Goal: Feedback & Contribution: Contribute content

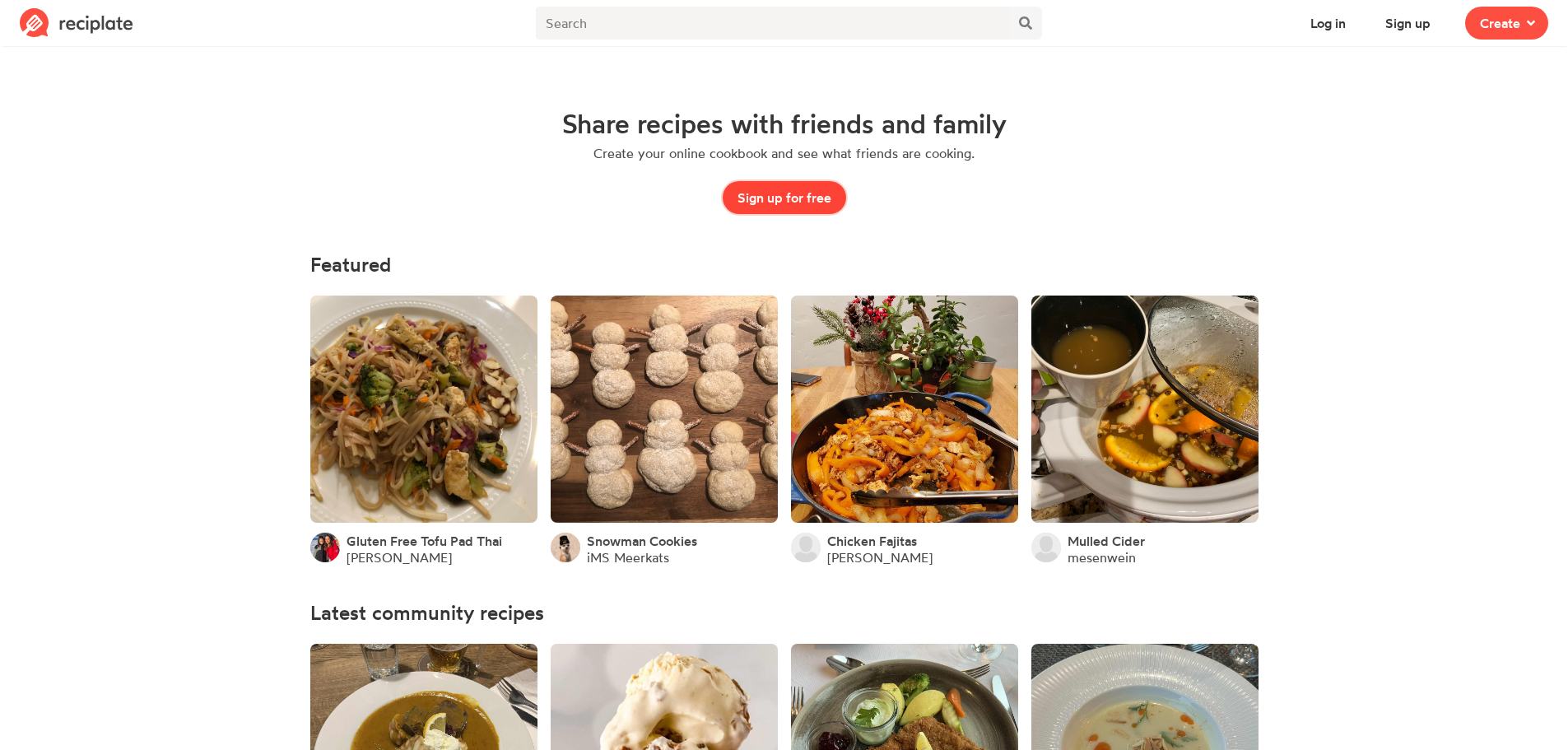
click at [808, 195] on button "Sign up for free" at bounding box center [784, 198] width 124 height 33
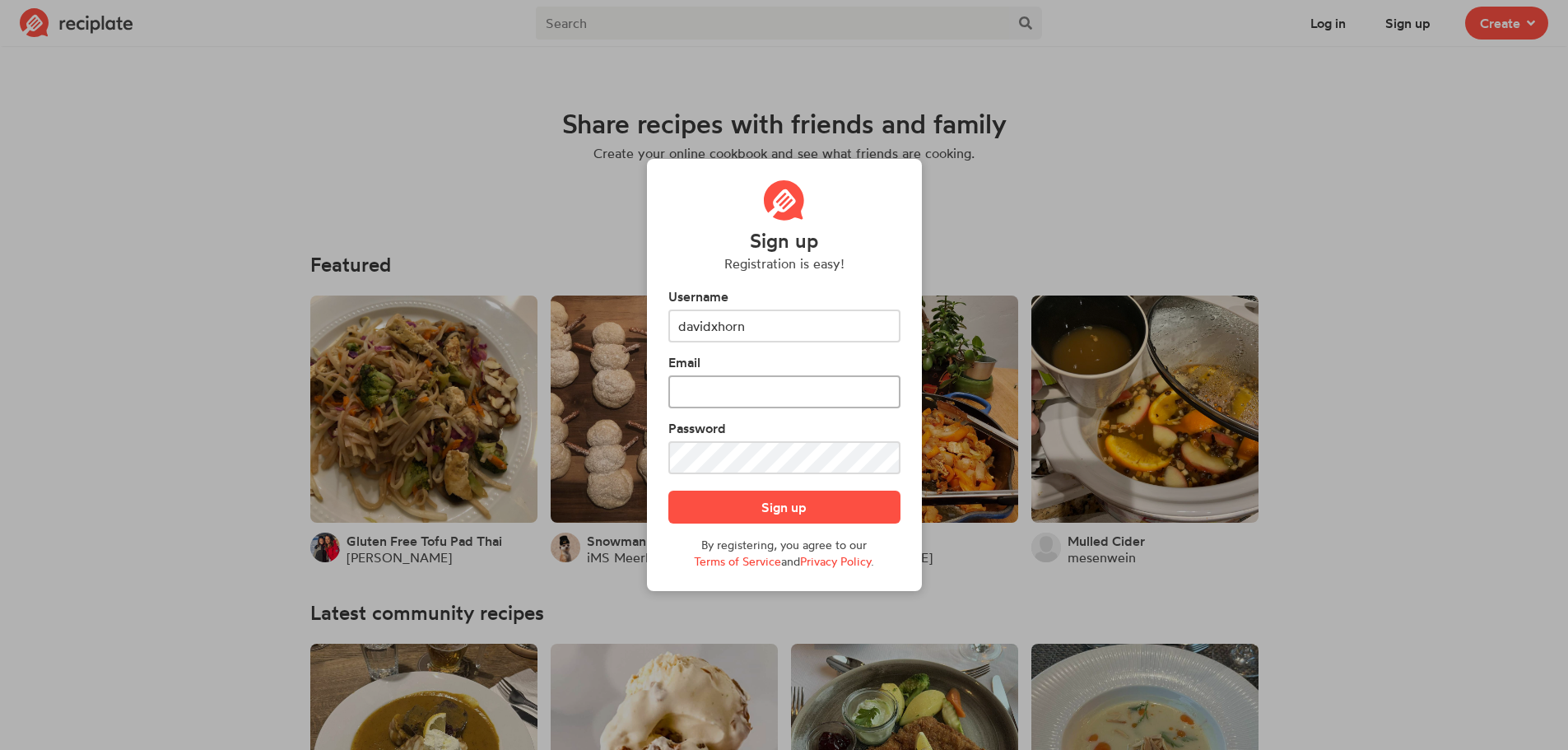
type input "davidxhorn"
type input "davidxhorn@gmail.com"
click at [812, 505] on button "Sign up" at bounding box center [784, 507] width 232 height 33
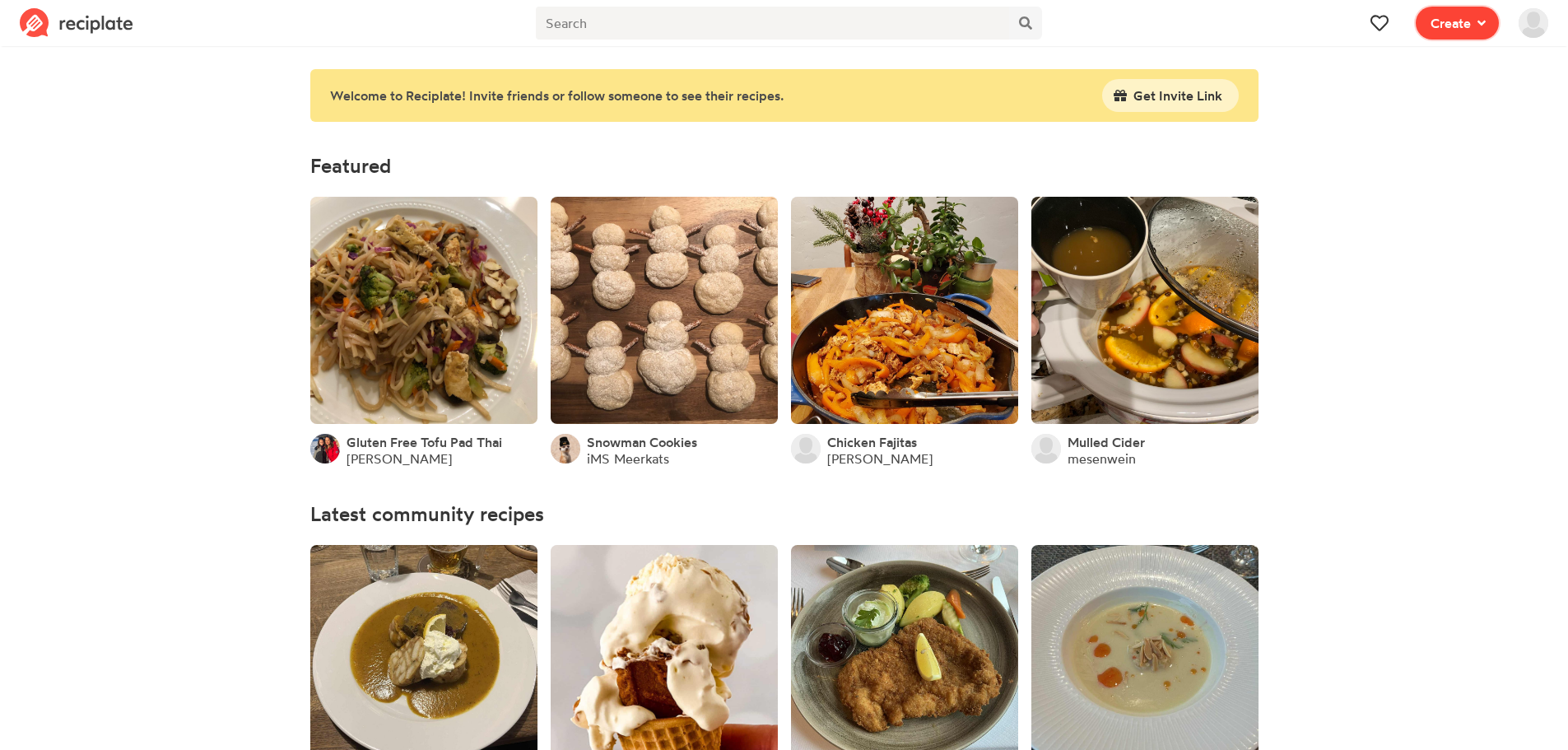
click at [1478, 16] on icon at bounding box center [1481, 23] width 8 height 13
click at [1535, 27] on img at bounding box center [1533, 23] width 29 height 29
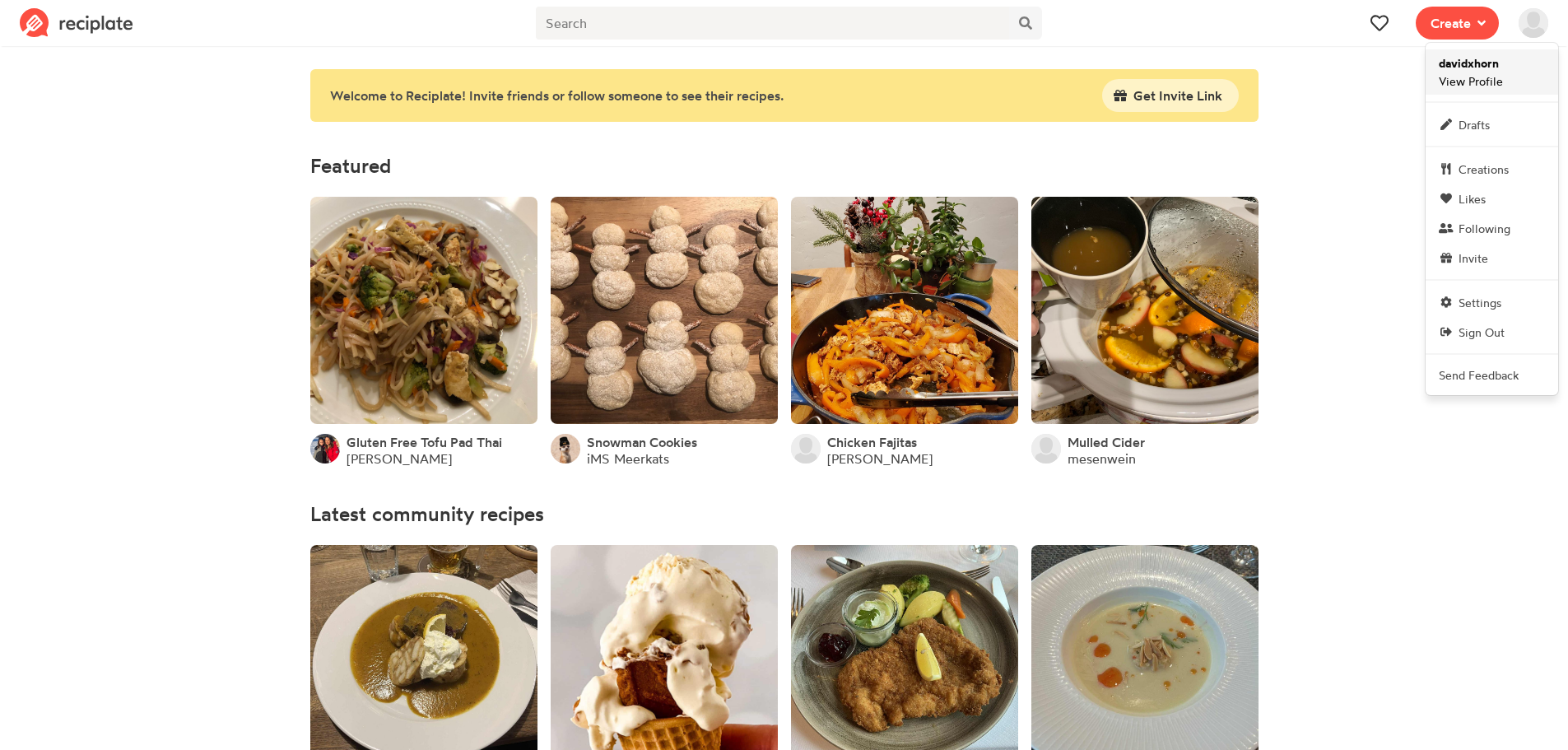
click at [1468, 86] on span "davidxhorn View Profile" at bounding box center [1471, 71] width 64 height 36
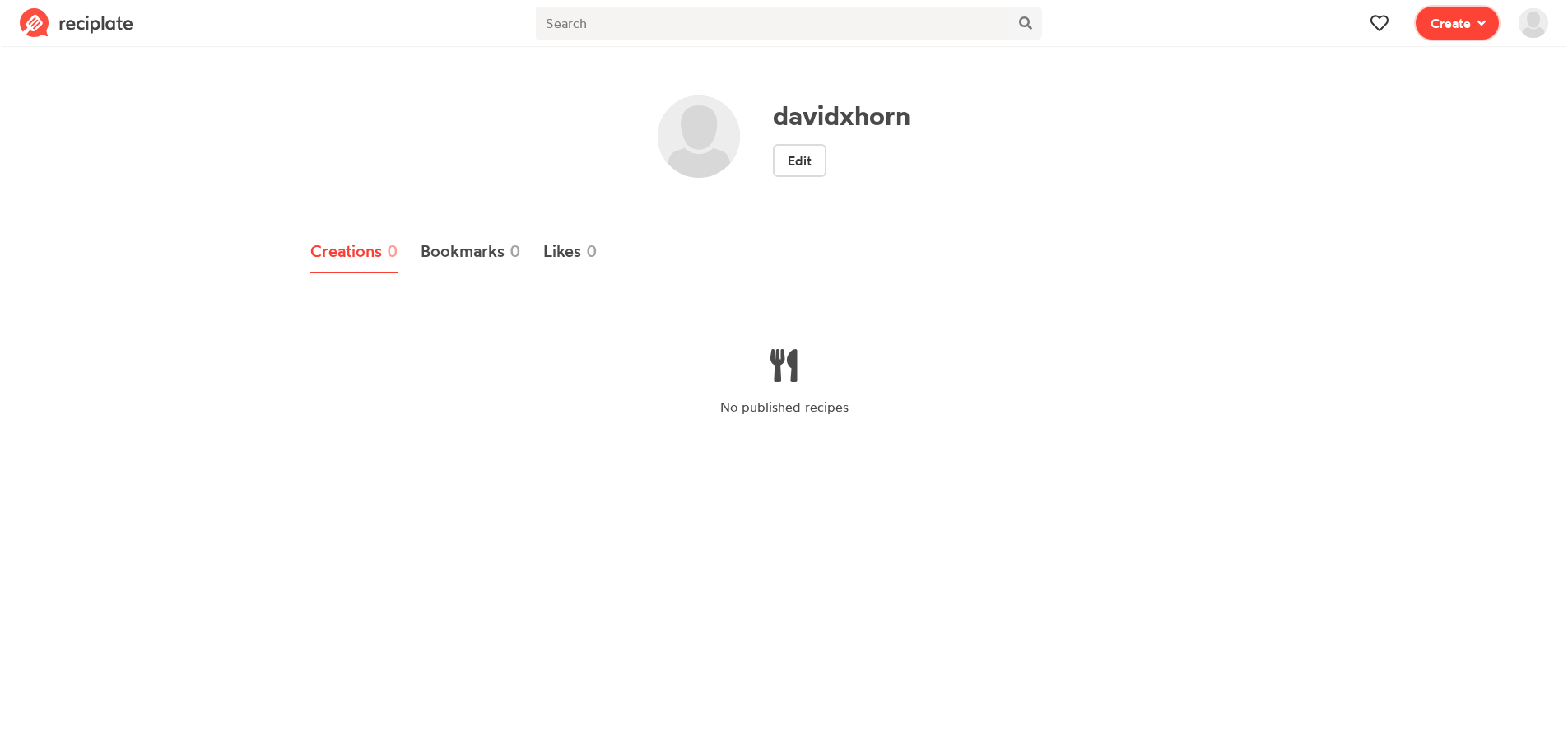
click at [1454, 35] on button "Create" at bounding box center [1457, 23] width 83 height 33
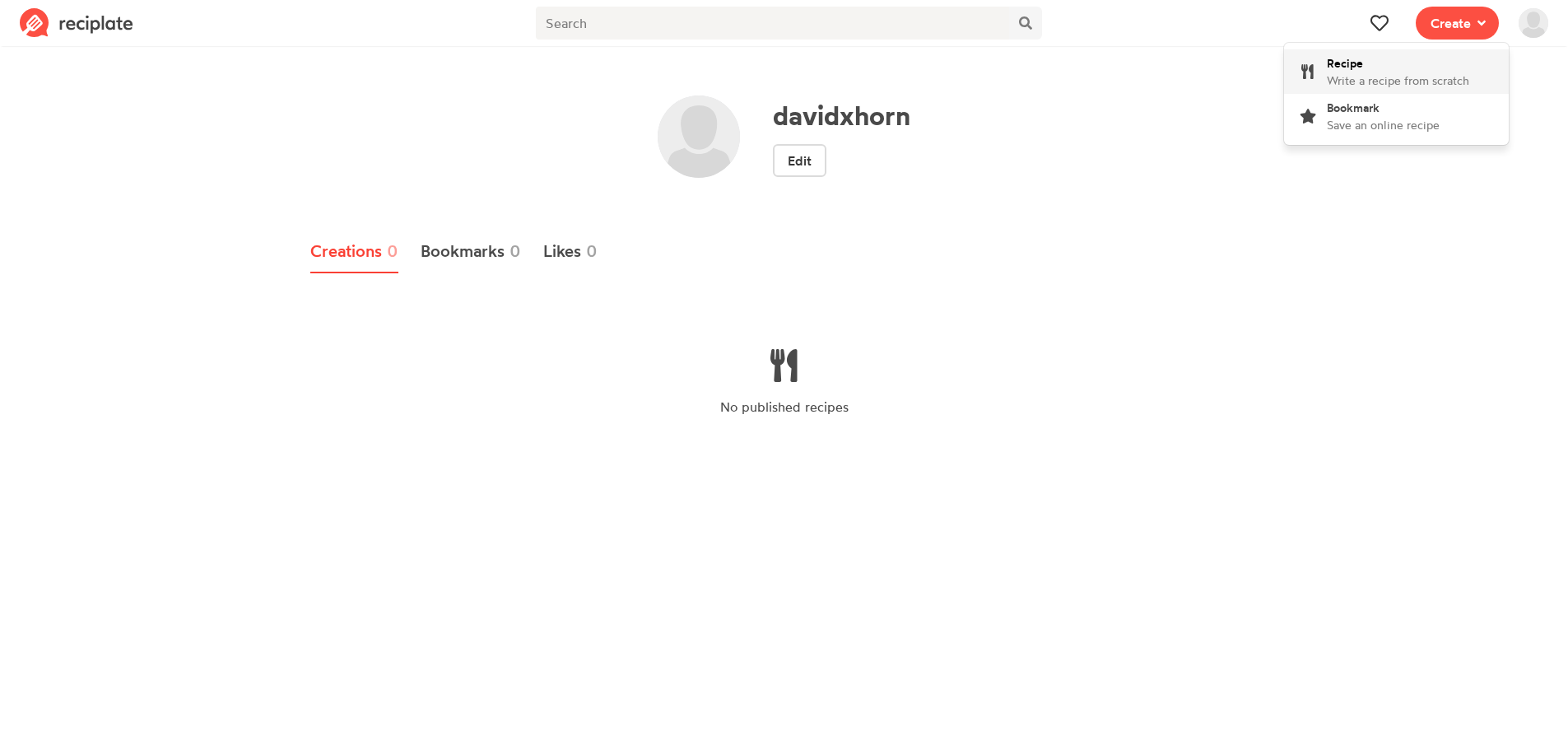
click at [1390, 77] on span "Write a recipe from scratch" at bounding box center [1398, 80] width 142 height 14
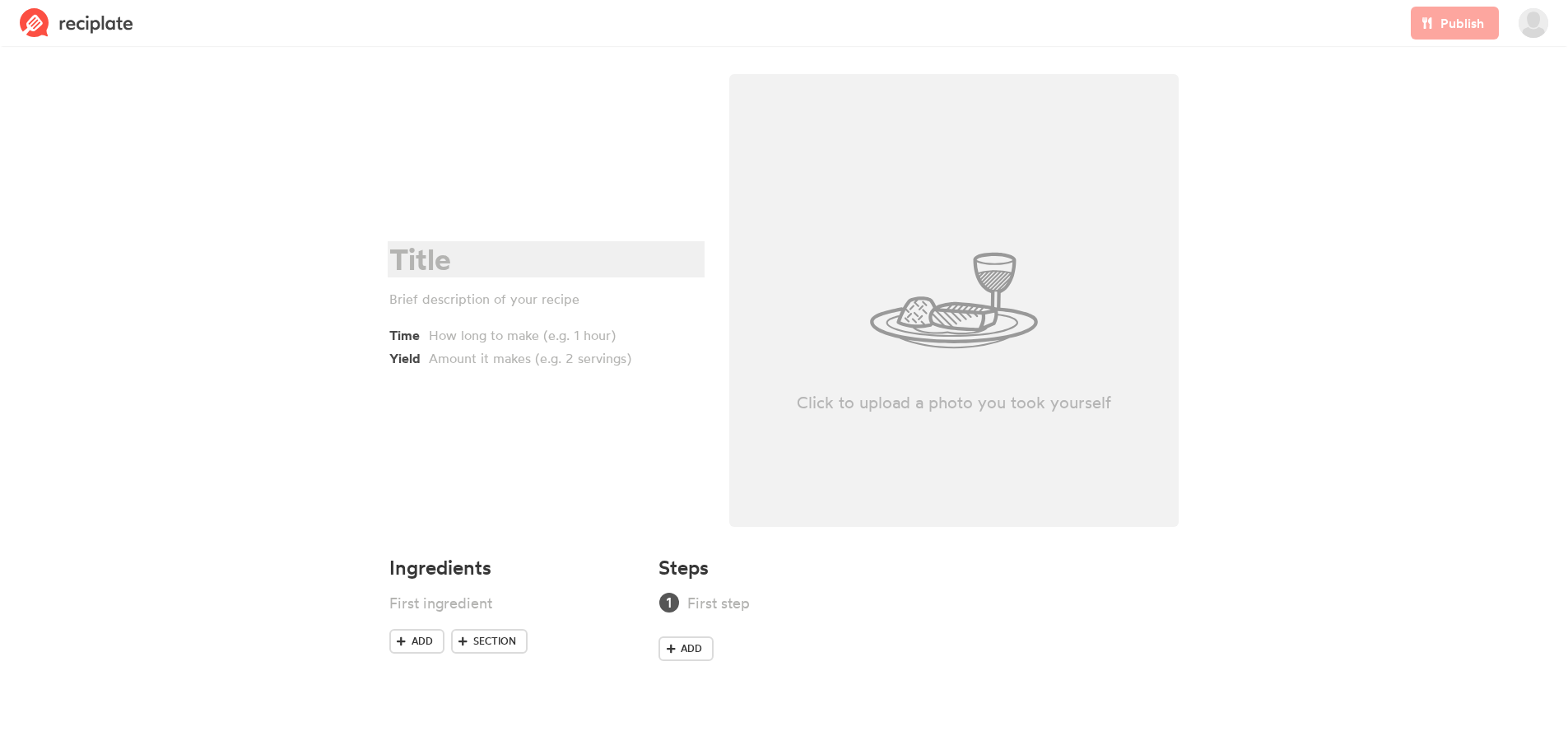
click at [441, 252] on div at bounding box center [543, 259] width 309 height 34
drag, startPoint x: 456, startPoint y: 260, endPoint x: 440, endPoint y: 258, distance: 16.1
click at [451, 260] on div at bounding box center [543, 259] width 309 height 34
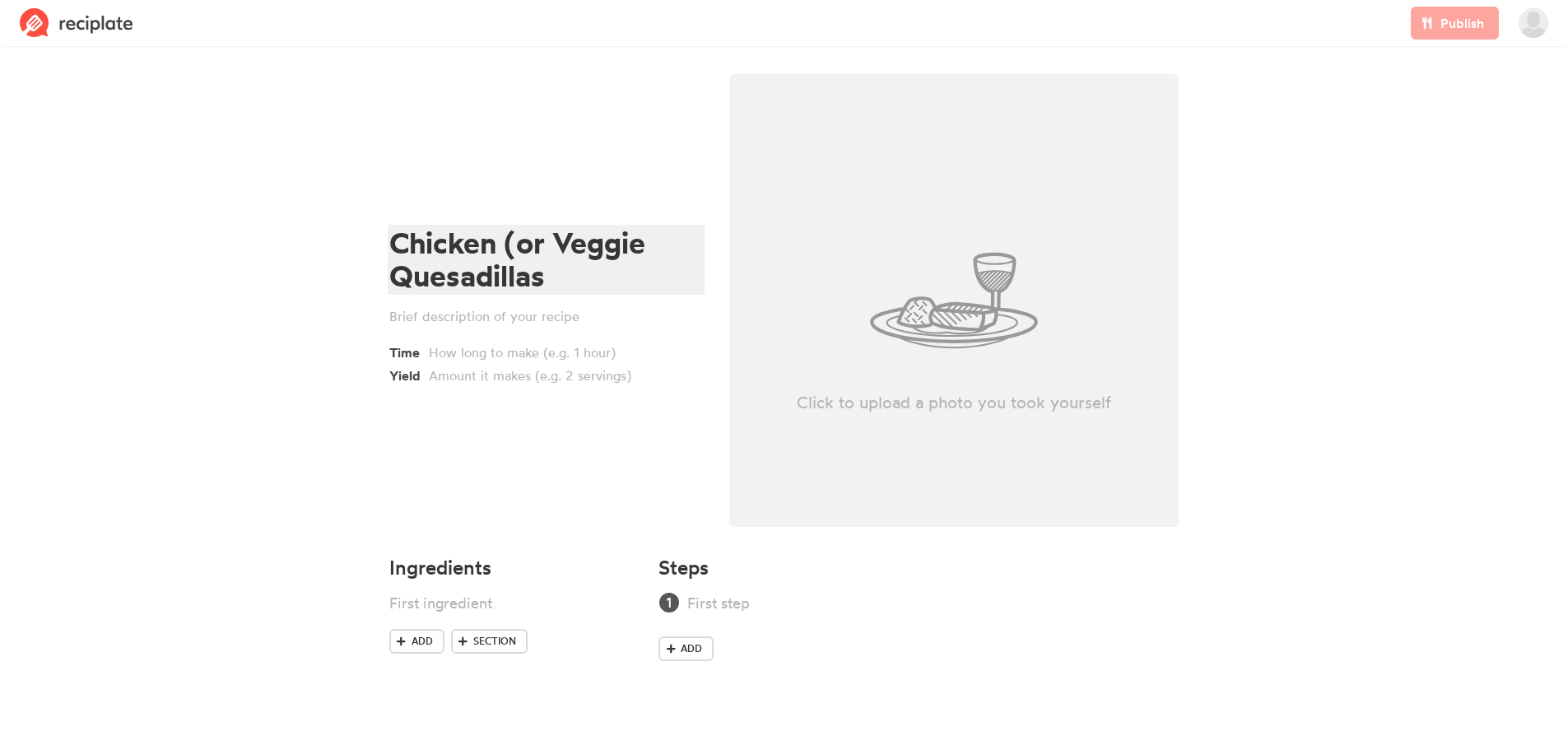
click at [646, 245] on div "Chicken (or Veggie Quesadillas" at bounding box center [543, 259] width 309 height 67
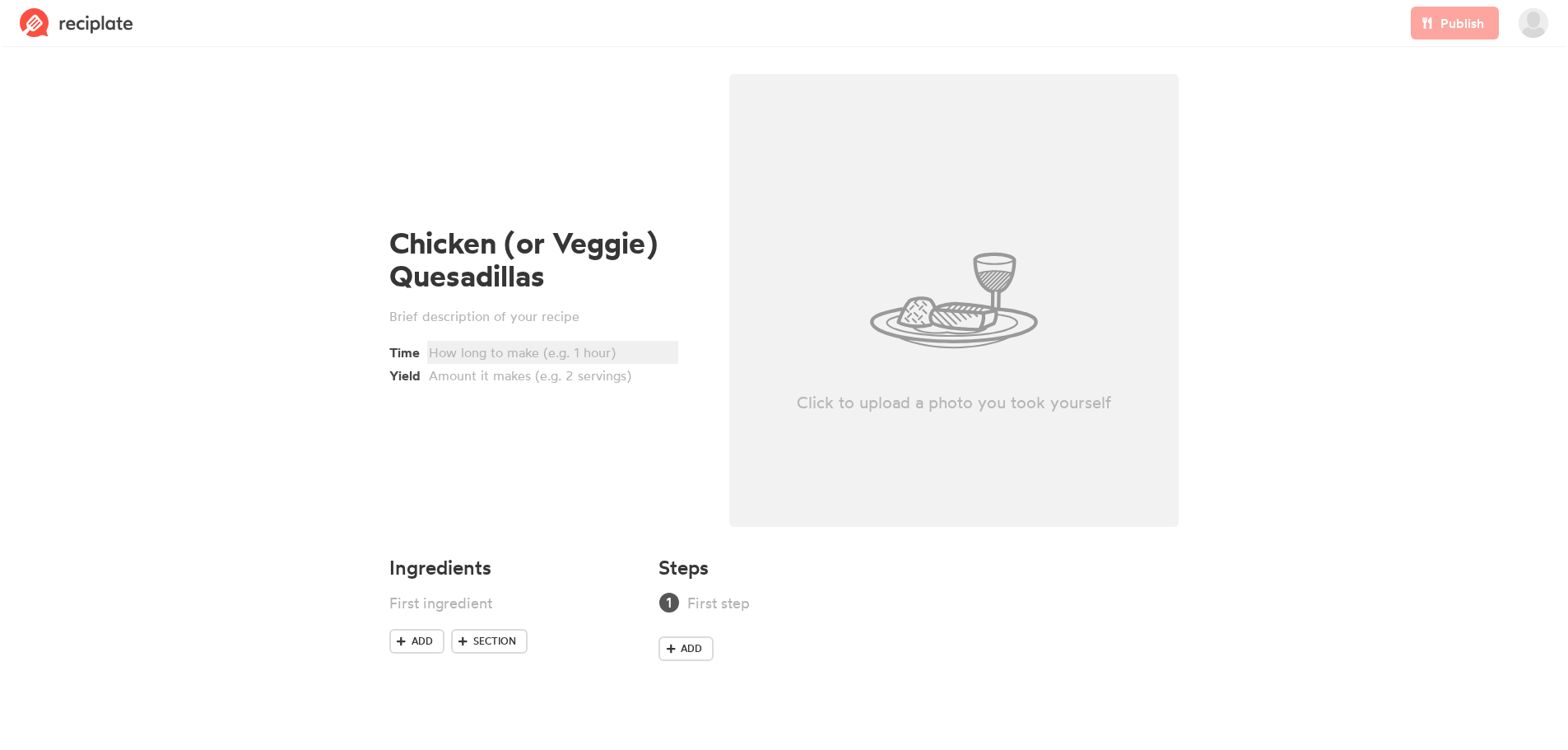
click at [467, 356] on div at bounding box center [550, 353] width 243 height 20
click at [469, 370] on div at bounding box center [550, 375] width 243 height 20
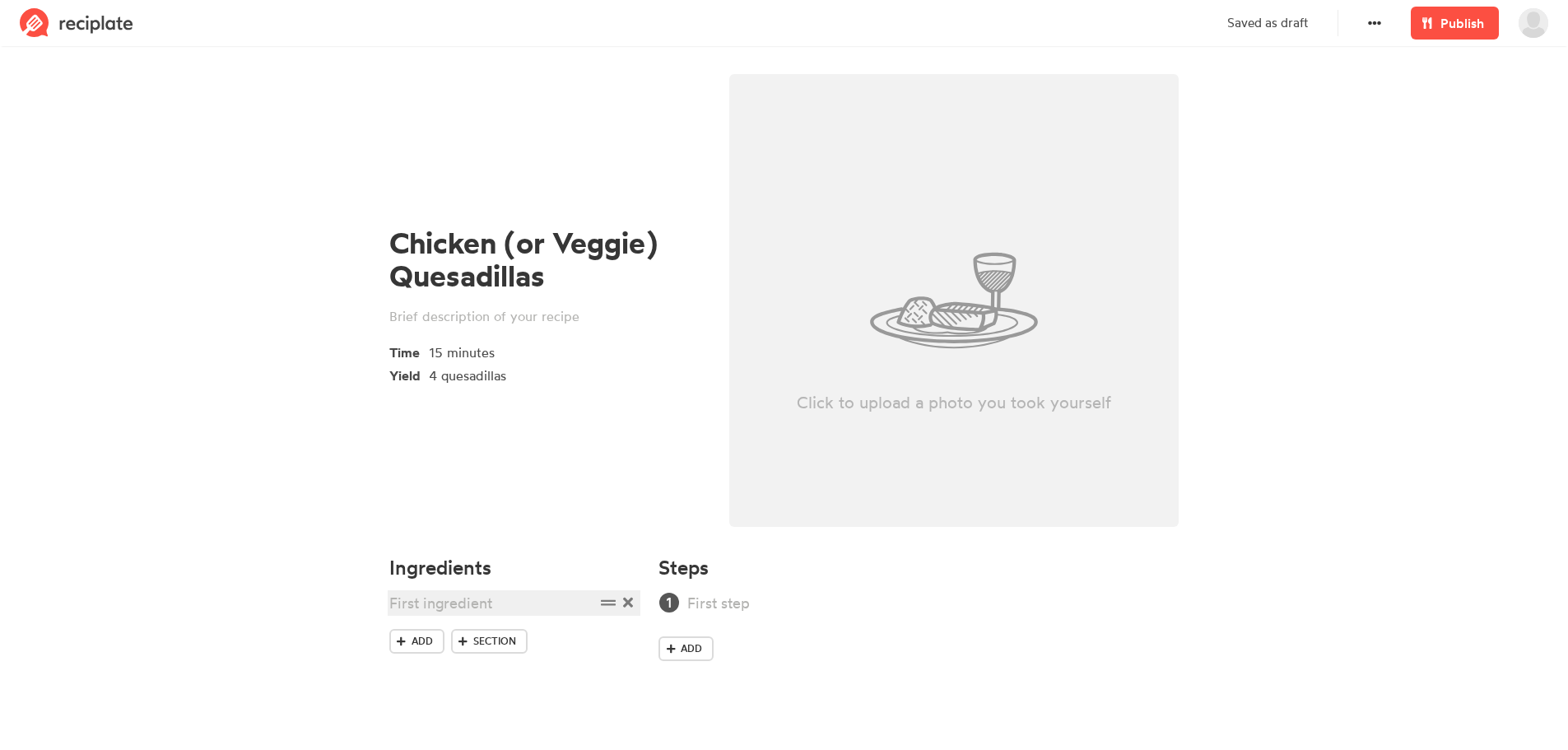
click at [434, 608] on div at bounding box center [492, 603] width 206 height 22
click at [485, 648] on link "Section" at bounding box center [490, 641] width 77 height 25
click at [443, 605] on div at bounding box center [492, 603] width 206 height 22
drag, startPoint x: 397, startPoint y: 606, endPoint x: 416, endPoint y: 604, distance: 19.1
click at [401, 606] on div "1 bag of shredded mexican cheese" at bounding box center [492, 614] width 206 height 45
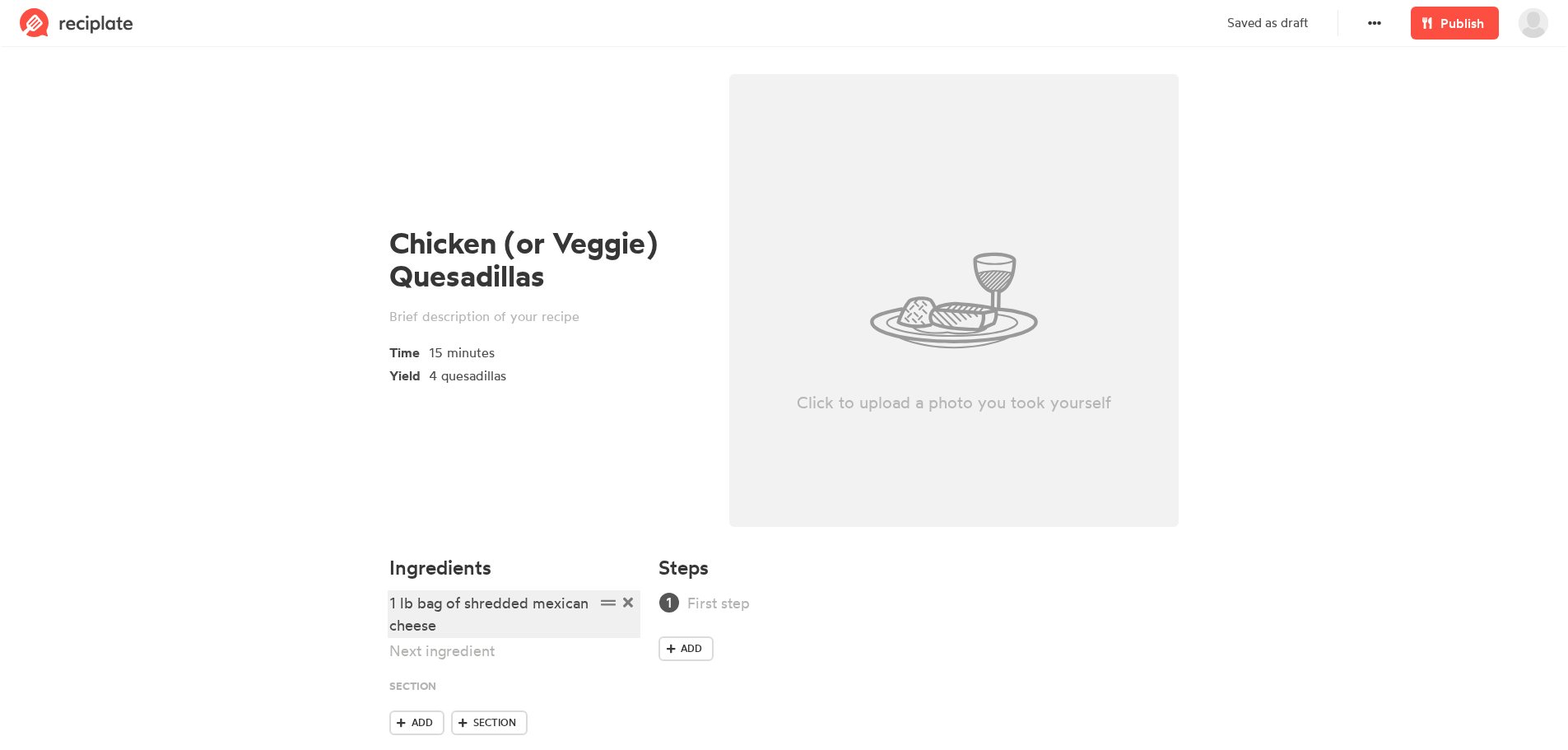
click at [456, 627] on div "1 lb bag of shredded mexican cheese" at bounding box center [492, 614] width 206 height 45
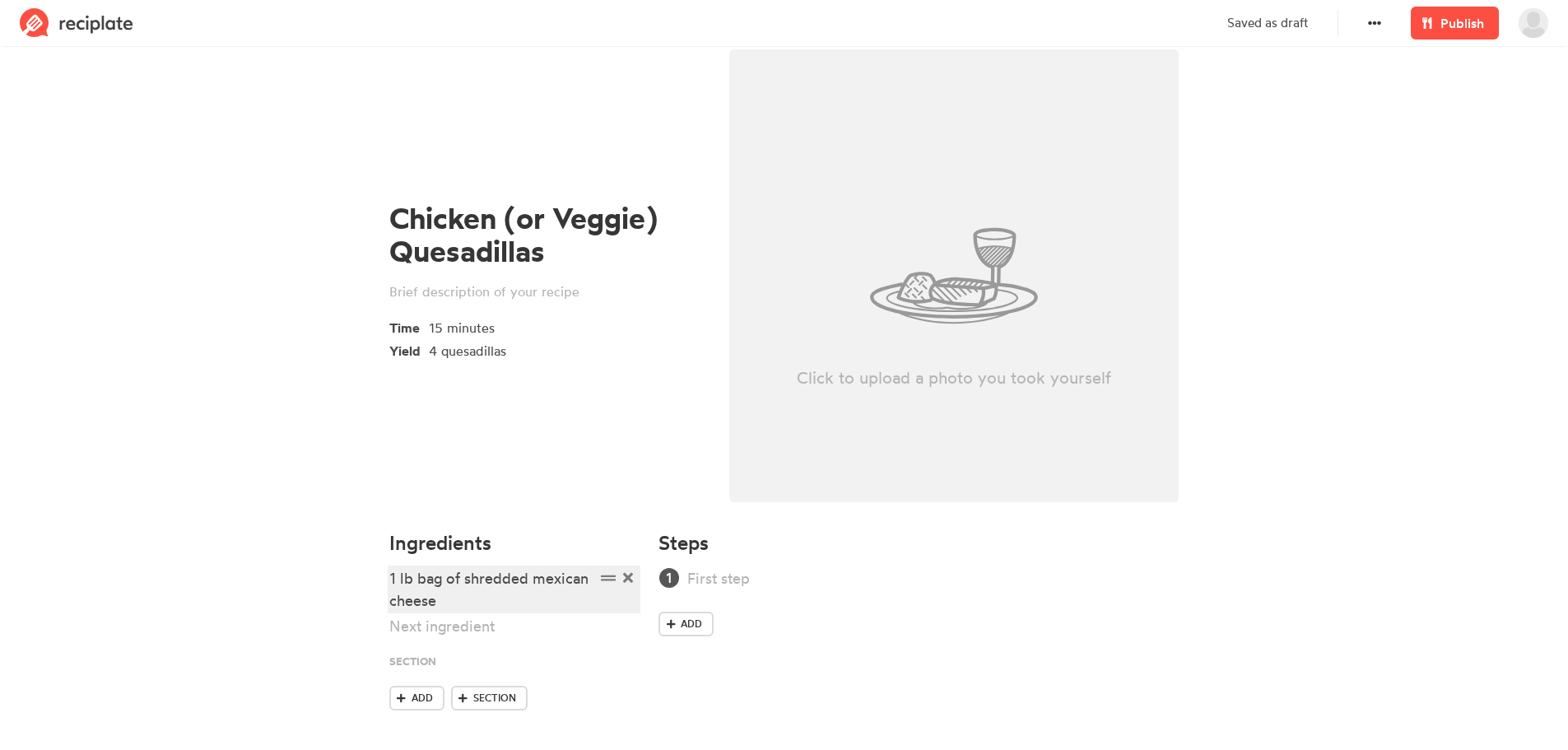
scroll to position [38, 0]
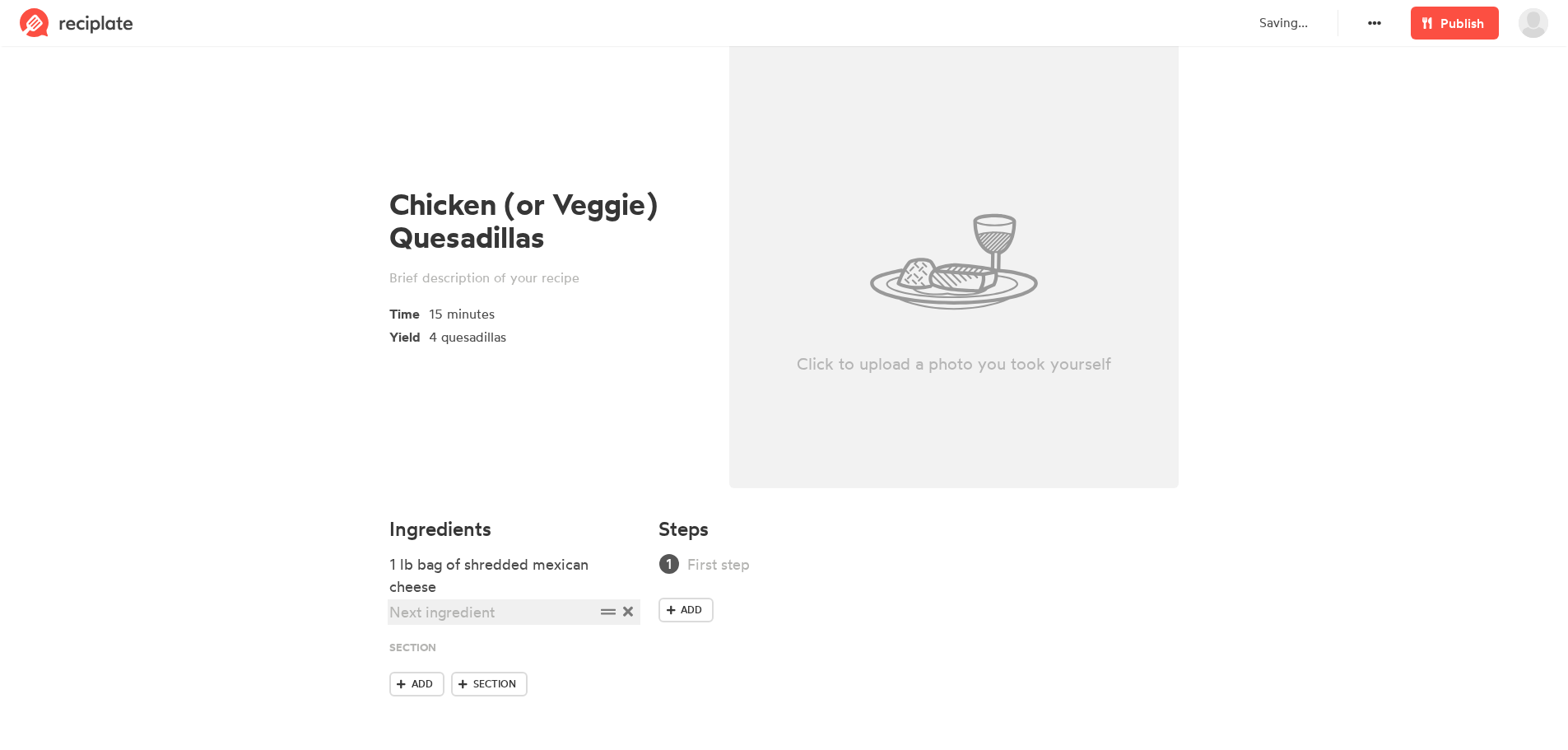
click at [450, 615] on div at bounding box center [492, 612] width 206 height 22
click at [435, 340] on div "4 quesadillas" at bounding box center [550, 337] width 243 height 20
click at [441, 690] on div at bounding box center [492, 689] width 206 height 22
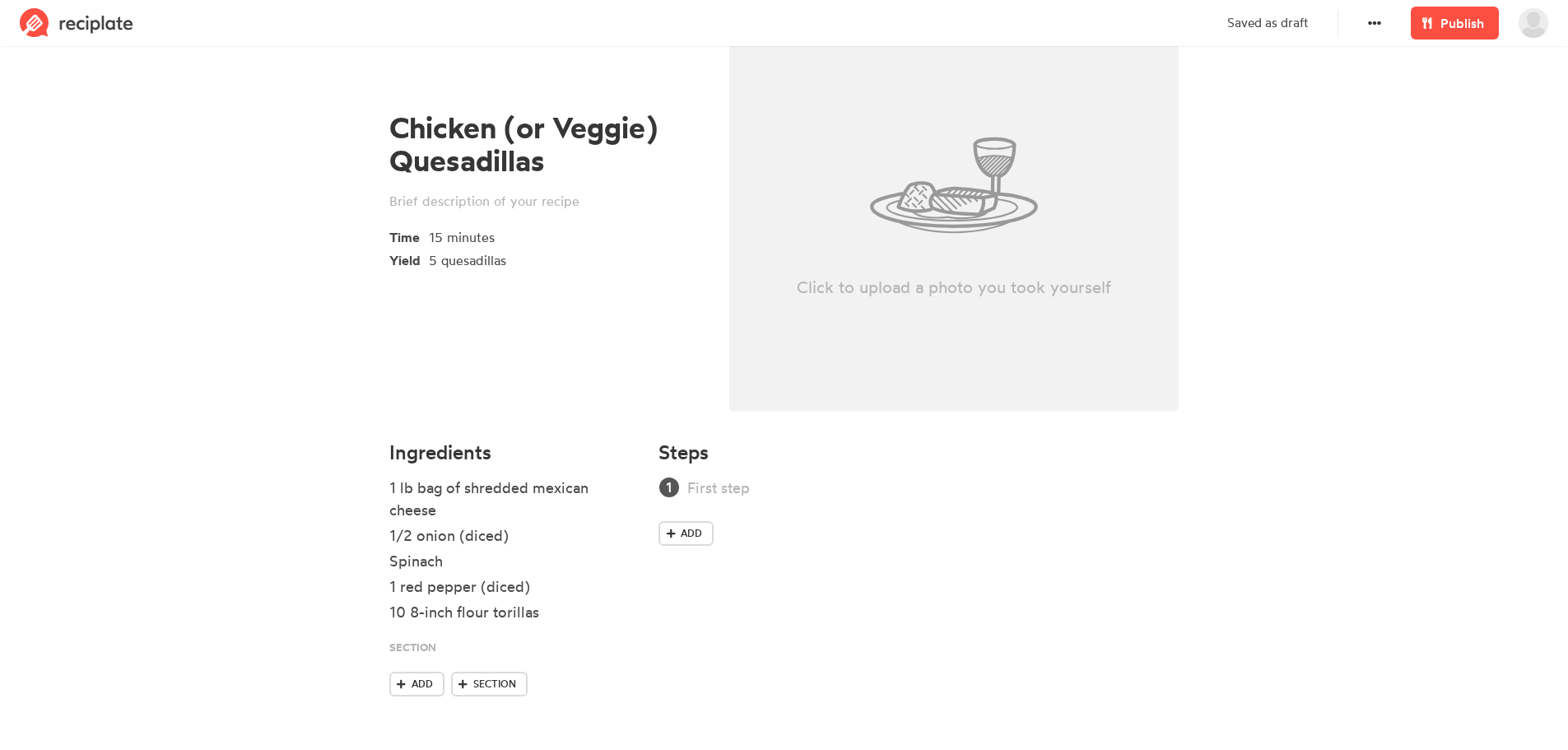
click at [1025, 555] on div "Steps Add" at bounding box center [919, 583] width 540 height 305
click at [437, 507] on div "1 lb bag of shredded mexican cheese" at bounding box center [492, 498] width 206 height 45
click at [609, 492] on icon at bounding box center [608, 487] width 15 height 15
click at [484, 512] on div "1 lb bag of shredded mexican cheese" at bounding box center [492, 498] width 206 height 45
drag, startPoint x: 606, startPoint y: 613, endPoint x: 601, endPoint y: 484, distance: 129.1
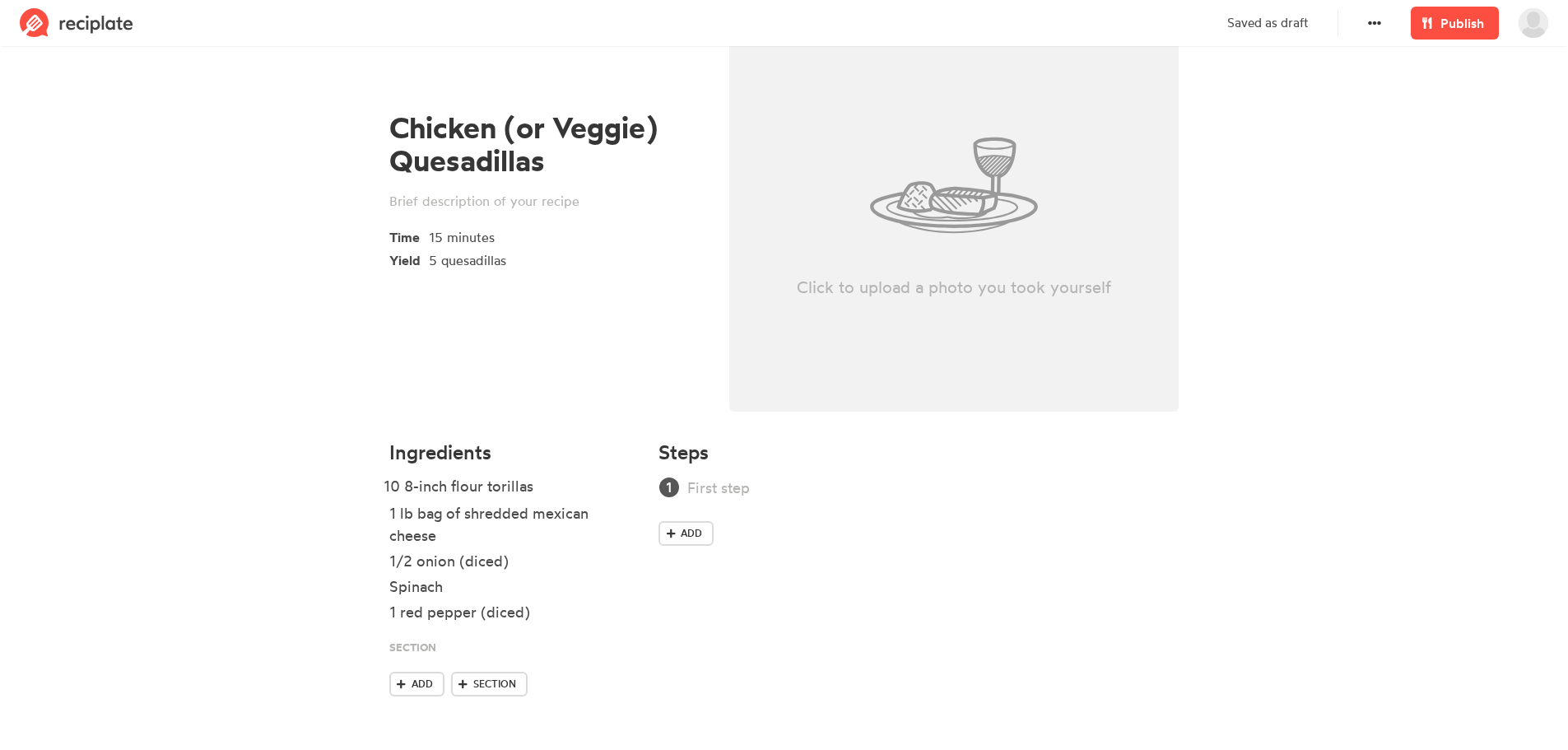
click at [601, 484] on ul "1 lb bag of shredded mexican cheese 1/2 onion (diced) Spinach 1 red pepper (dic…" at bounding box center [514, 573] width 250 height 195
click at [474, 537] on div "1 lb bag of shredded mexican cheese" at bounding box center [492, 524] width 206 height 45
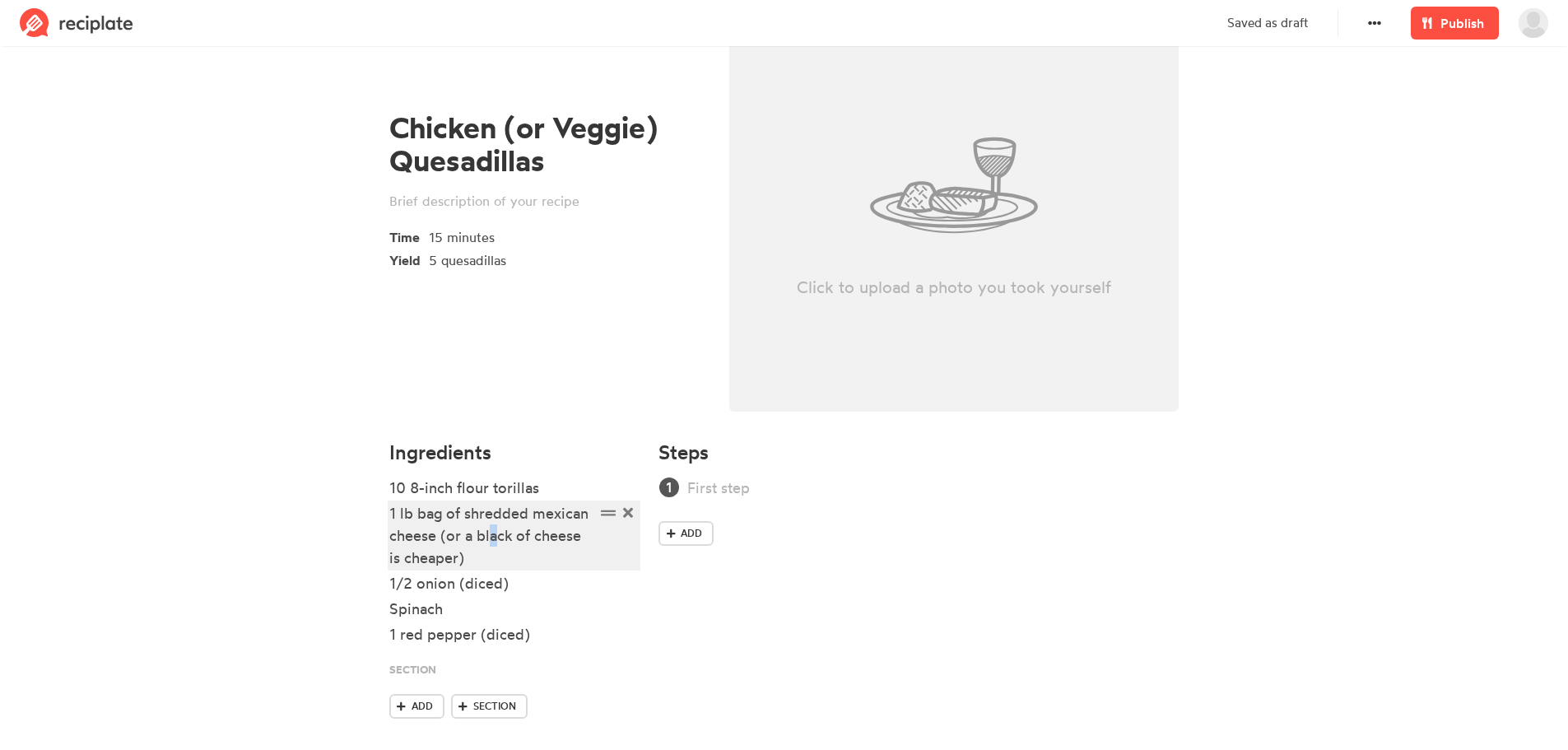
click at [491, 535] on div "1 lb bag of shredded mexican cheese (or a black of cheese is cheaper)" at bounding box center [492, 535] width 206 height 67
click at [542, 514] on div "1 lb bag of shredded mexican cheese (or a block of cheese is cheaper)" at bounding box center [492, 535] width 206 height 67
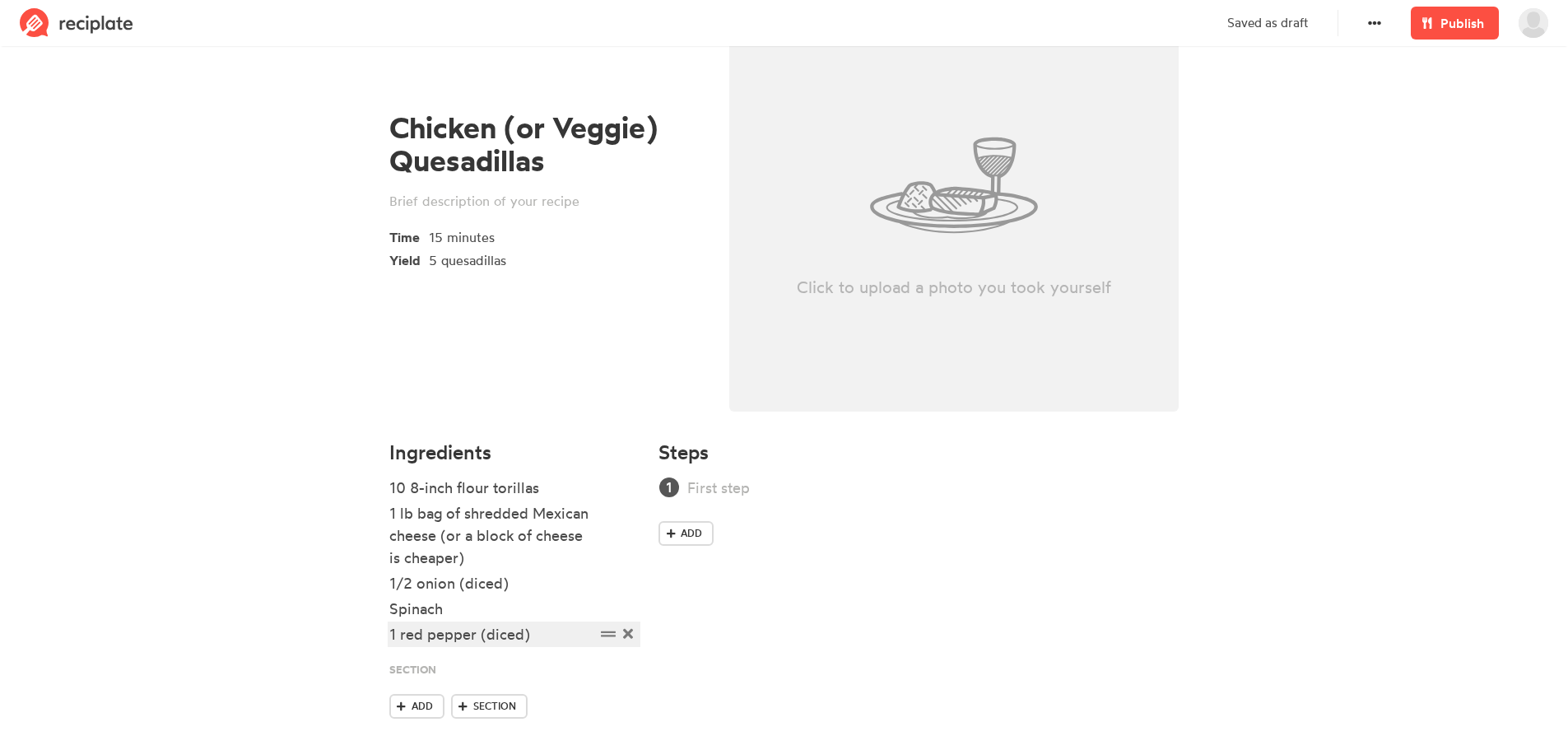
click at [541, 633] on div "1 red pepper (diced)" at bounding box center [492, 634] width 206 height 22
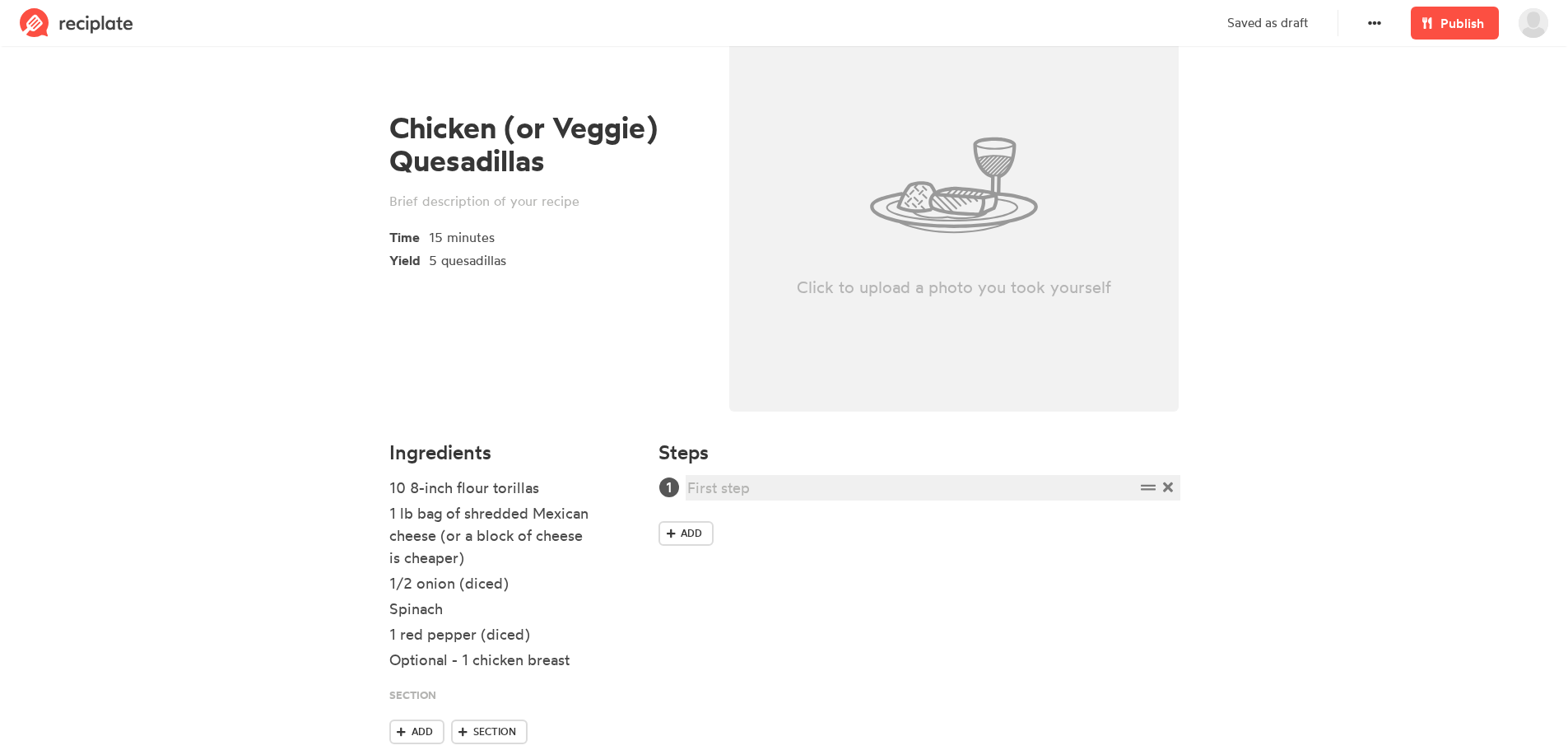
click at [744, 489] on div at bounding box center [910, 487] width 447 height 22
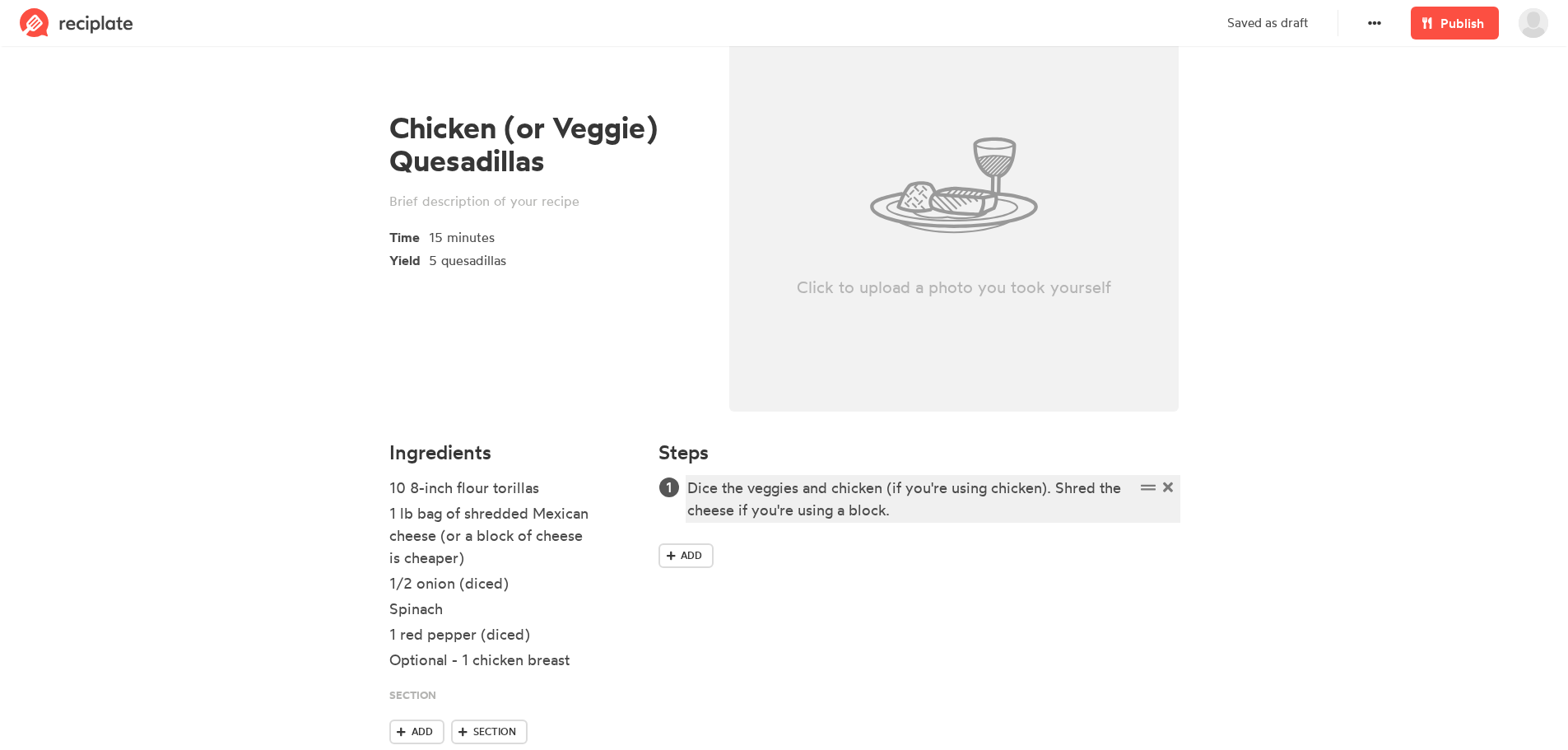
click at [1059, 493] on div "Dice the veggies and chicken (if you're using chicken). Shred the cheese if you…" at bounding box center [910, 498] width 447 height 45
drag, startPoint x: 951, startPoint y: 511, endPoint x: 1057, endPoint y: 495, distance: 107.2
click at [1057, 495] on div "Dice the veggies and chicken (if you're using chicken). Shred the cheese if you…" at bounding box center [910, 498] width 447 height 45
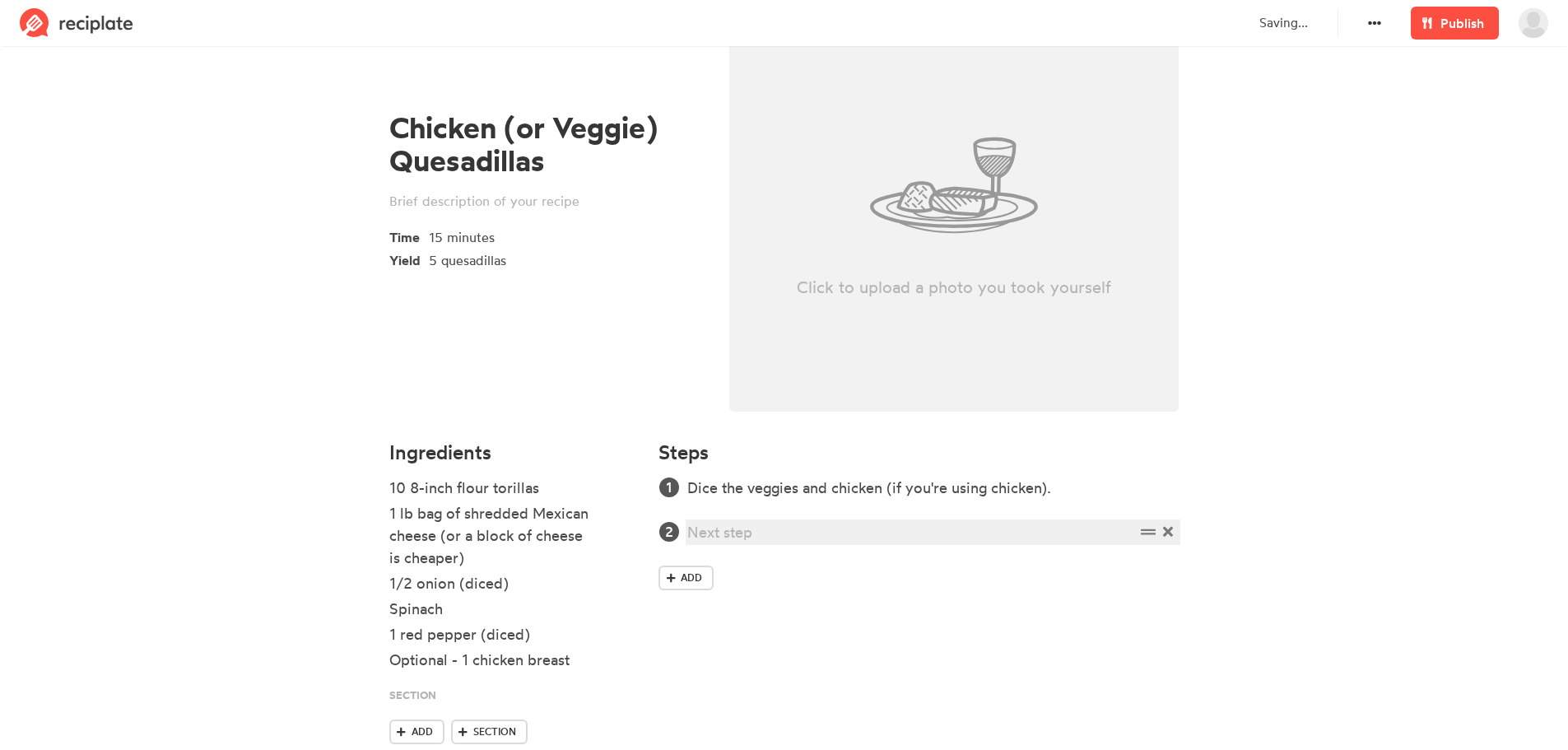
click at [735, 526] on div at bounding box center [910, 532] width 447 height 22
paste div
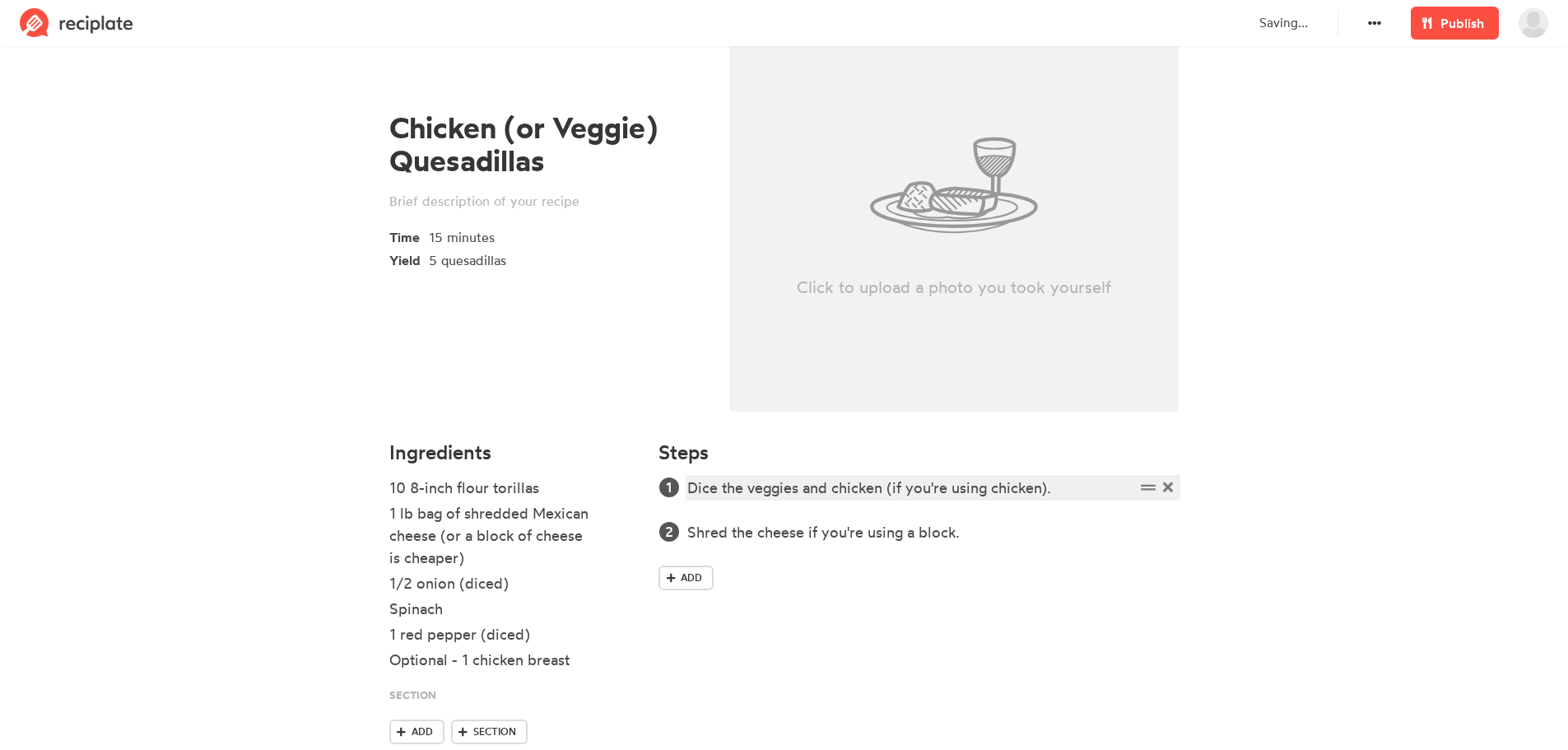
click at [1057, 485] on div "Dice the veggies and chicken (if you're using chicken)." at bounding box center [910, 487] width 447 height 22
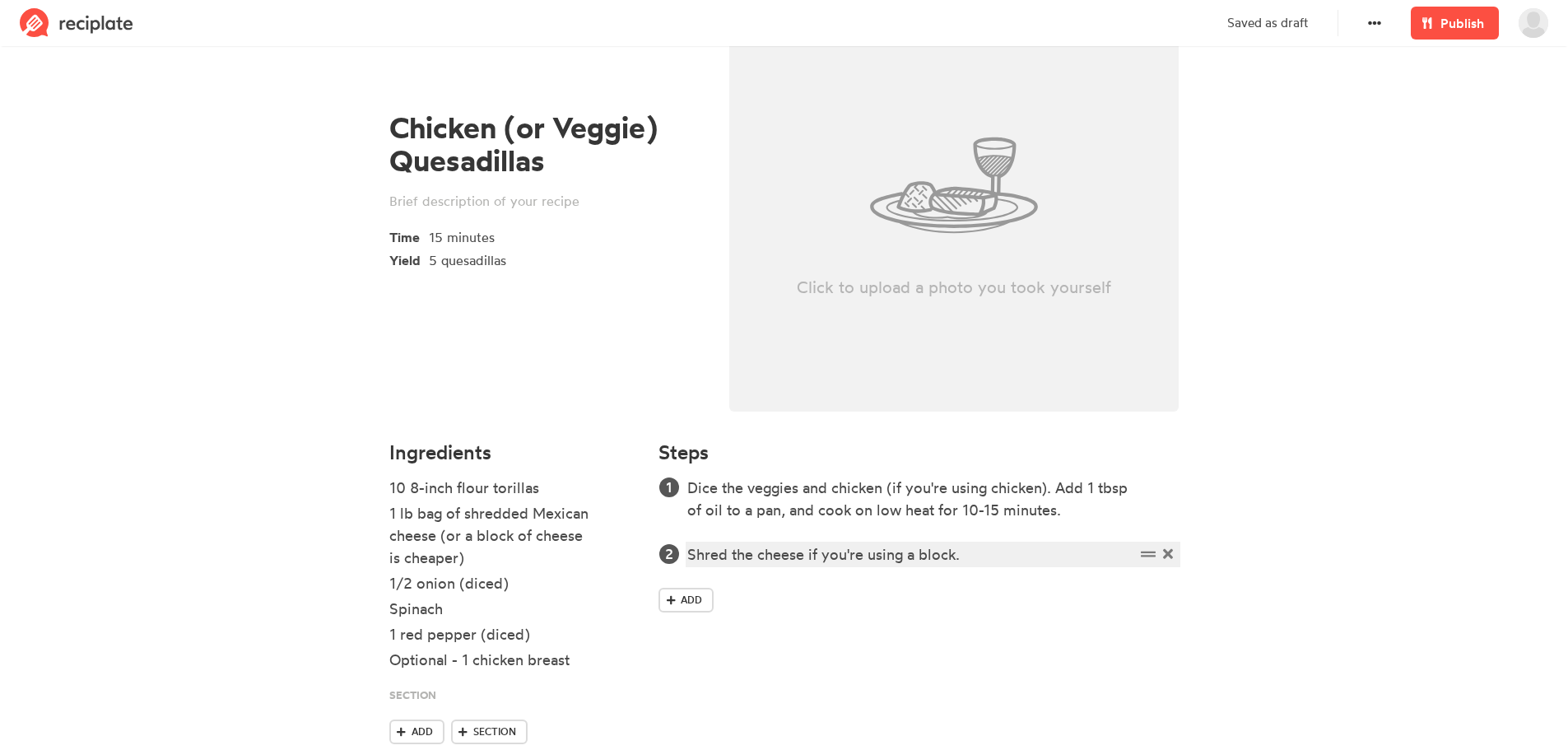
click at [1011, 555] on div "Shred the cheese if you're using a block." at bounding box center [910, 554] width 447 height 22
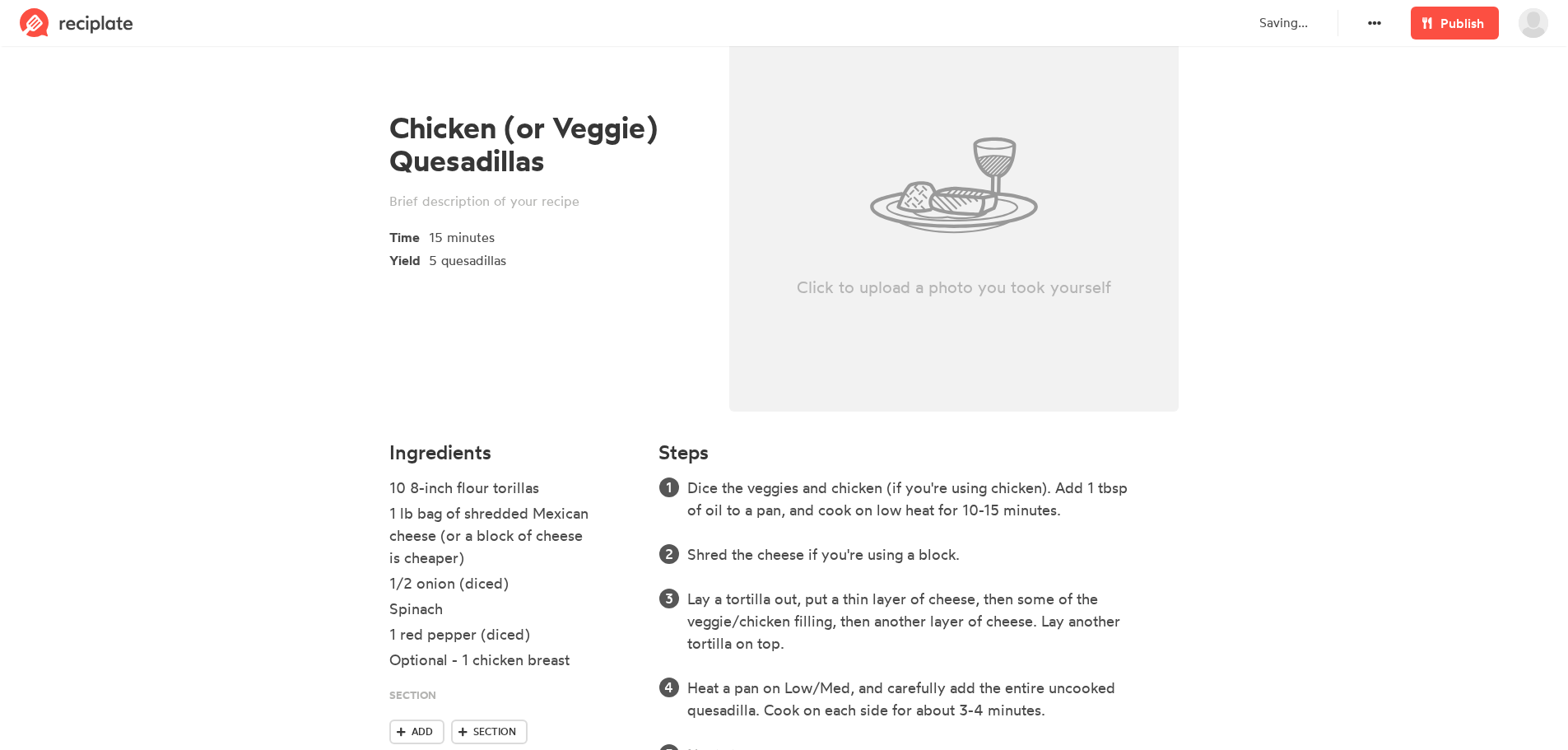
scroll to position [129, 0]
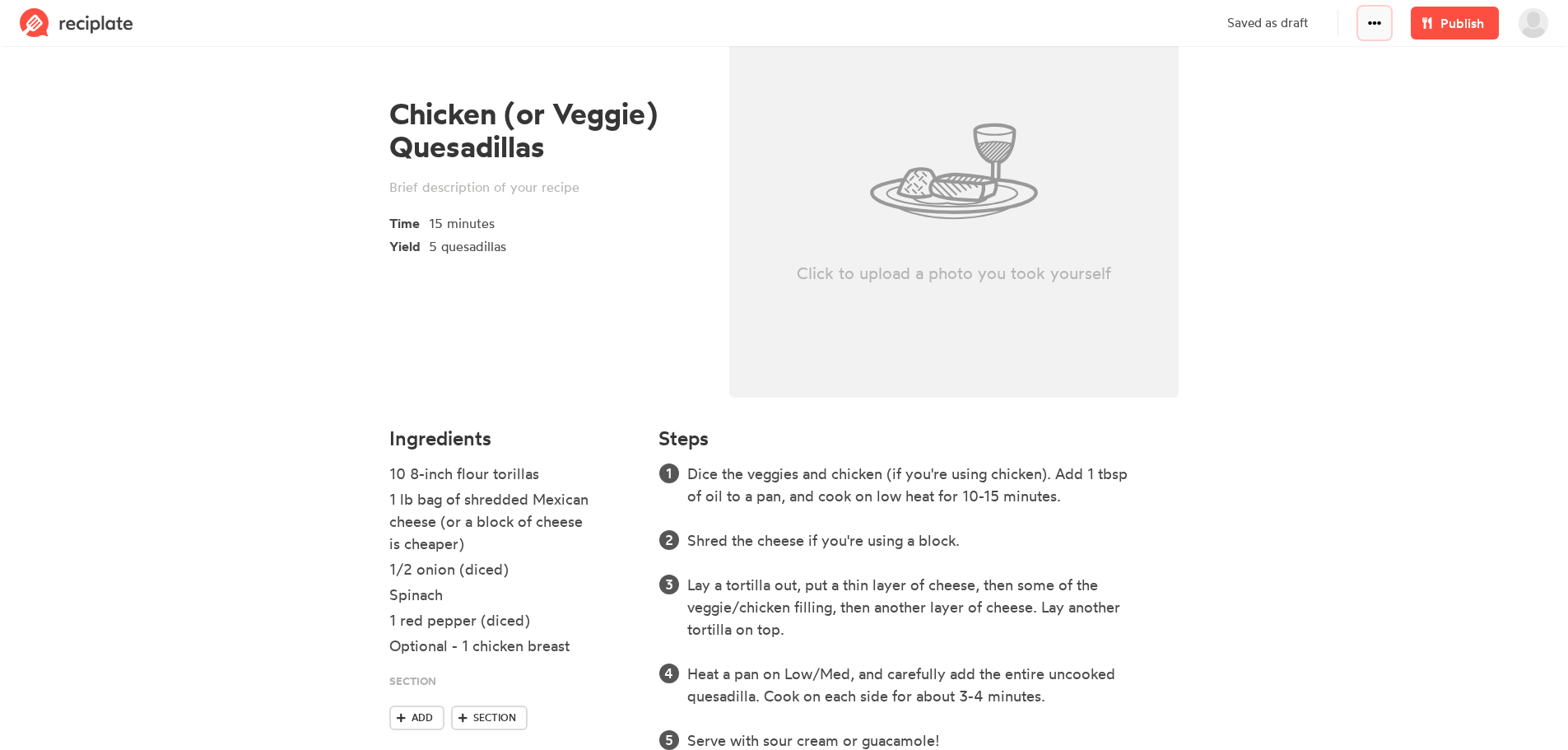
click at [1368, 20] on icon at bounding box center [1375, 23] width 13 height 13
click at [1371, 22] on icon at bounding box center [1375, 23] width 13 height 4
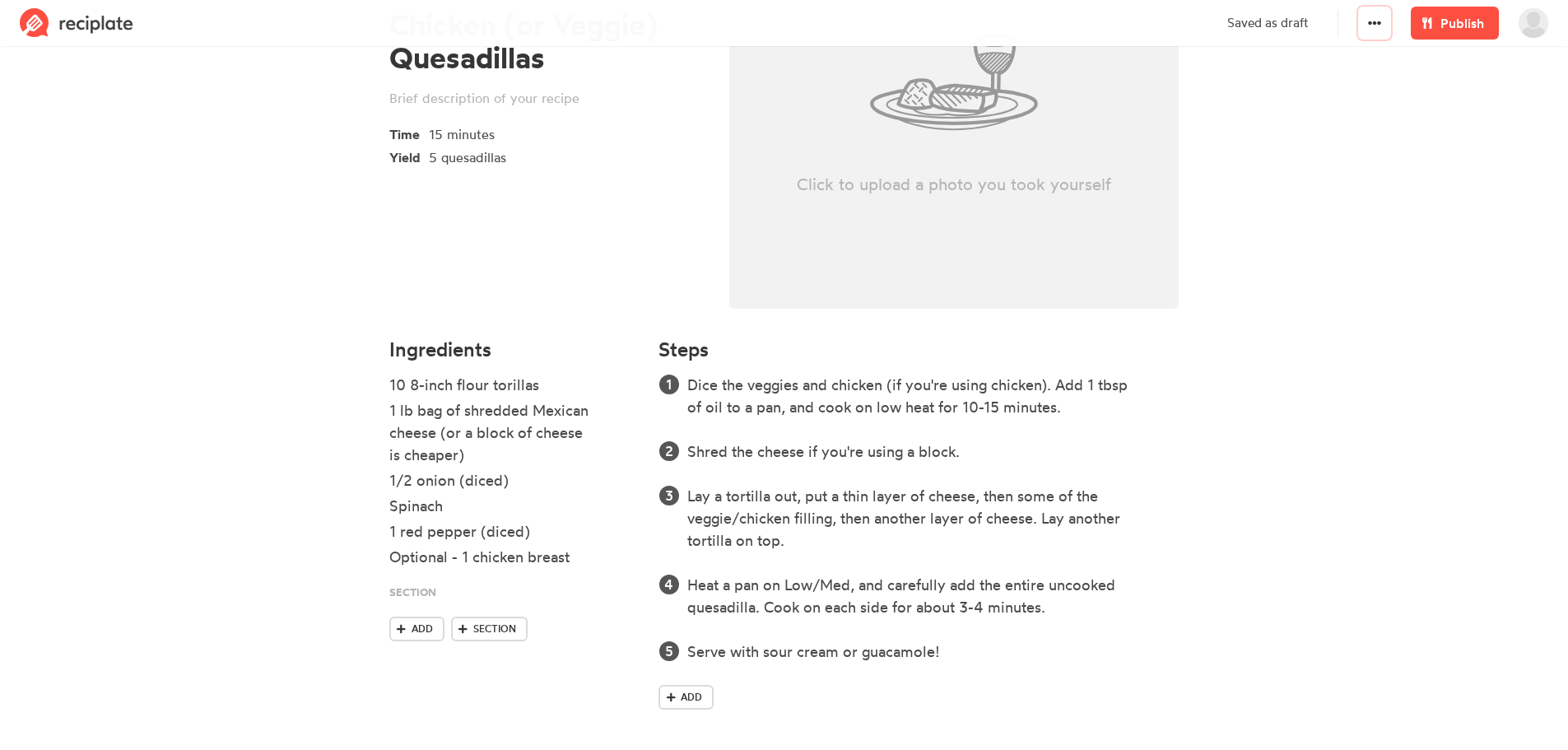
scroll to position [221, 0]
click at [1468, 28] on span "Publish" at bounding box center [1463, 23] width 44 height 20
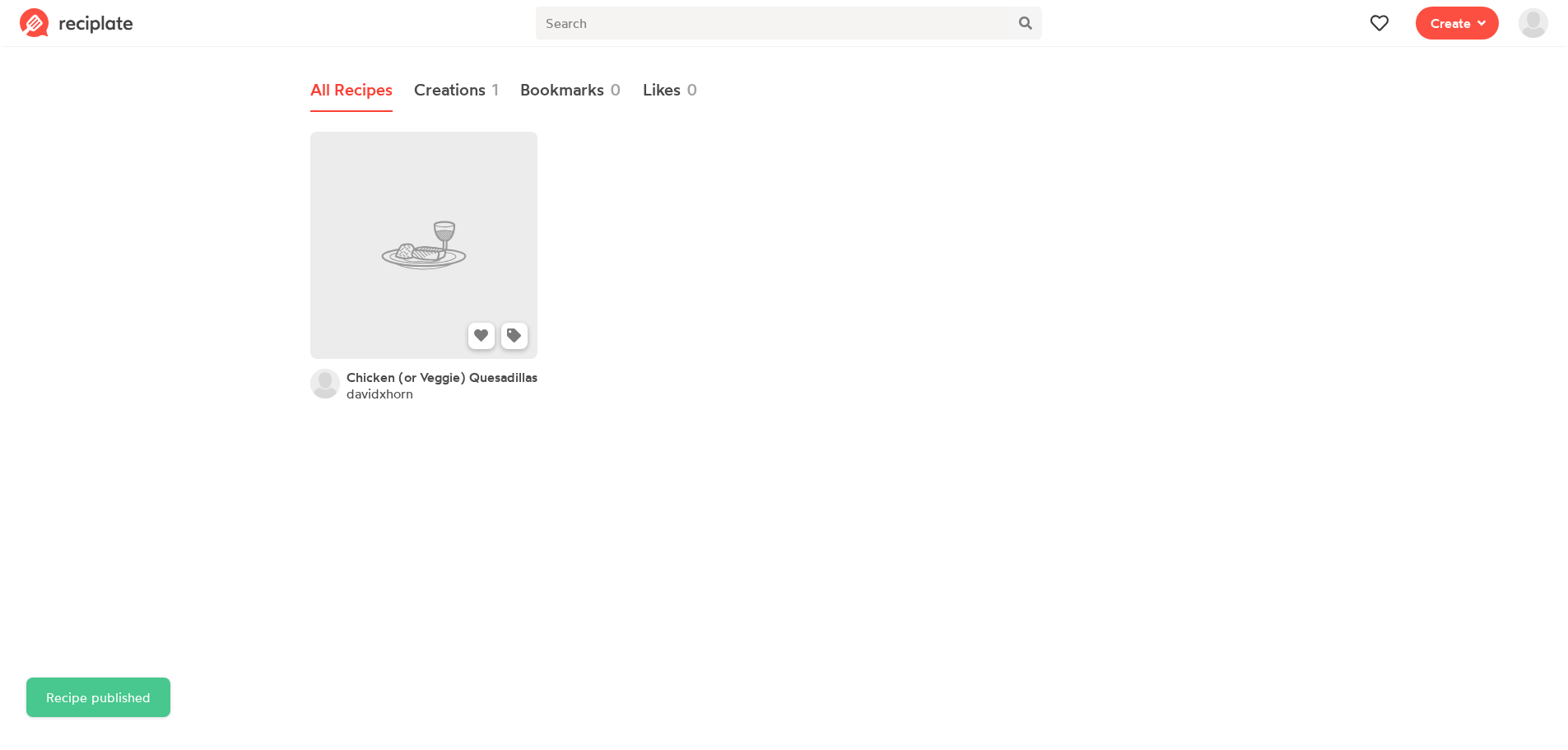
click at [491, 248] on link at bounding box center [424, 245] width 227 height 227
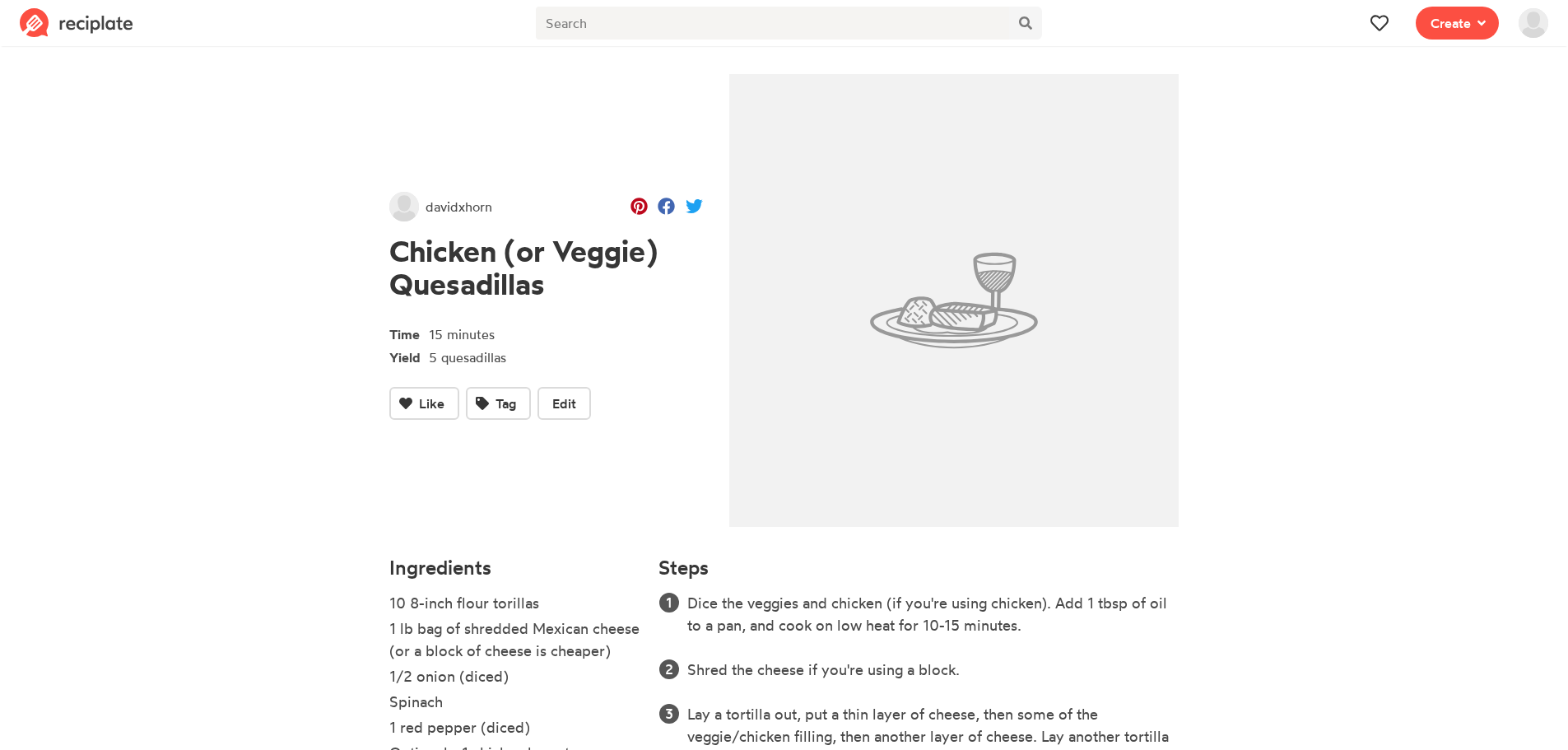
click at [1534, 38] on span at bounding box center [1533, 23] width 49 height 46
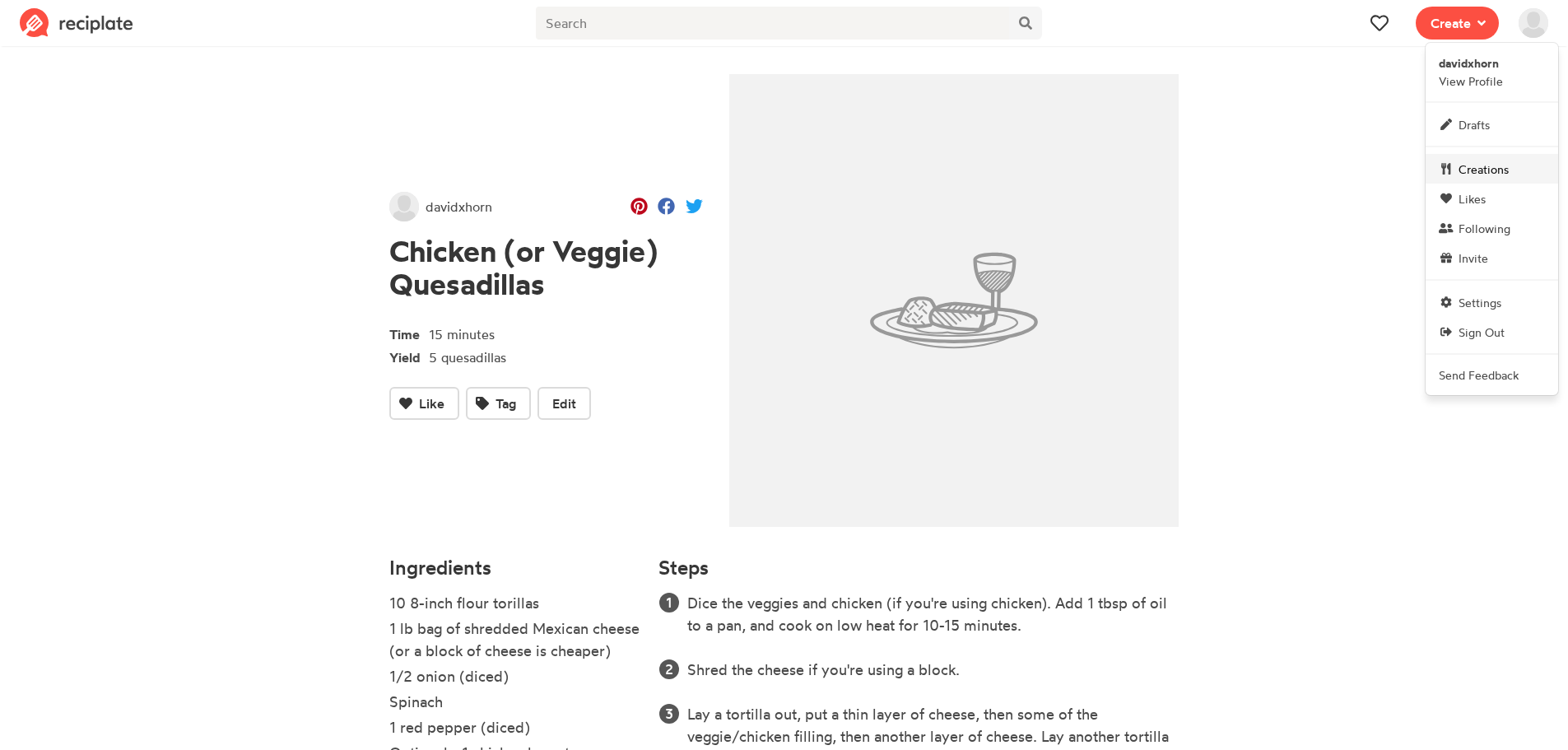
click at [1486, 171] on span "Creations" at bounding box center [1484, 168] width 50 height 17
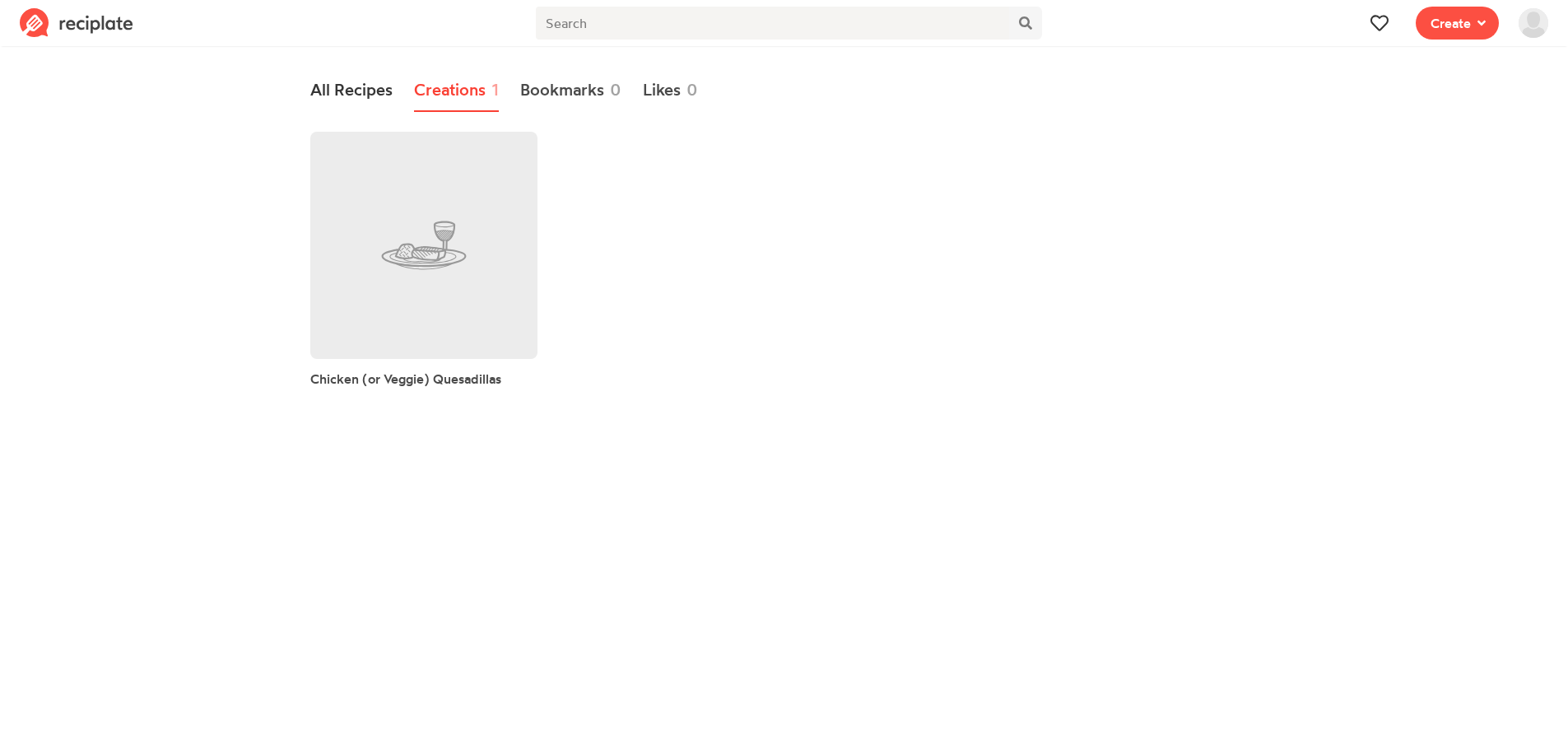
click at [354, 85] on link "All Recipes" at bounding box center [352, 90] width 82 height 43
click at [1452, 24] on span "Create" at bounding box center [1451, 23] width 40 height 20
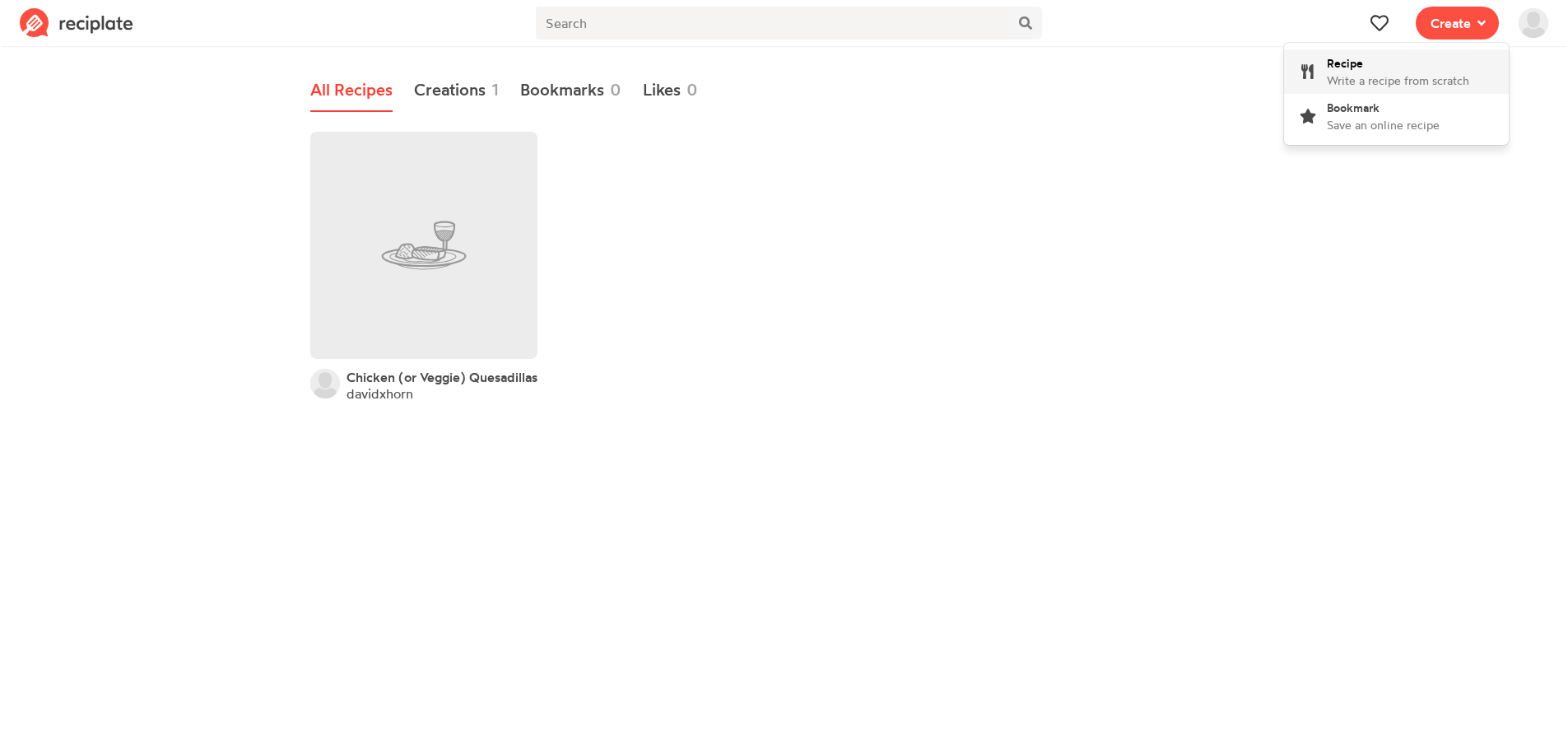
click at [1357, 69] on span "Recipe" at bounding box center [1345, 62] width 37 height 14
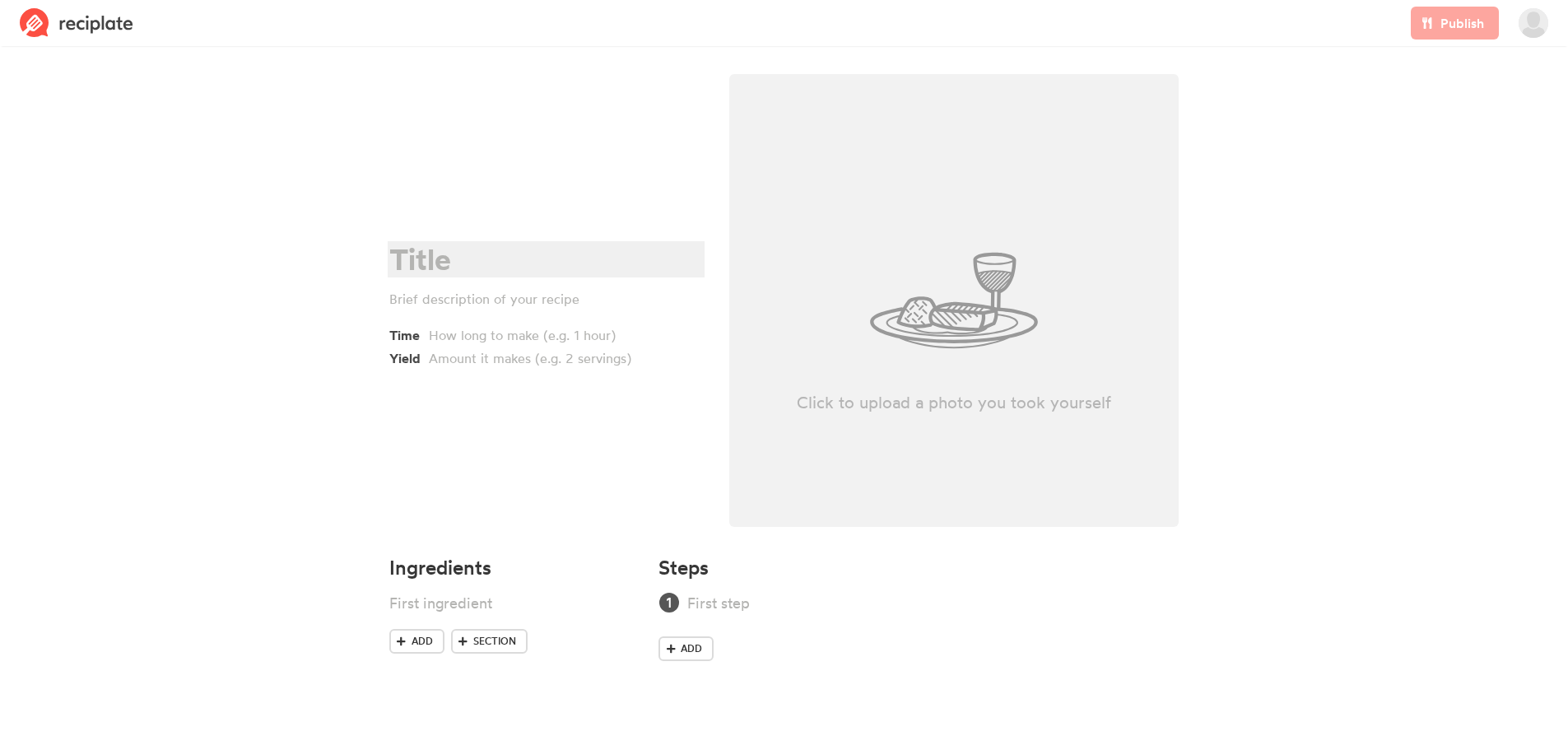
click at [440, 270] on div at bounding box center [543, 259] width 309 height 34
click at [475, 337] on div at bounding box center [550, 335] width 243 height 20
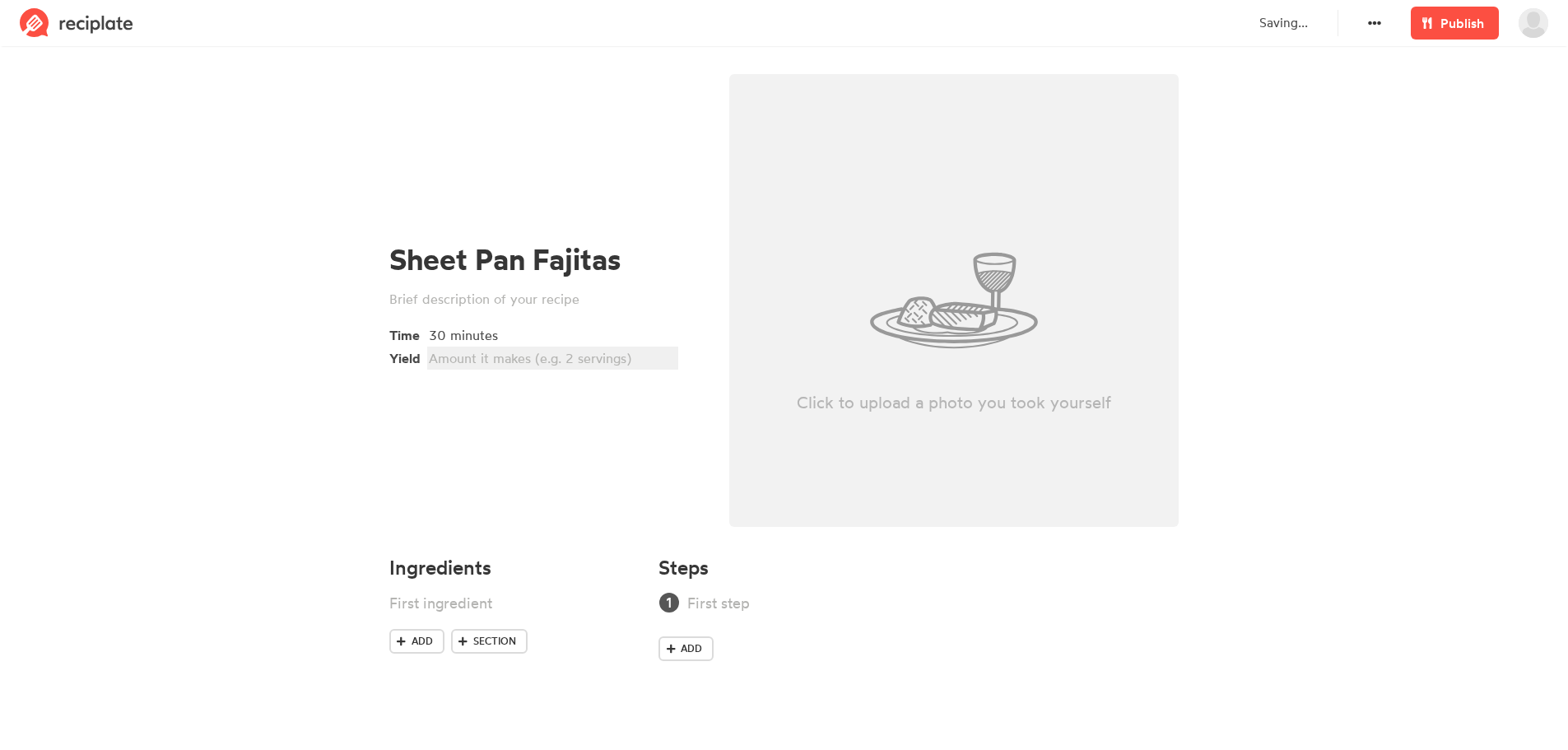
click at [485, 358] on div at bounding box center [550, 358] width 243 height 20
click at [470, 600] on div at bounding box center [492, 603] width 206 height 22
click at [1533, 17] on img at bounding box center [1533, 23] width 29 height 29
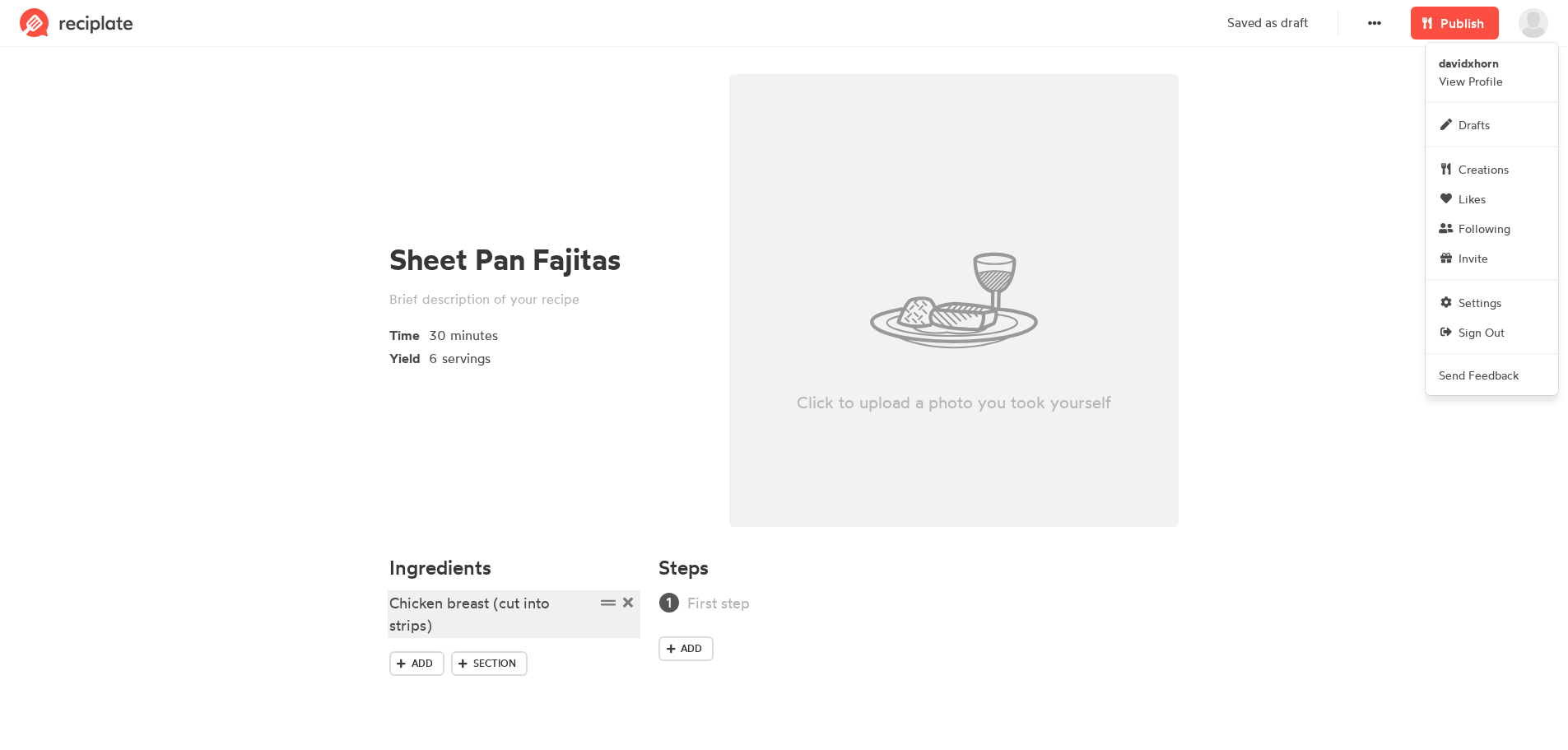
click at [459, 632] on div "Chicken breast (cut into strips)" at bounding box center [492, 614] width 206 height 45
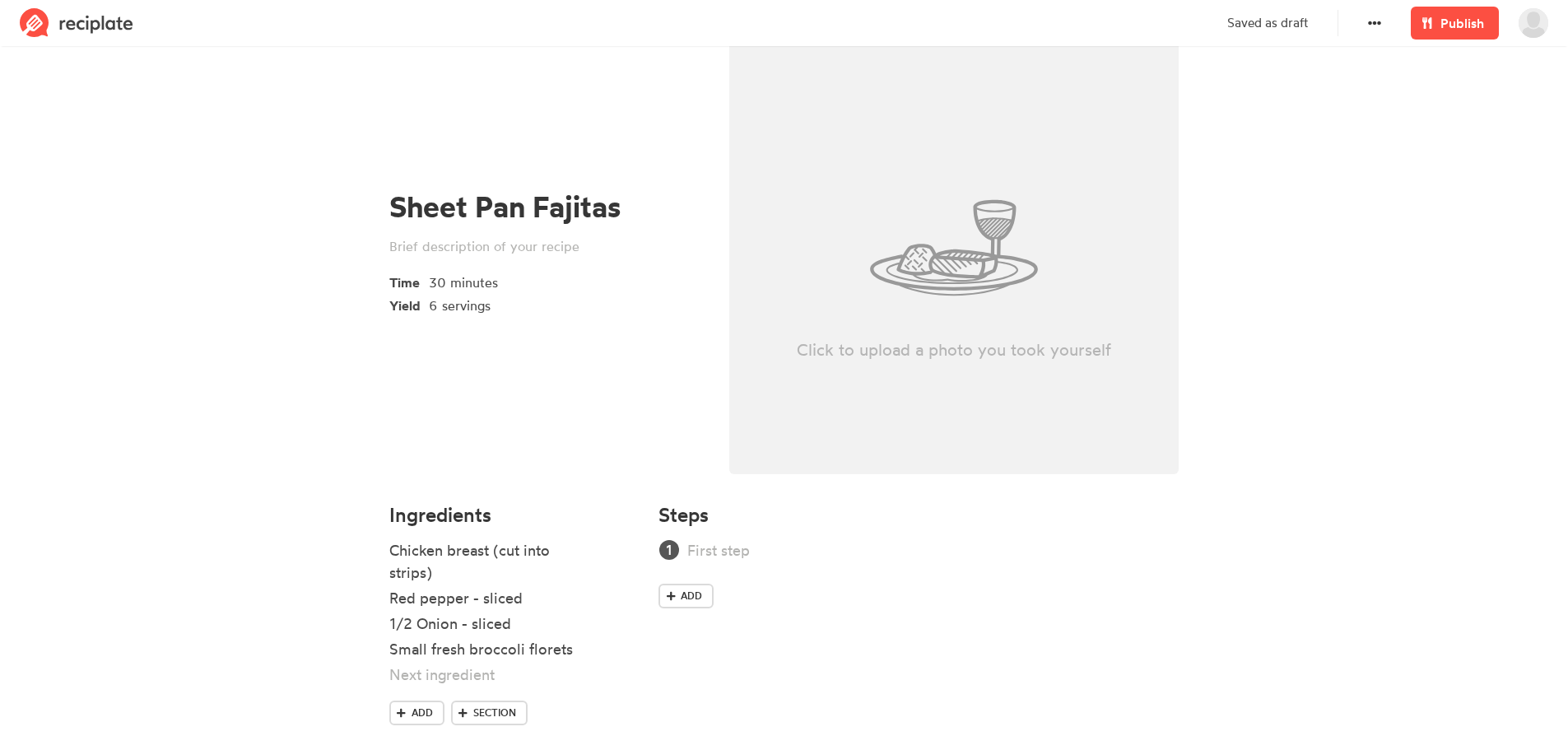
scroll to position [82, 0]
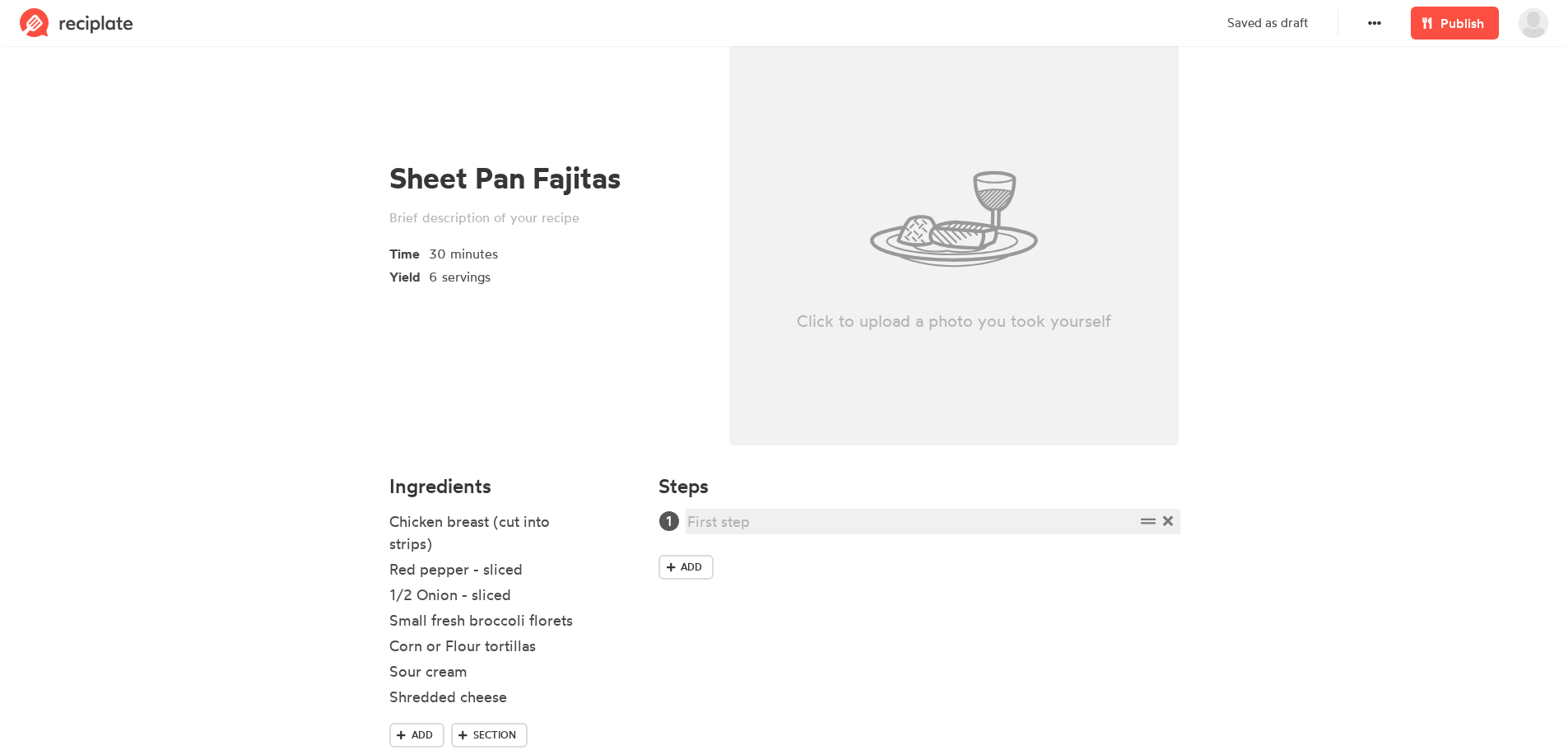
click at [736, 527] on div at bounding box center [910, 521] width 447 height 22
click at [537, 650] on div "Corn or Flour tortillas" at bounding box center [492, 646] width 206 height 22
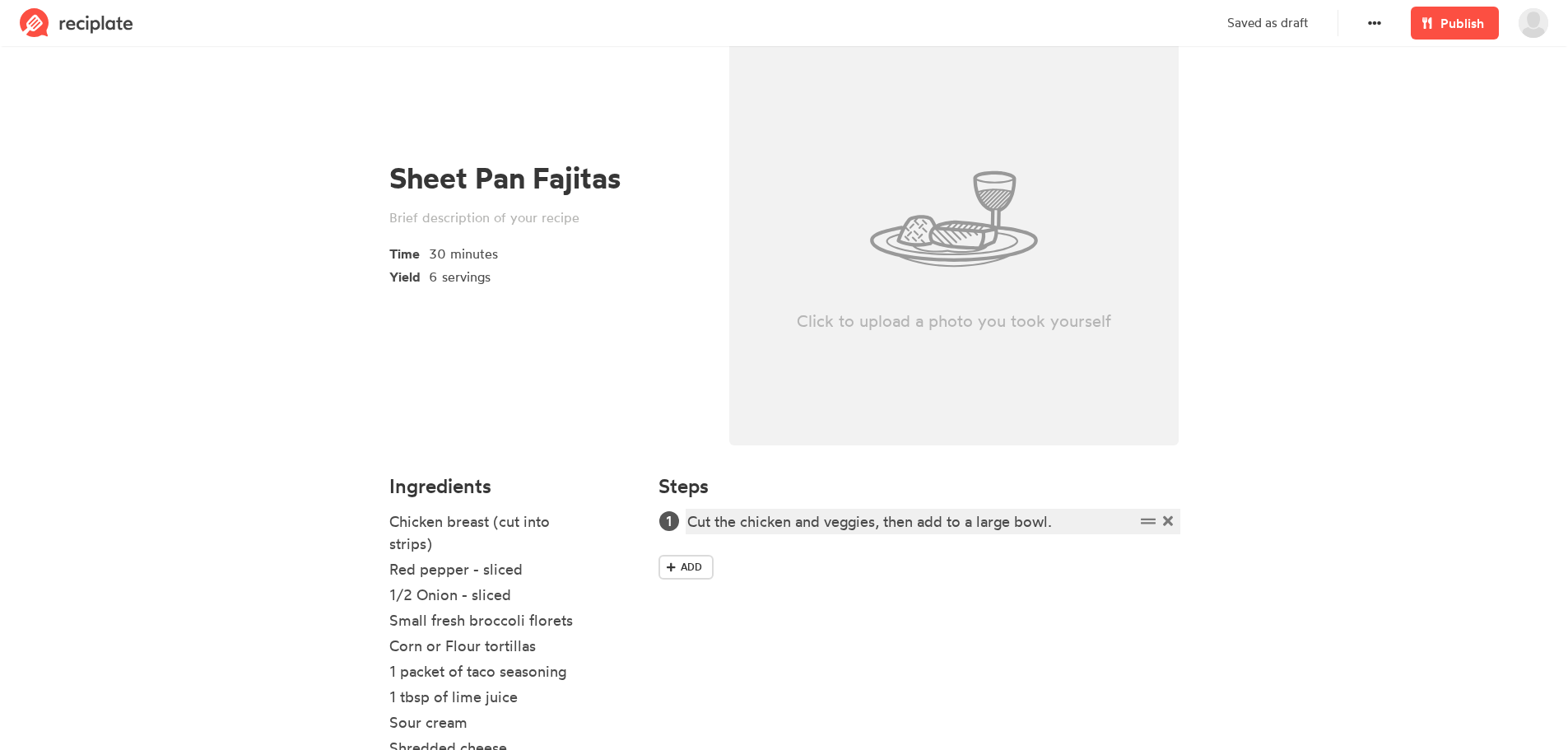
click at [1079, 523] on div "Cut the chicken and veggies, then add to a large bowl." at bounding box center [910, 521] width 447 height 22
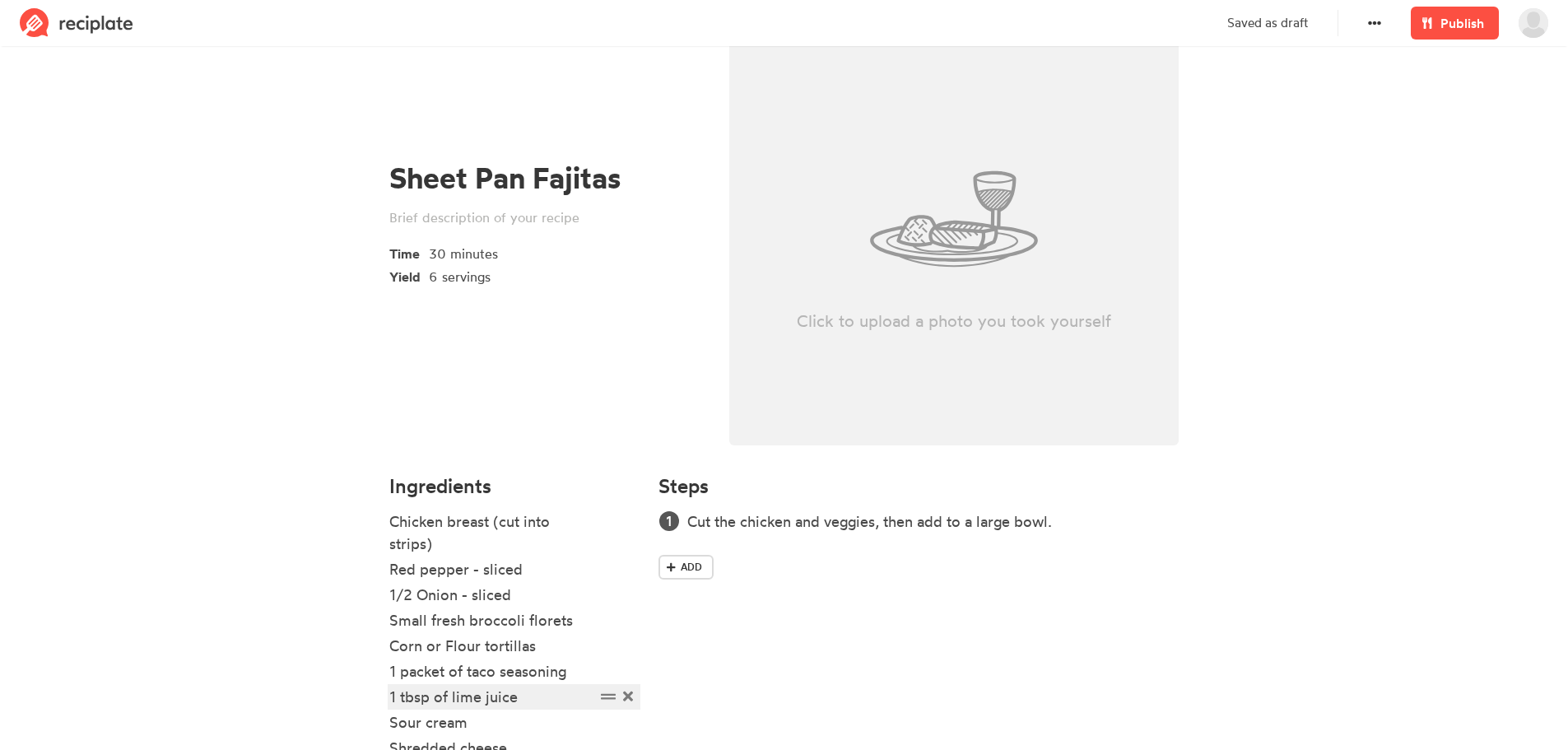
click at [528, 697] on div "1 tbsp of lime juice" at bounding box center [492, 697] width 206 height 22
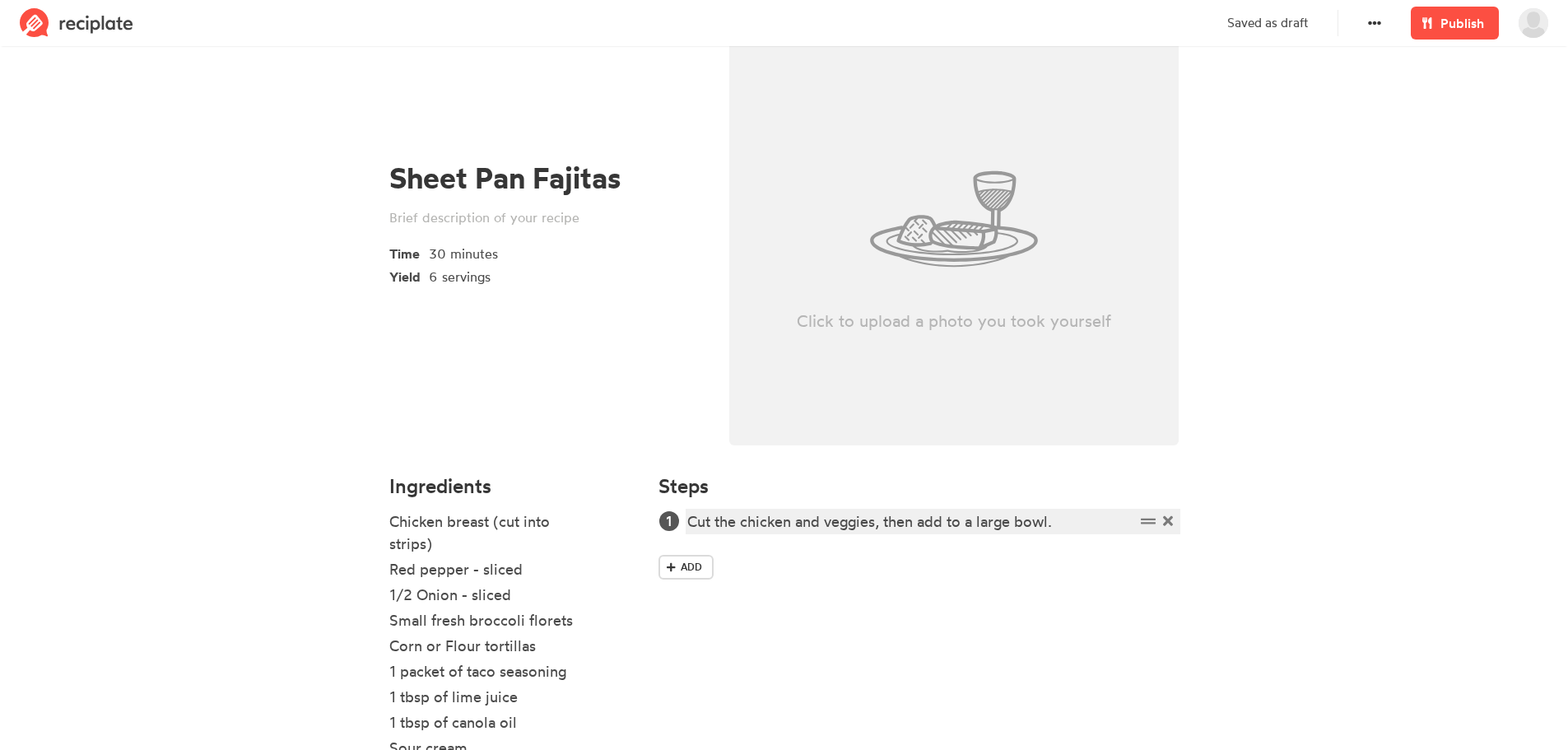
click at [1073, 517] on div "Cut the chicken and veggies, then add to a large bowl." at bounding box center [910, 521] width 447 height 22
click at [691, 525] on div "Cut the chicken and veggies, then add to a large bowl. Combine lime juice, oil,…" at bounding box center [910, 532] width 447 height 45
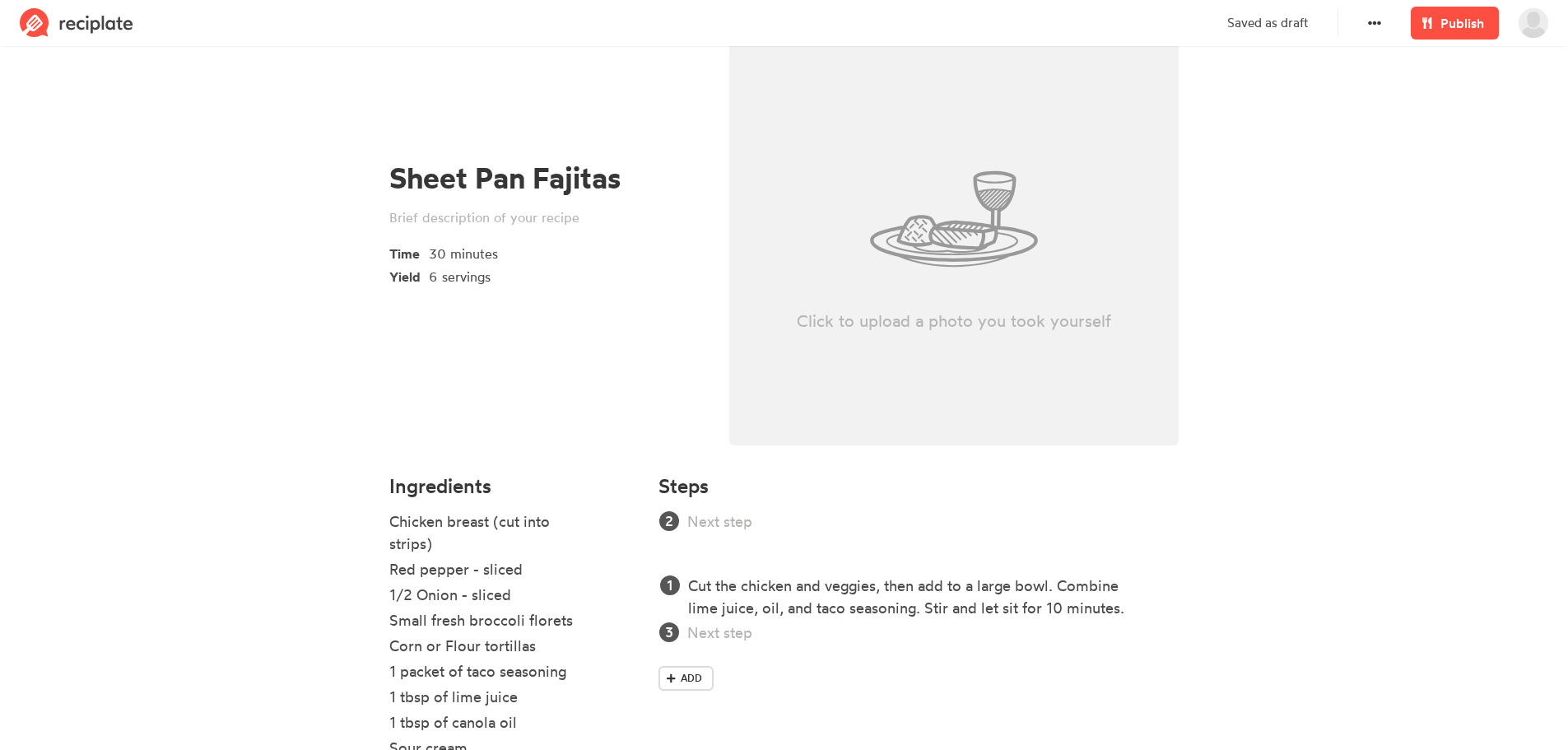
drag, startPoint x: 1149, startPoint y: 530, endPoint x: 1151, endPoint y: 581, distance: 51.0
click at [1151, 581] on ol "Cut the chicken and veggies, then add to a large bowl. Combine lime juice, oil,…" at bounding box center [919, 577] width 520 height 134
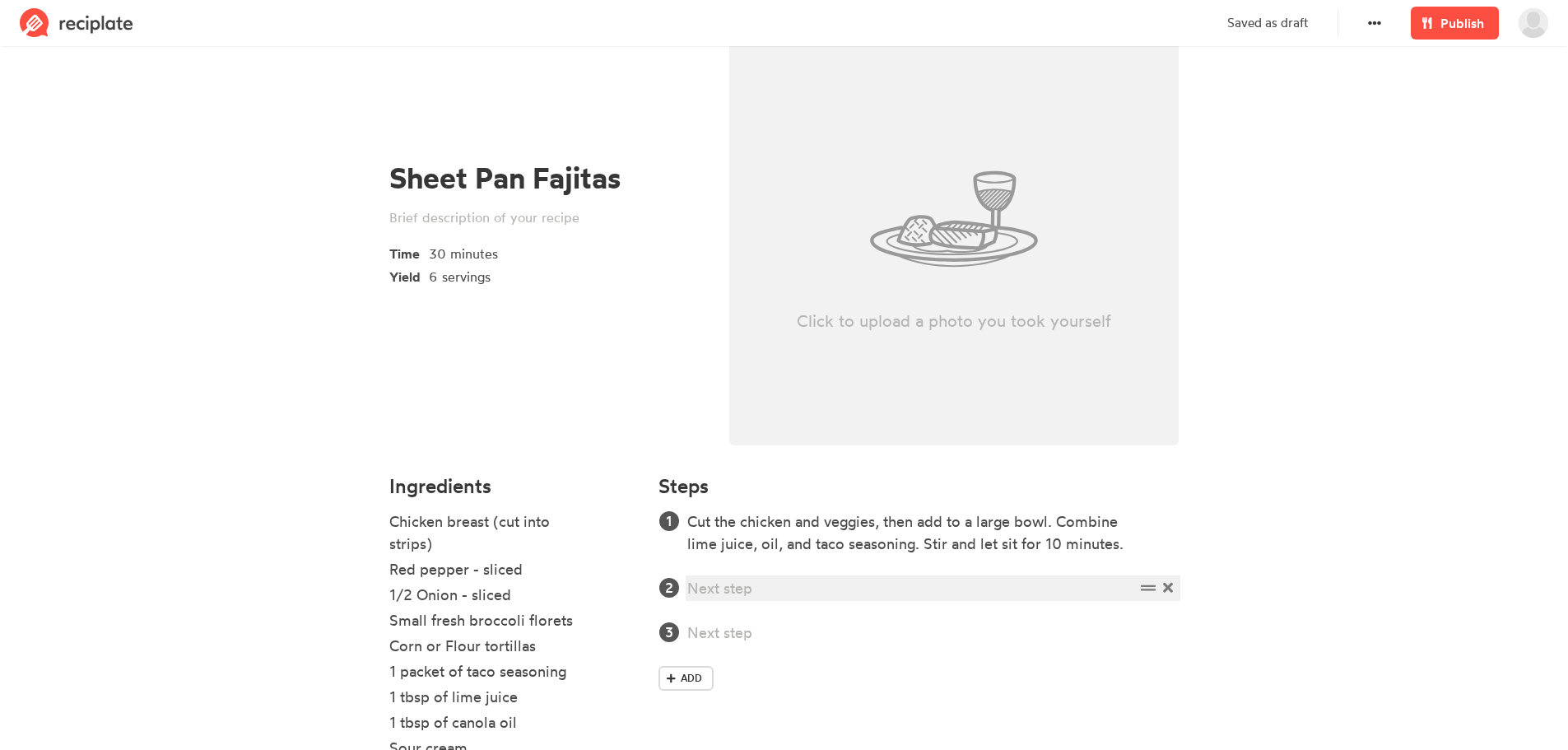
click at [724, 589] on div at bounding box center [910, 588] width 447 height 22
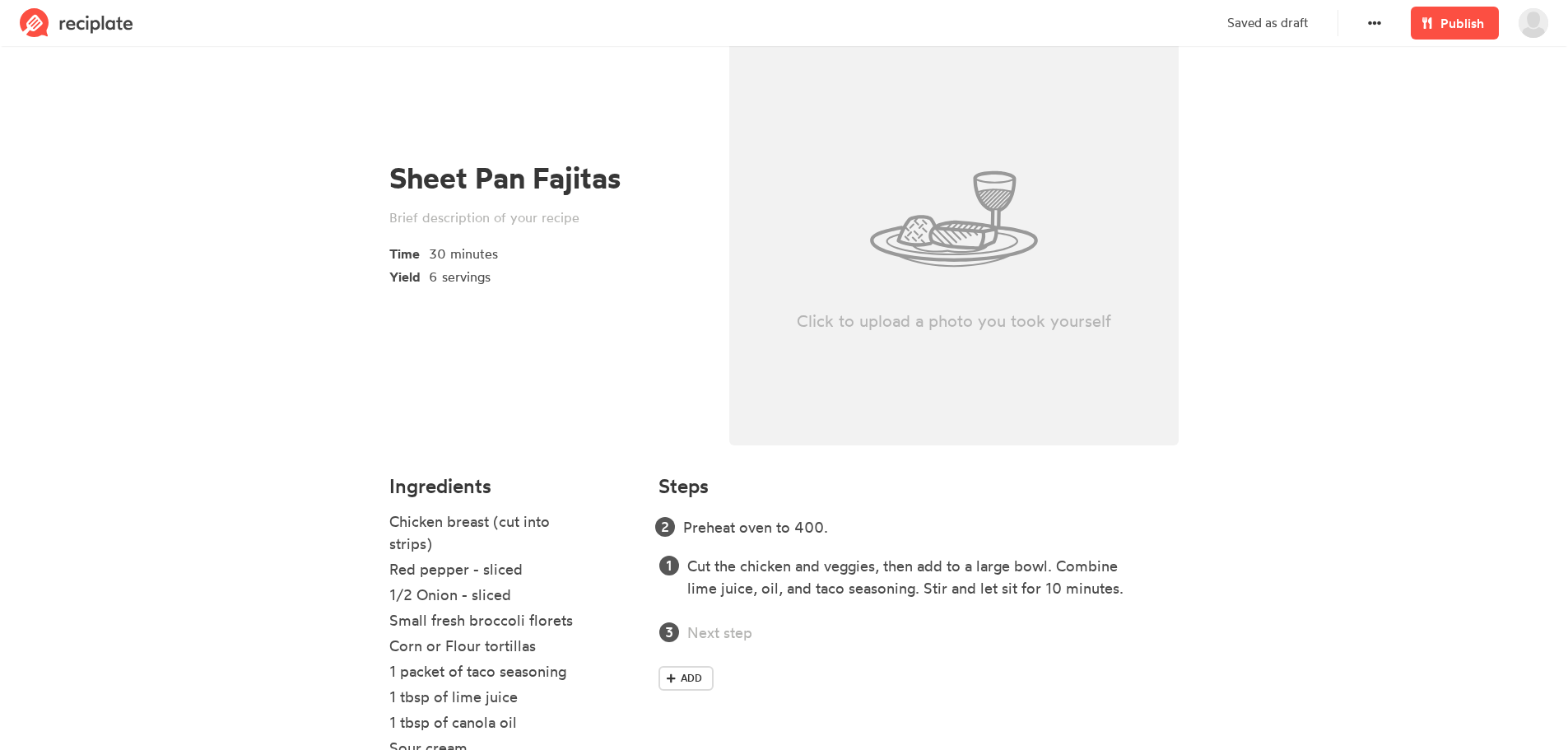
drag, startPoint x: 1149, startPoint y: 587, endPoint x: 1146, endPoint y: 526, distance: 61.1
click at [1146, 526] on ol "Cut the chicken and veggies, then add to a large bowl. Combine lime juice, oil,…" at bounding box center [919, 577] width 520 height 134
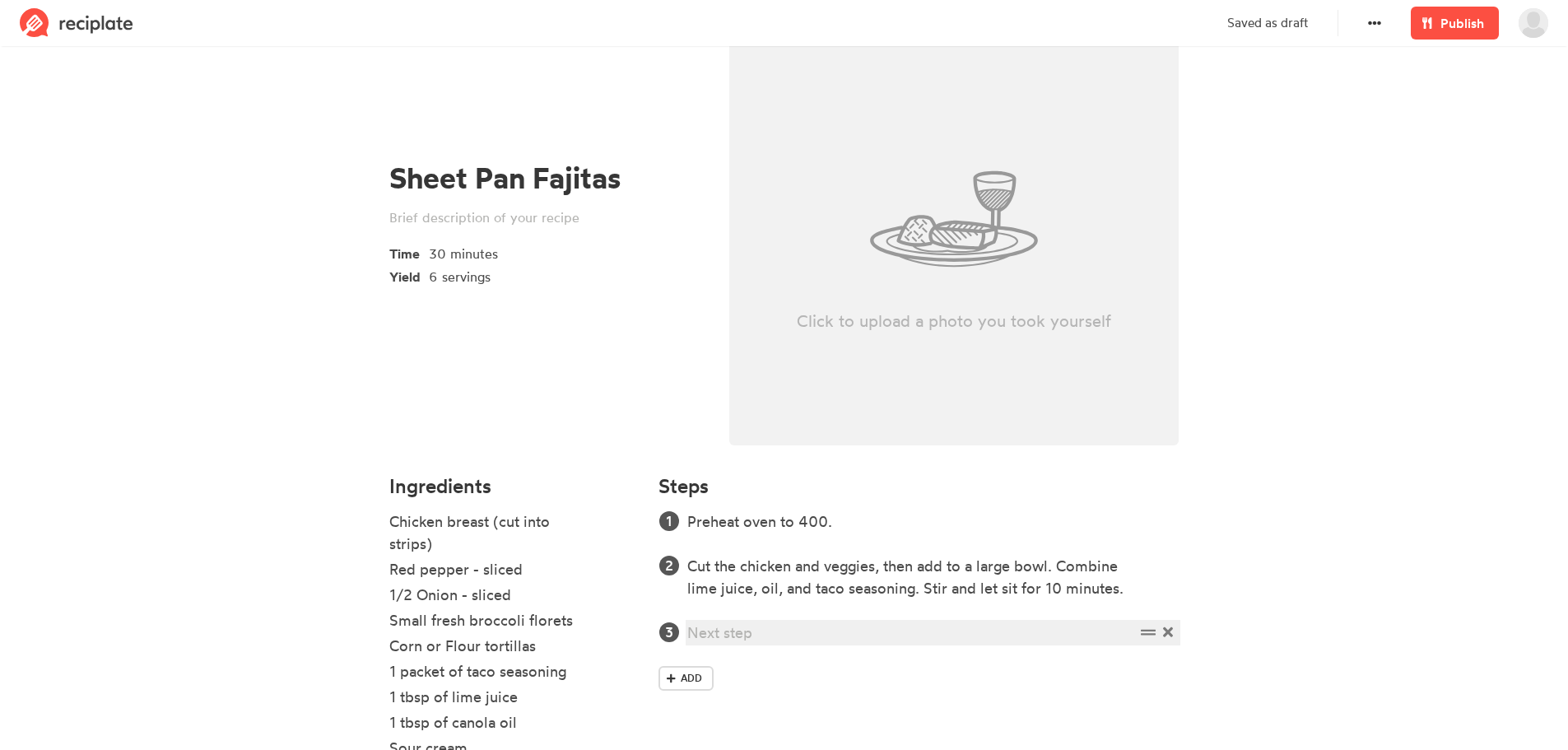
click at [902, 638] on div at bounding box center [910, 633] width 447 height 22
click at [687, 565] on li "Cut the chicken and veggies, then add to a large bowl. Combine lime juice, oil,…" at bounding box center [932, 577] width 492 height 45
click at [746, 635] on div at bounding box center [910, 633] width 447 height 22
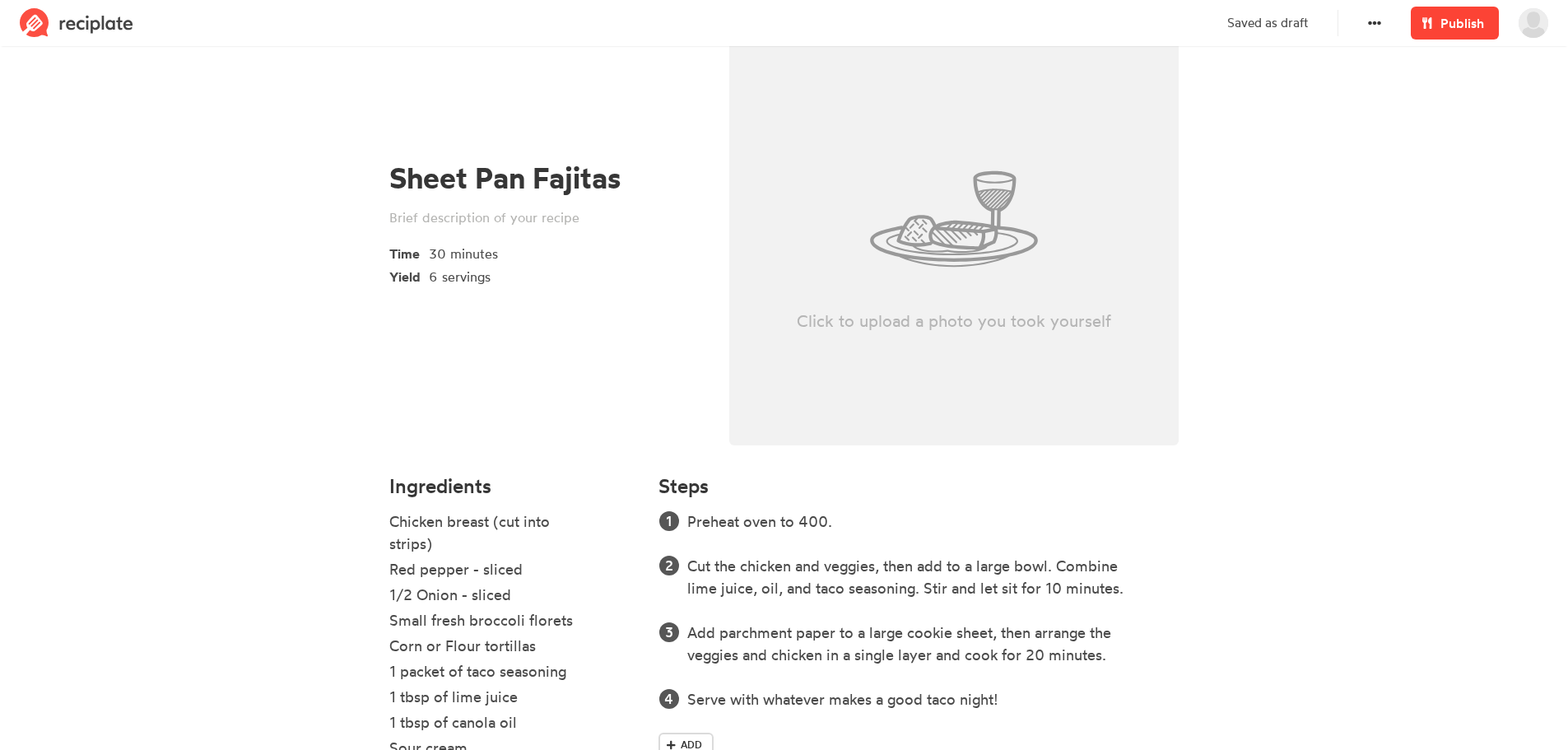
click at [1465, 24] on span "Publish" at bounding box center [1463, 23] width 44 height 20
click at [1530, 31] on img at bounding box center [1533, 23] width 29 height 29
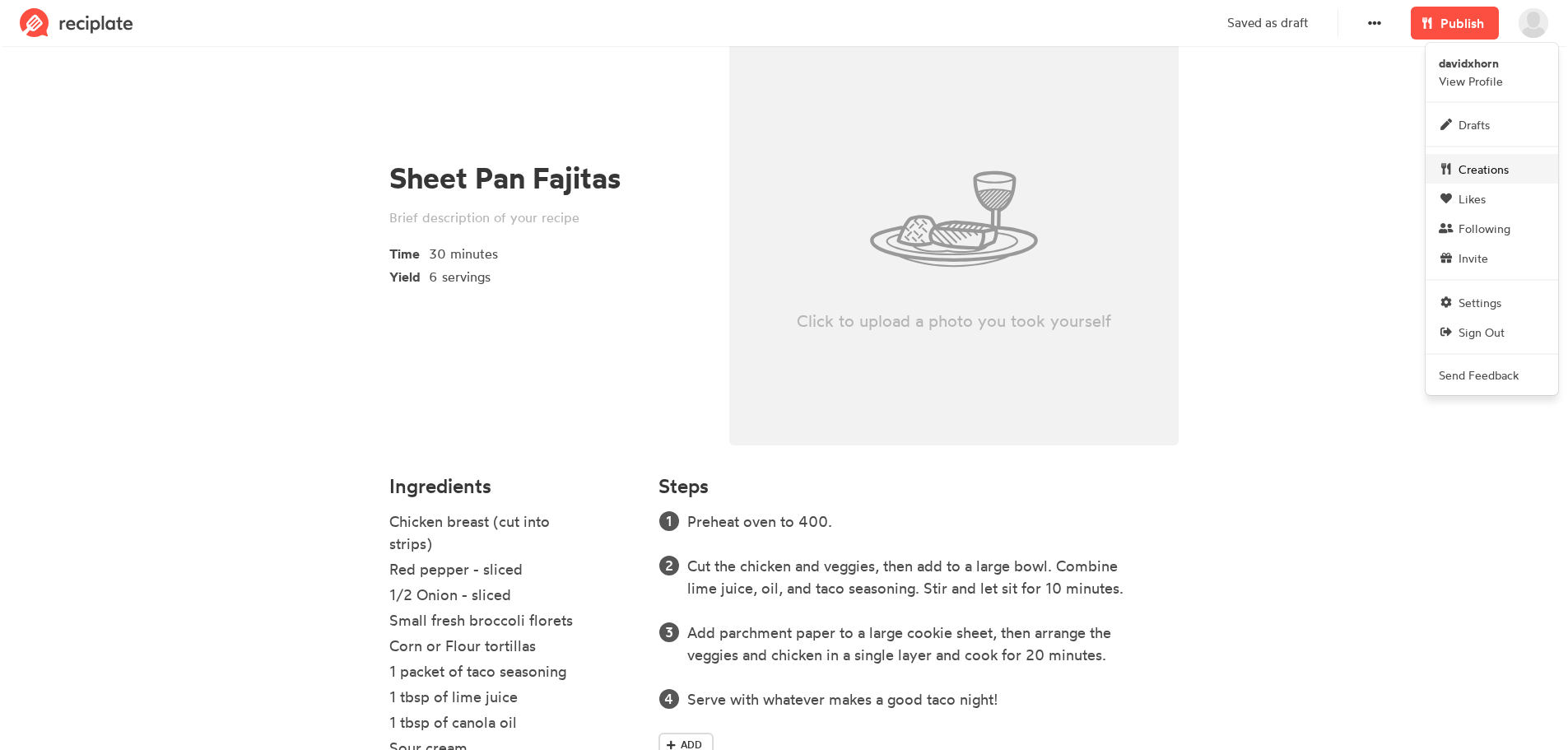
click at [1475, 168] on span "Creations" at bounding box center [1484, 168] width 50 height 17
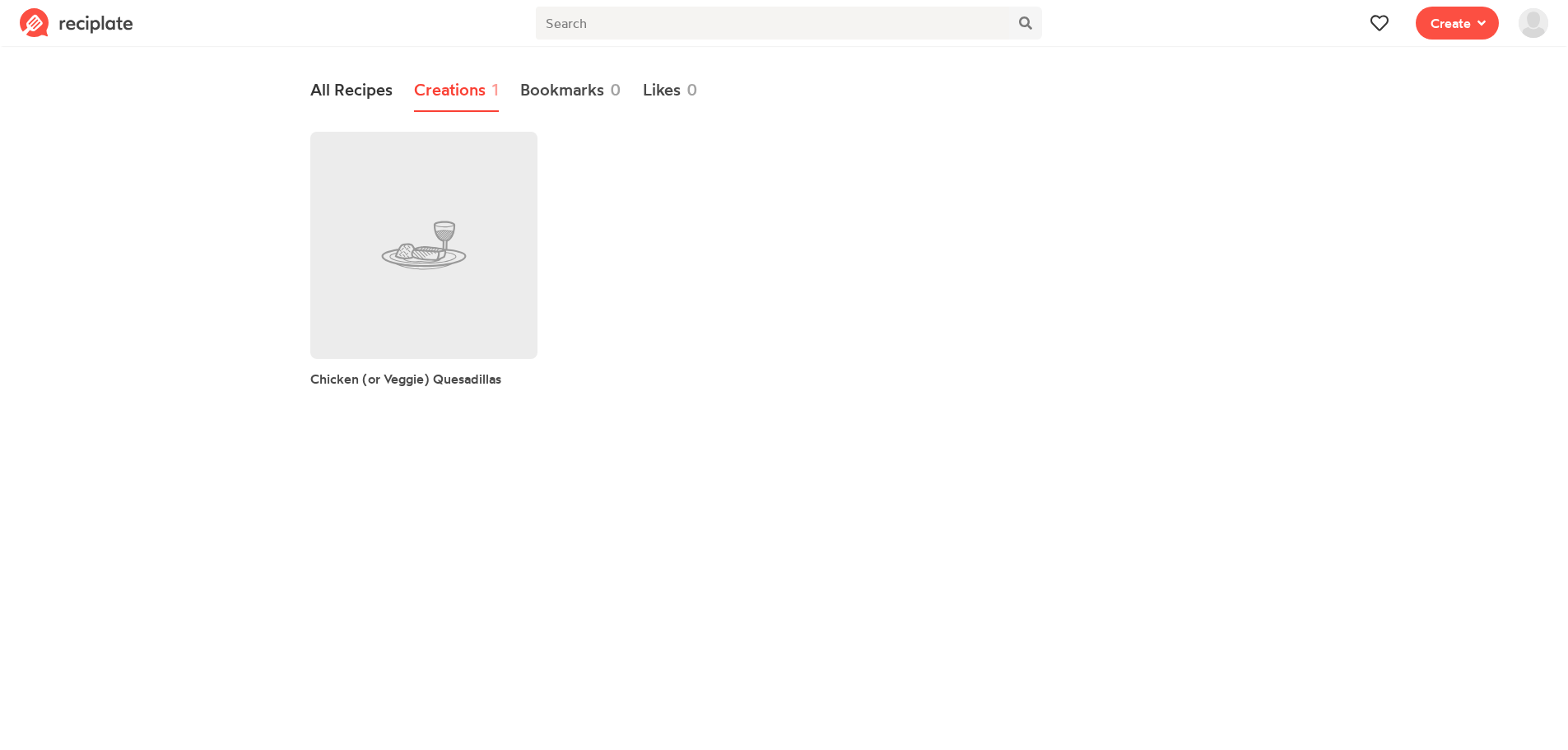
click at [343, 97] on link "All Recipes" at bounding box center [352, 90] width 82 height 43
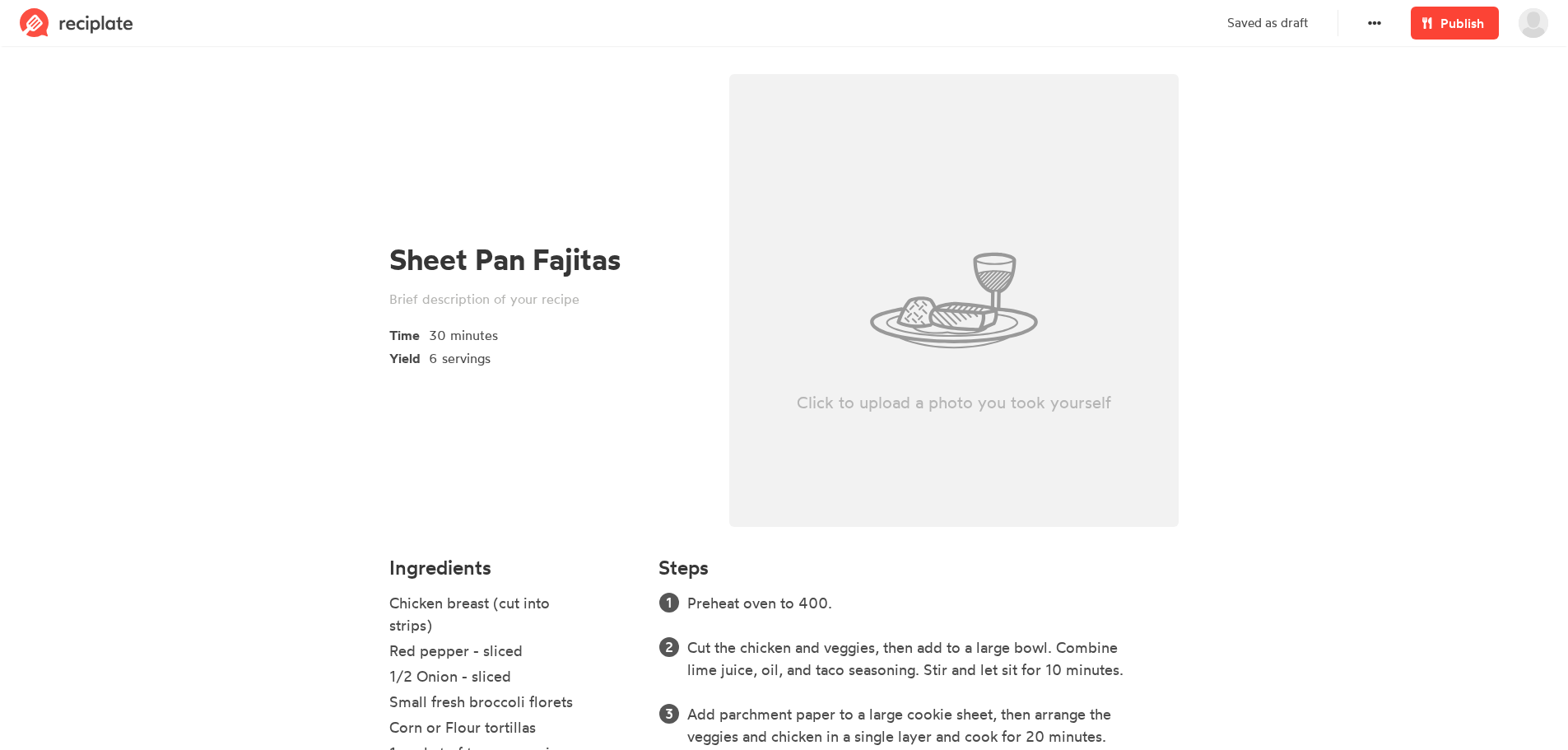
click at [1454, 23] on span "Publish" at bounding box center [1463, 23] width 44 height 20
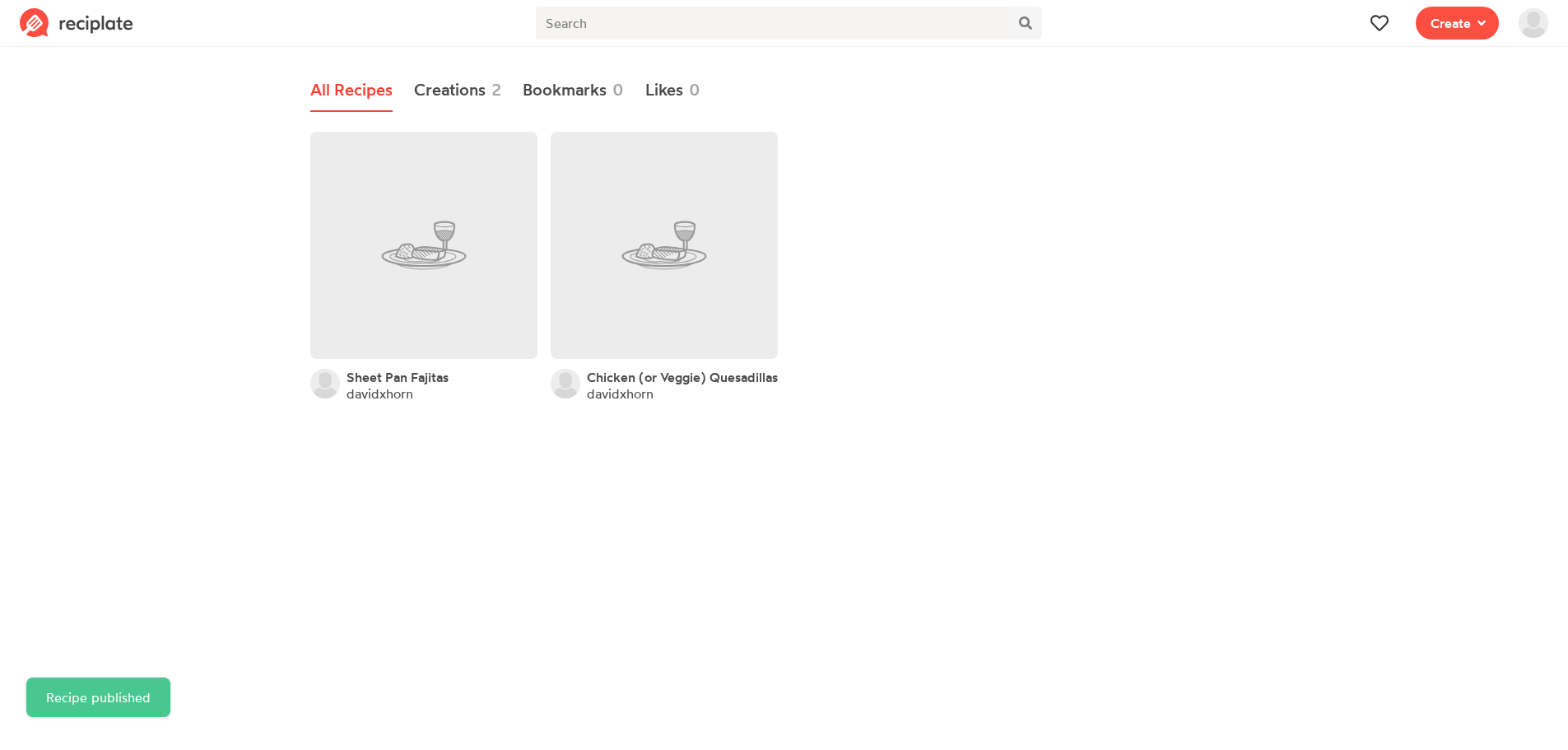
click at [1541, 25] on img at bounding box center [1533, 23] width 29 height 29
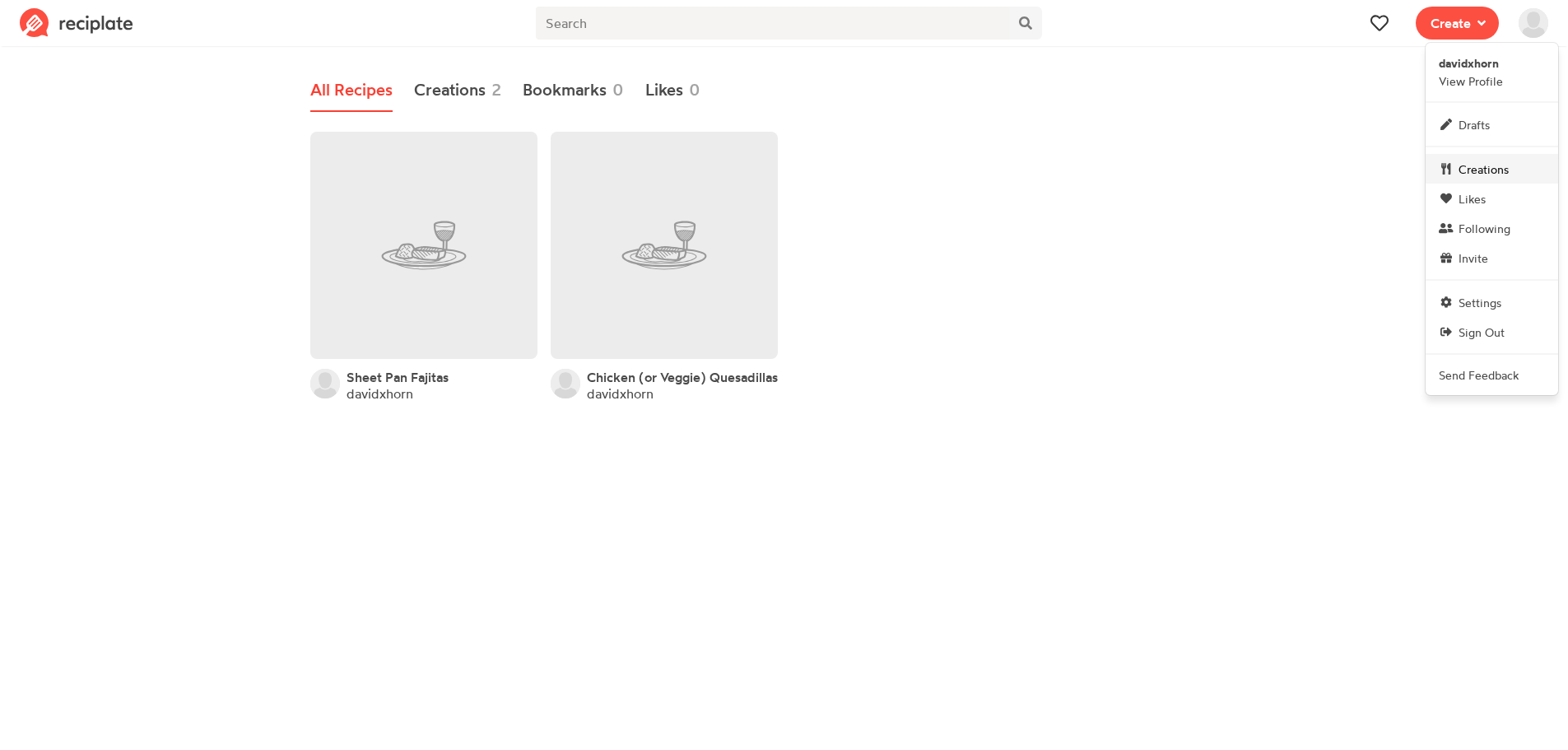
click at [1475, 165] on span "Creations" at bounding box center [1484, 168] width 50 height 17
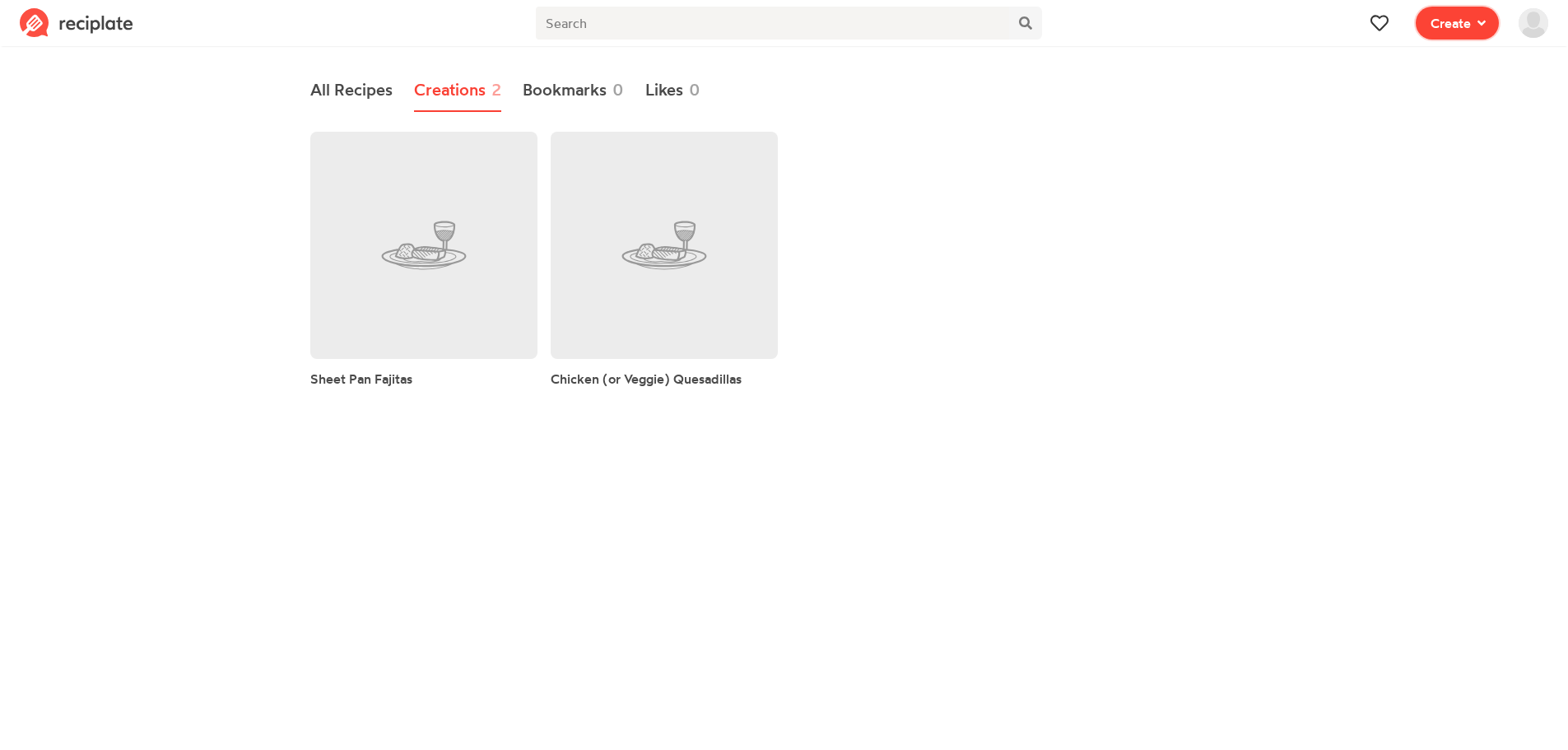
click at [1470, 27] on span "Create" at bounding box center [1451, 23] width 40 height 20
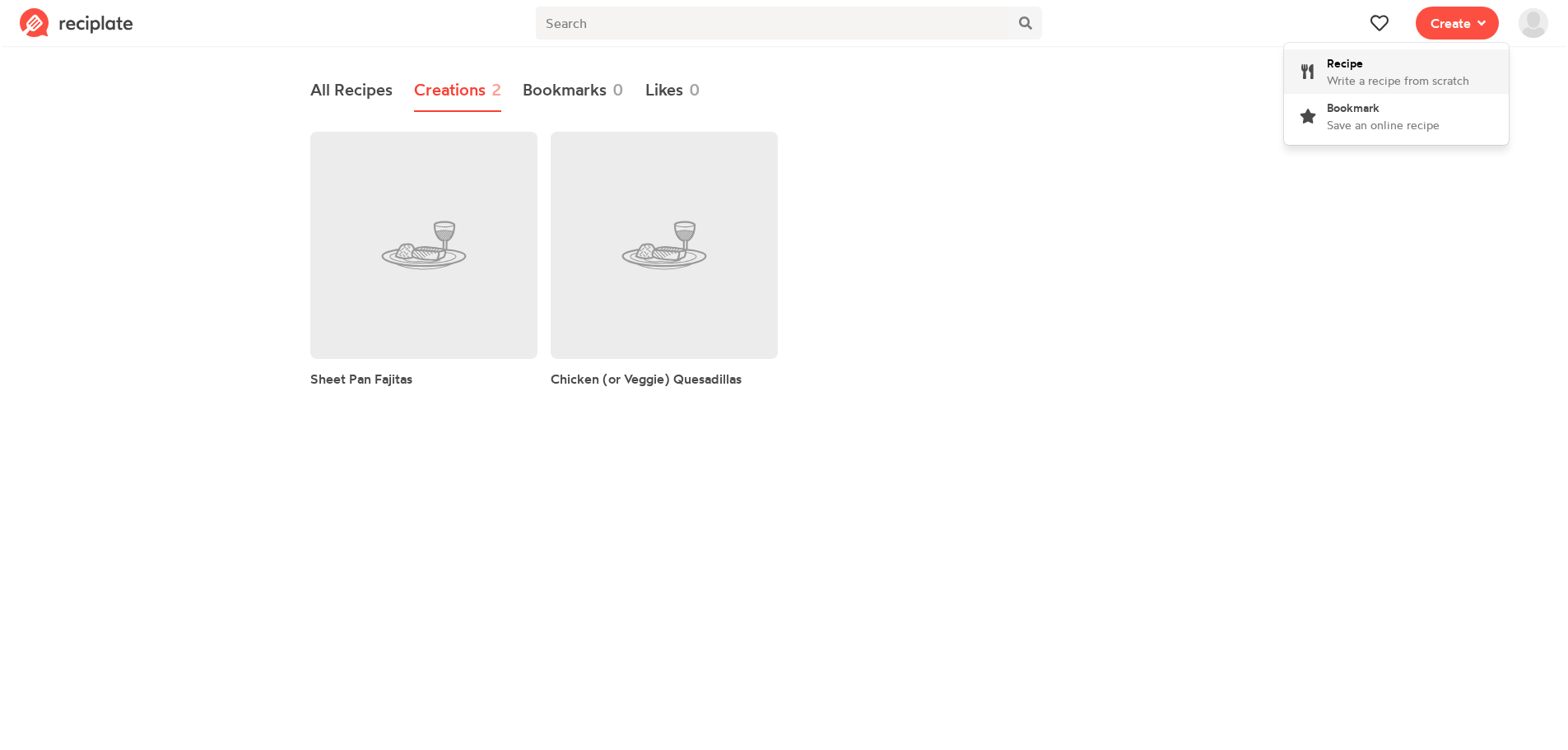
click at [1396, 69] on div "Recipe Write a recipe from scratch" at bounding box center [1398, 71] width 142 height 35
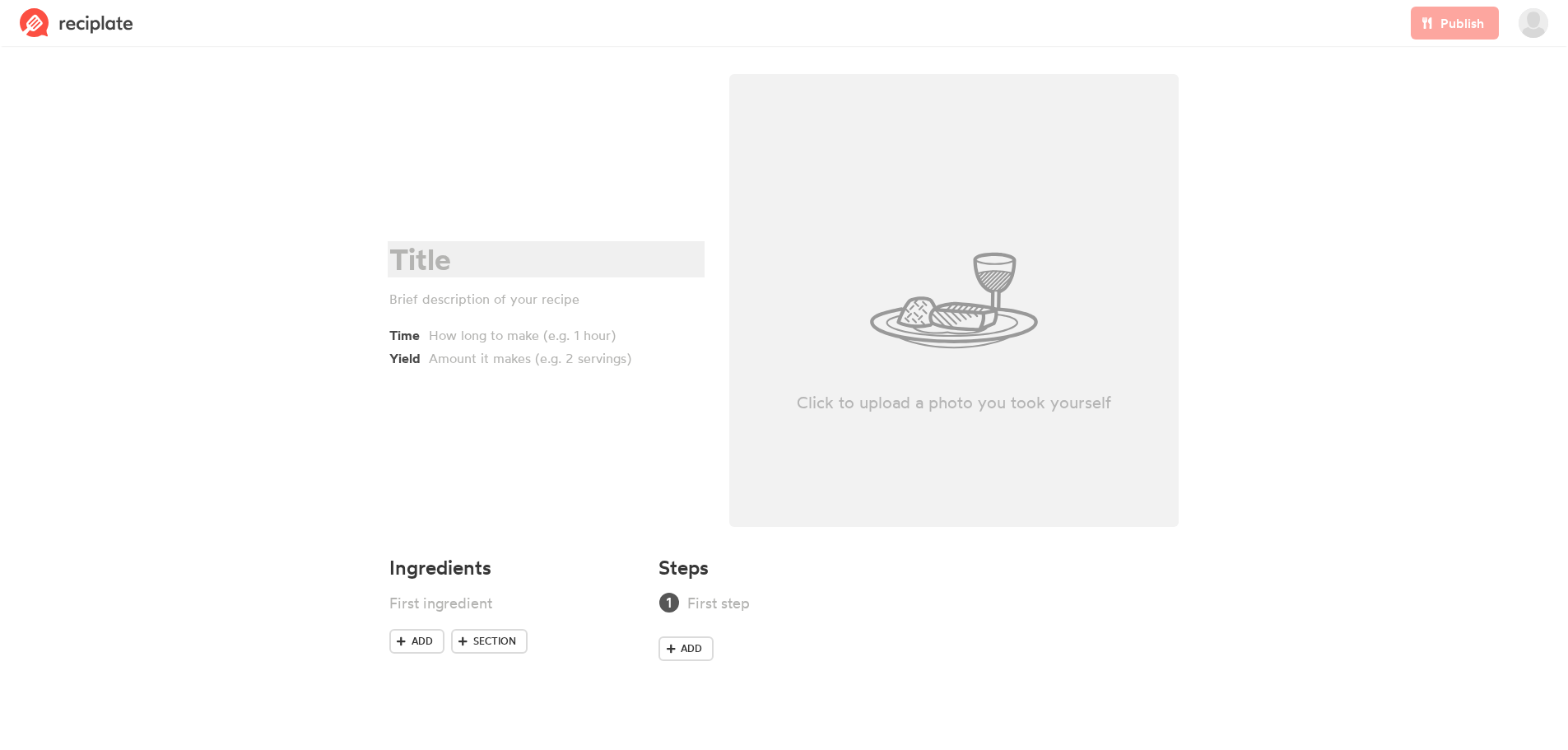
click at [419, 260] on div at bounding box center [543, 259] width 309 height 34
click at [522, 333] on div at bounding box center [550, 335] width 243 height 20
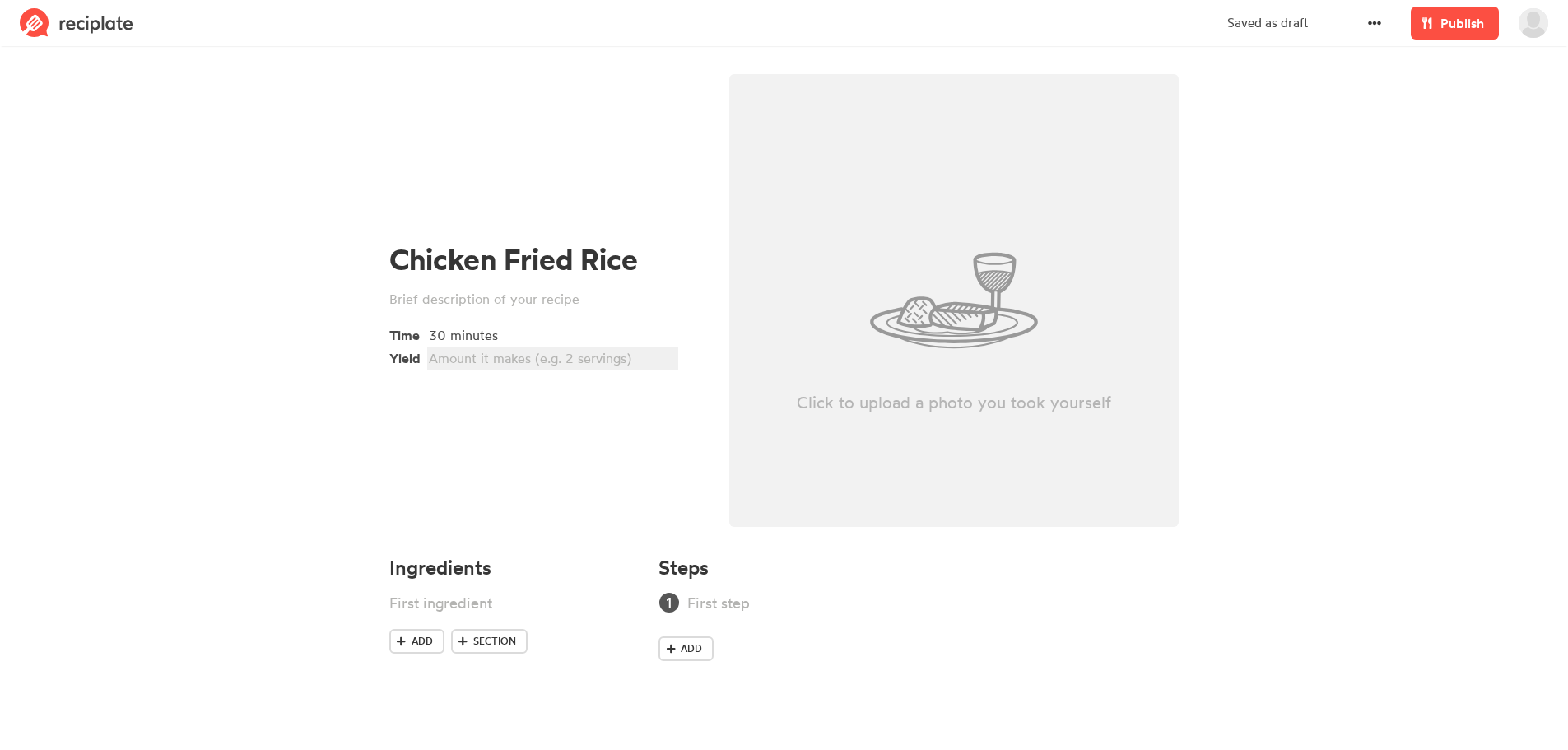
click at [510, 363] on div at bounding box center [550, 358] width 243 height 20
click at [435, 598] on div at bounding box center [492, 603] width 206 height 22
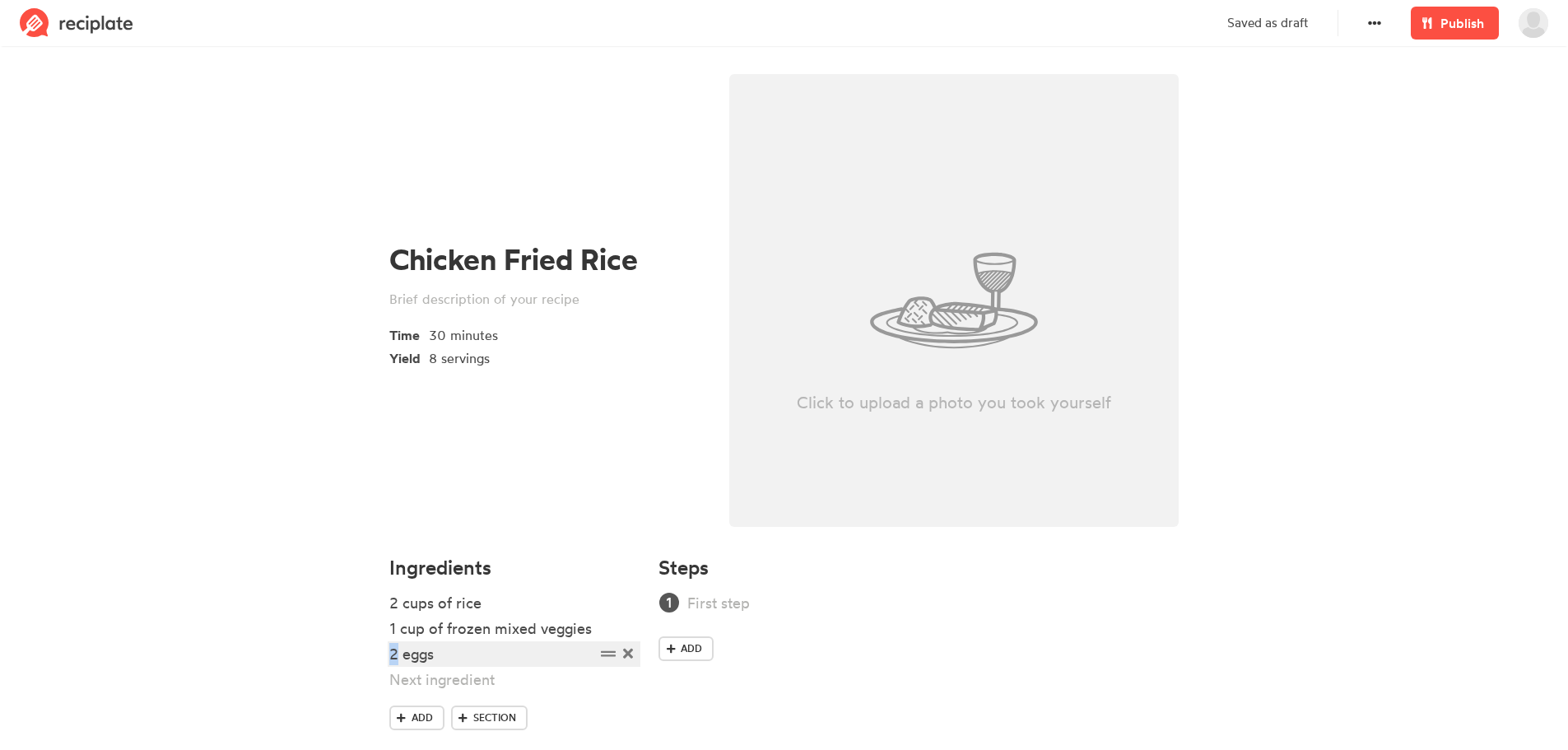
click at [387, 651] on div "Ingredients 2 cups of rice 1 cup of frozen mixed veggies 2 eggs Add Section" at bounding box center [514, 658] width 270 height 223
click at [439, 658] on div "1 eggs" at bounding box center [492, 654] width 206 height 22
click at [432, 677] on div at bounding box center [492, 679] width 206 height 22
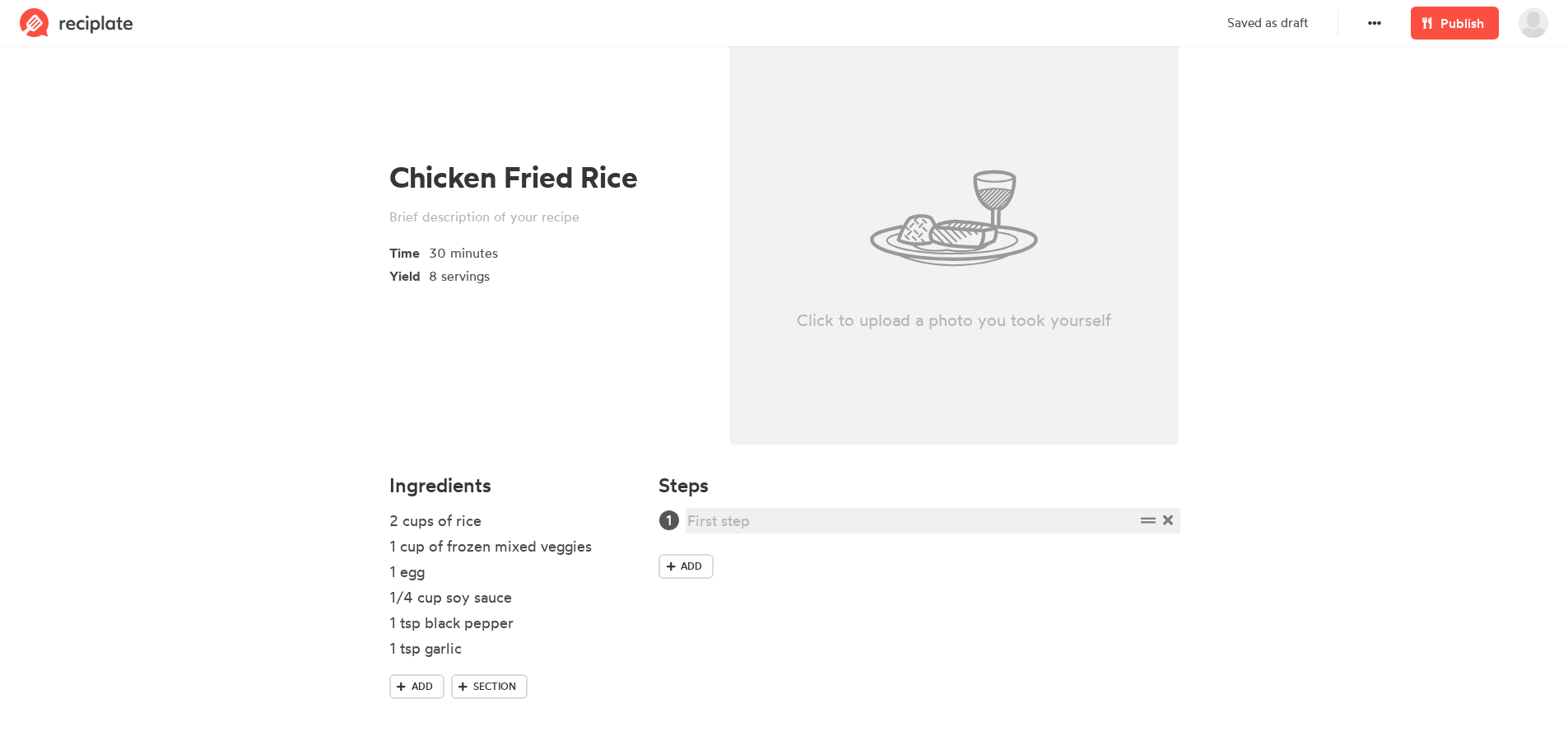
click at [751, 524] on div at bounding box center [910, 520] width 447 height 22
click at [469, 652] on div "1 tsp garlic" at bounding box center [492, 648] width 206 height 22
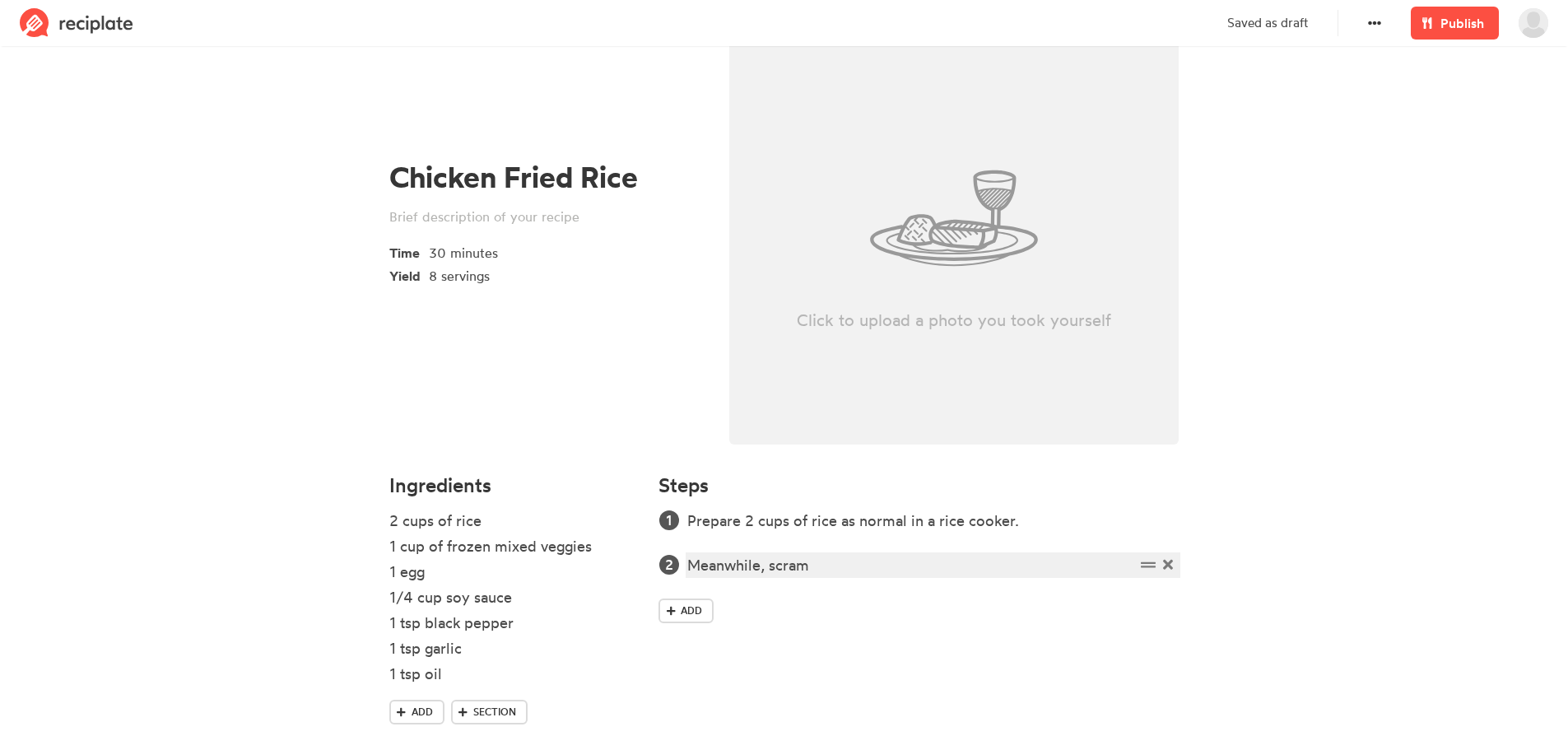
click at [805, 570] on div "Meanwhile, scram" at bounding box center [910, 565] width 447 height 22
drag, startPoint x: 831, startPoint y: 568, endPoint x: 768, endPoint y: 572, distance: 63.1
click at [768, 571] on div "Meanwhile, scram" at bounding box center [910, 565] width 447 height 22
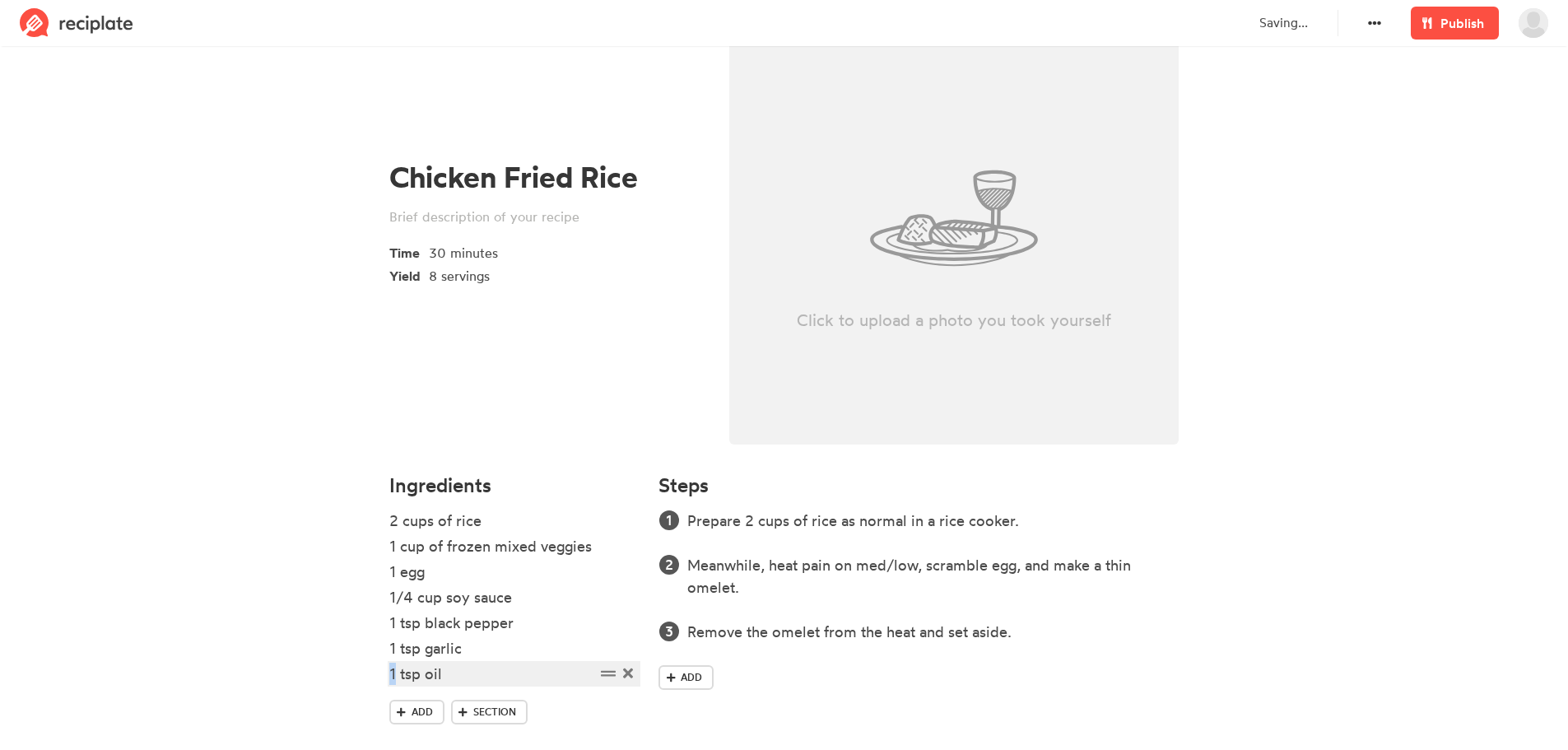
click at [389, 675] on div "1 tsp oil" at bounding box center [492, 673] width 206 height 22
click at [464, 675] on div "2 tsp oil" at bounding box center [492, 673] width 206 height 22
click at [464, 675] on div "2 tsp oil (divded 1 and 1)" at bounding box center [492, 673] width 206 height 22
click at [474, 676] on div "2 tsp oil (divded 1 and 1)" at bounding box center [492, 673] width 206 height 22
click at [1024, 636] on div "Remove the omelet from the heat and set aside." at bounding box center [910, 632] width 447 height 22
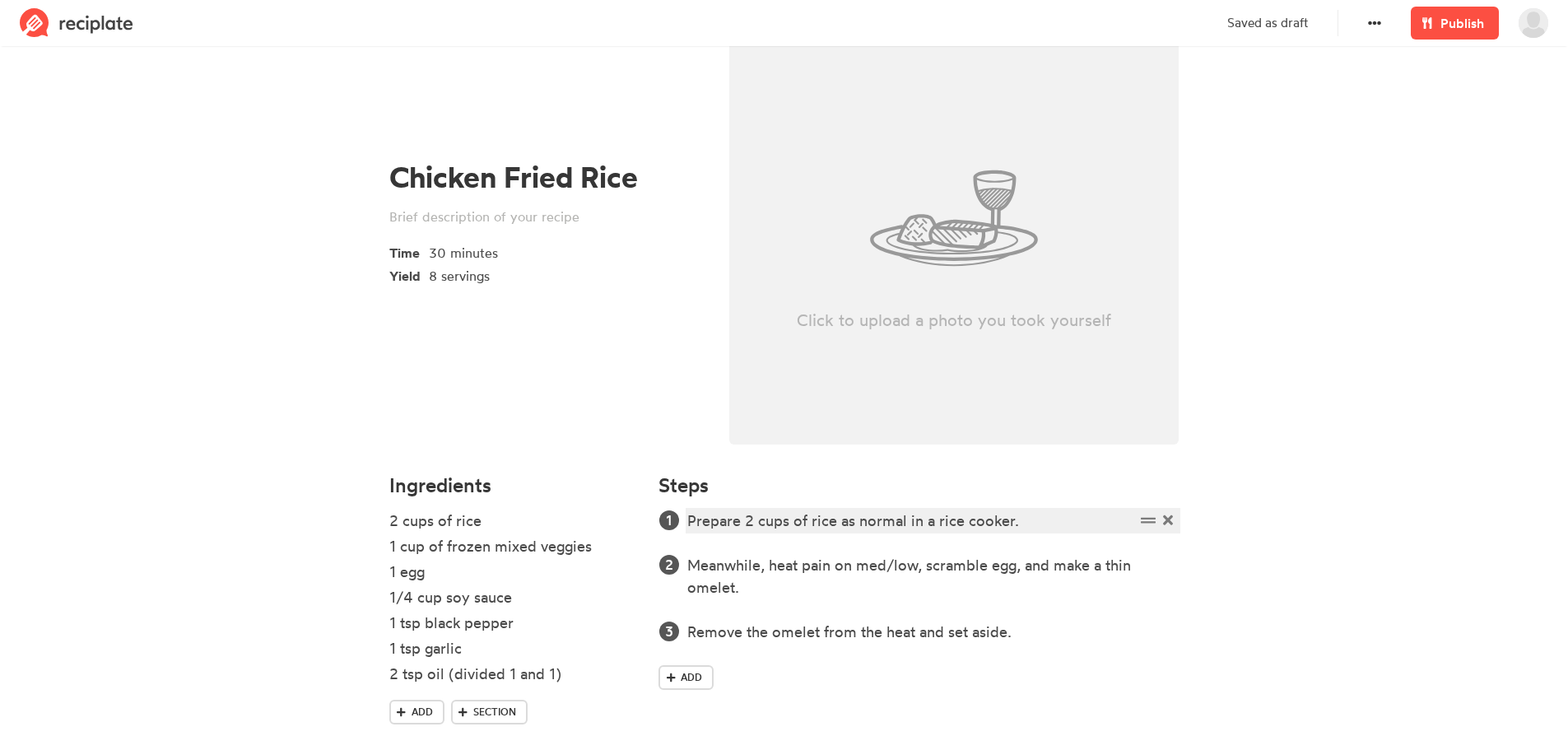
click at [1032, 519] on div "Prepare 2 cups of rice as normal in a rice cooker." at bounding box center [910, 520] width 447 height 22
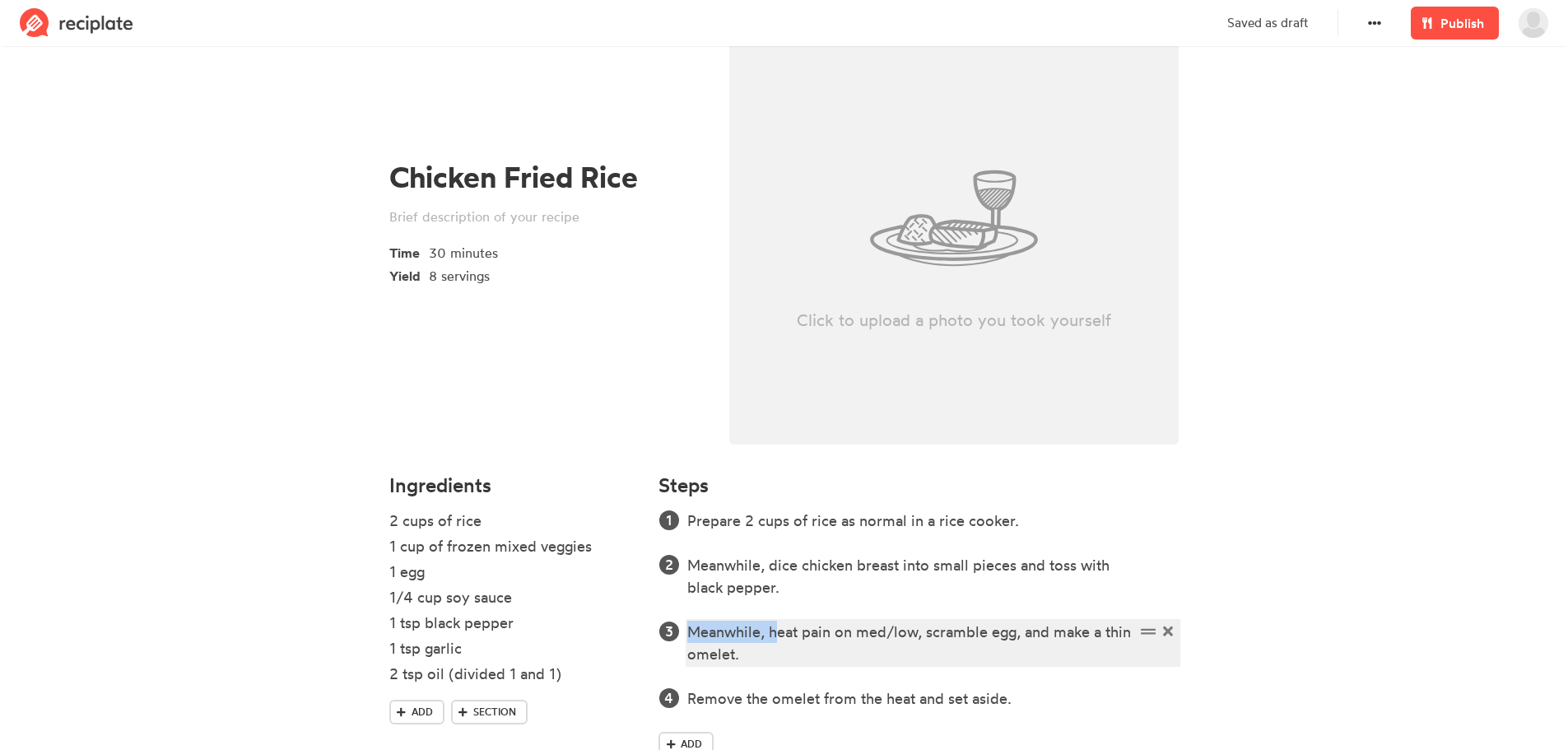
drag, startPoint x: 777, startPoint y: 631, endPoint x: 689, endPoint y: 632, distance: 88.0
click at [689, 632] on div "Meanwhile, heat pain on med/low, scramble egg, and make a thin omelet." at bounding box center [910, 643] width 447 height 45
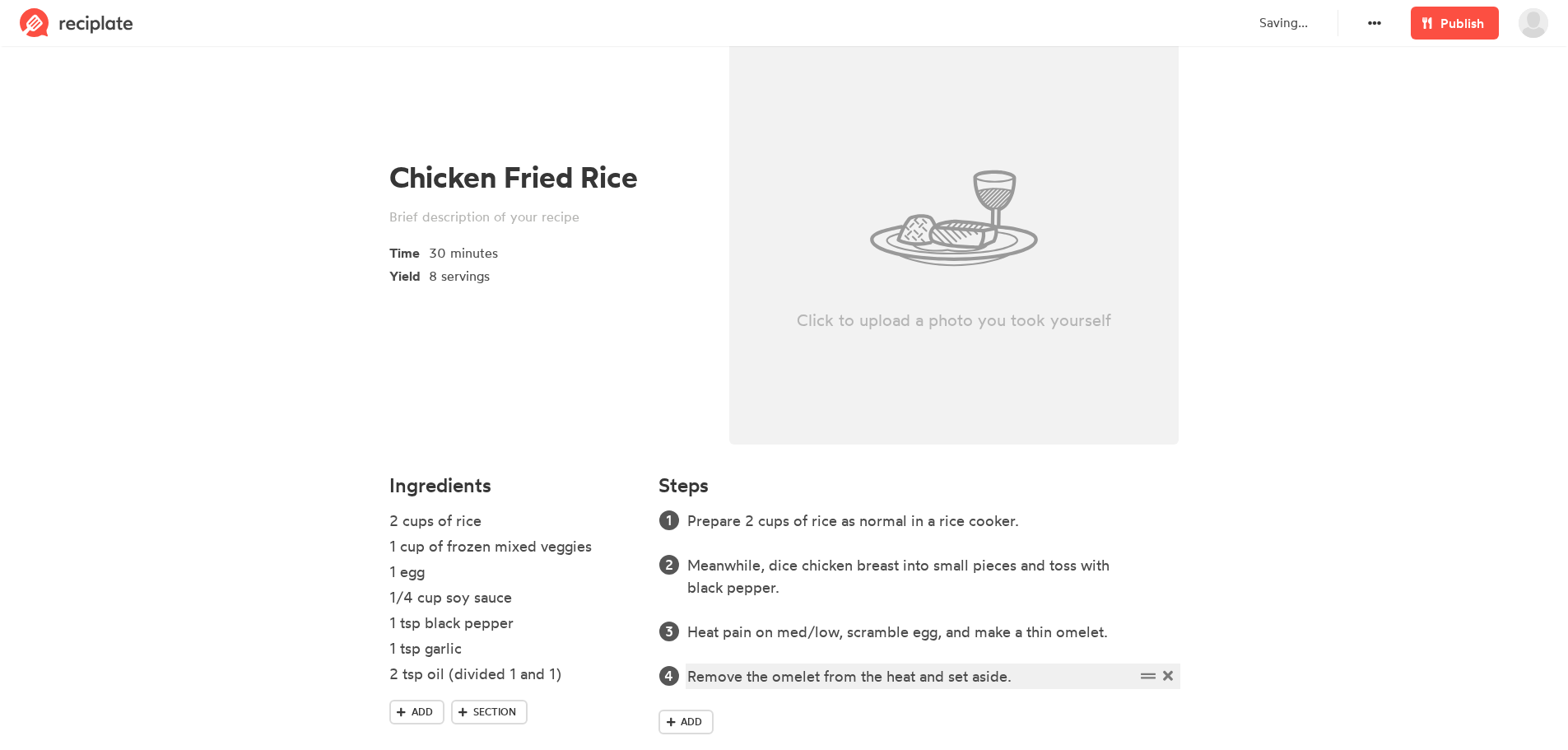
click at [1041, 679] on div "Remove the omelet from the heat and set aside." at bounding box center [910, 676] width 447 height 22
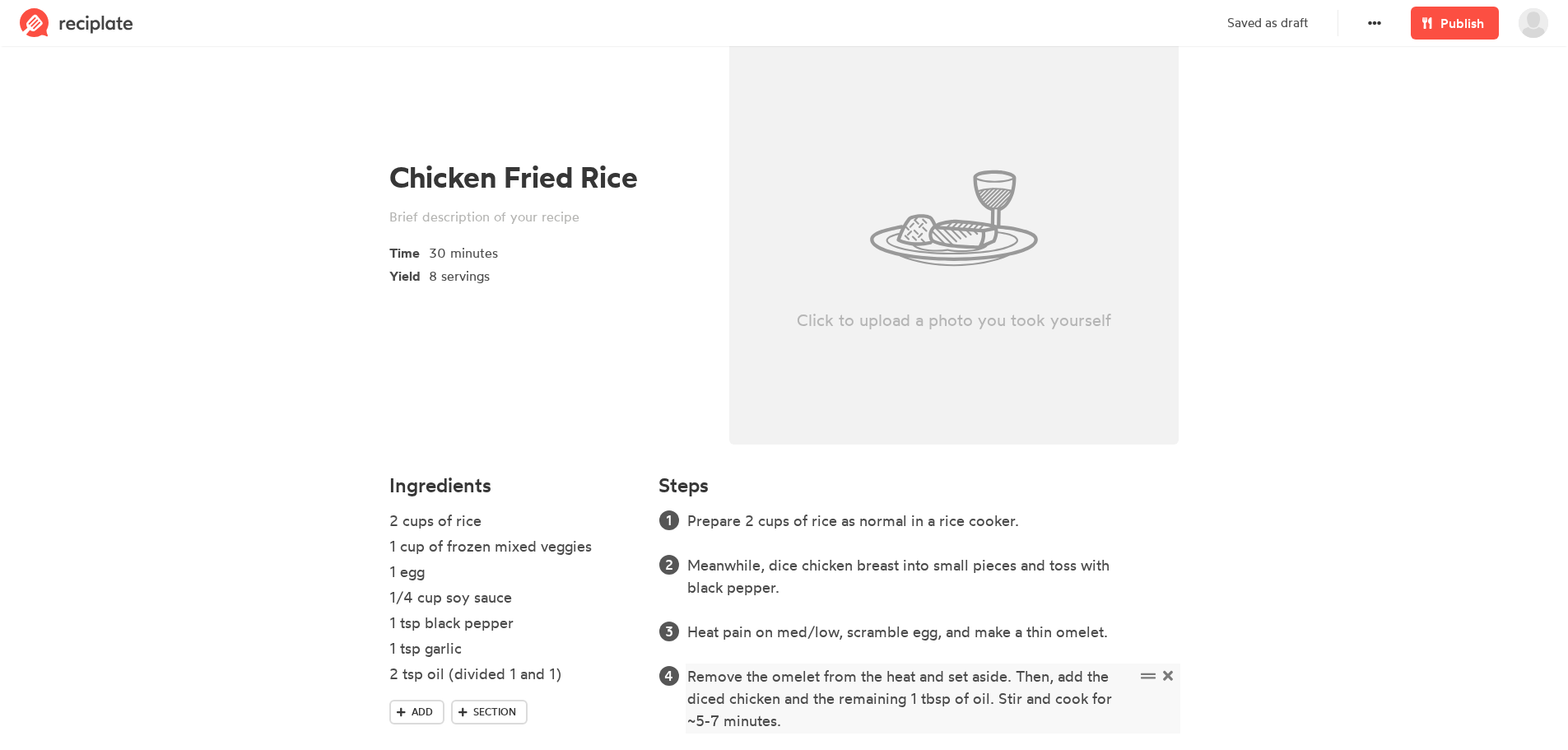
scroll to position [199, 0]
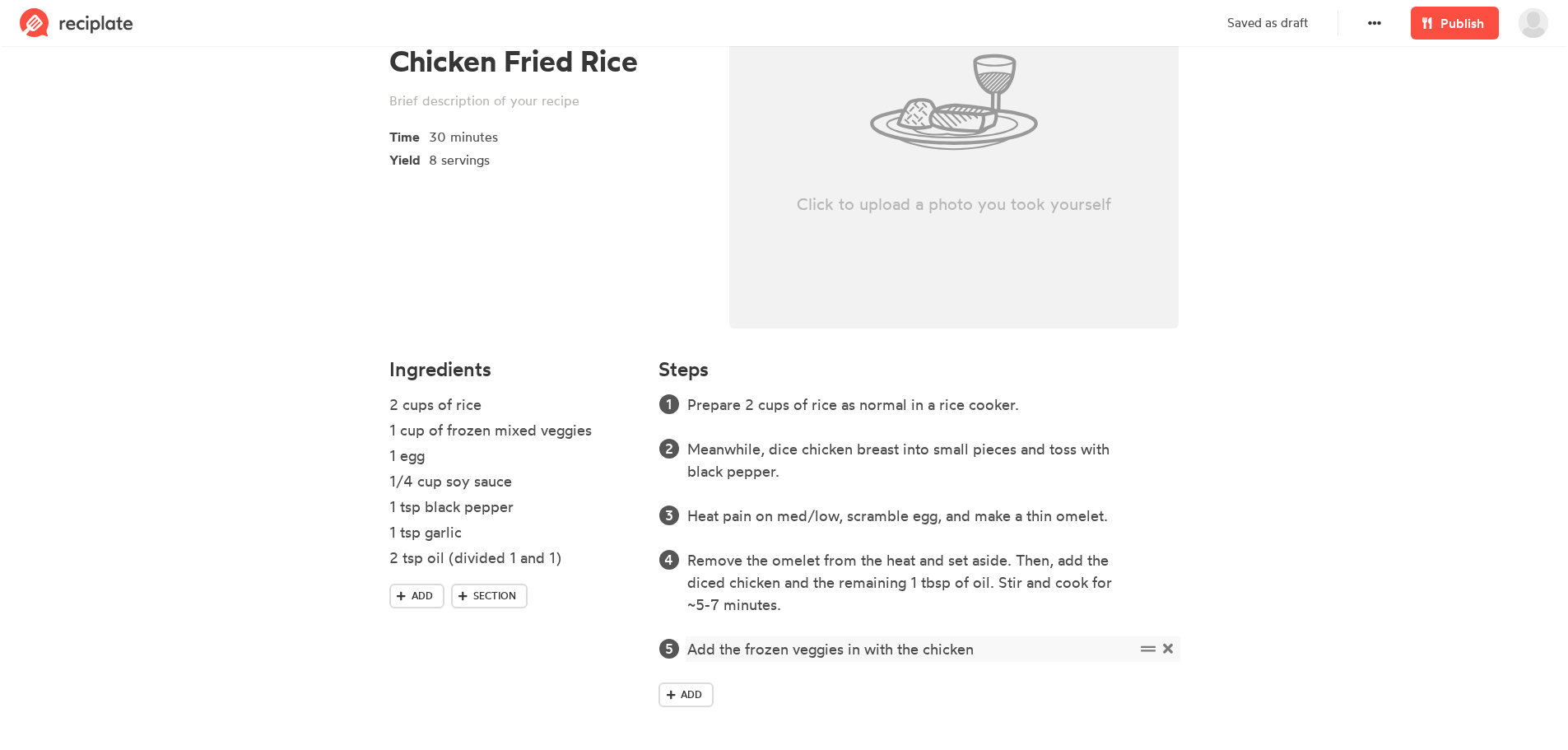
click at [849, 649] on div "Add the frozen veggies in with the chicken" at bounding box center [910, 649] width 447 height 22
drag, startPoint x: 912, startPoint y: 665, endPoint x: 743, endPoint y: 674, distance: 169.2
click at [743, 674] on div "Add the frozen veggies and garlic in with the chicken and continue in with the …" at bounding box center [910, 660] width 447 height 45
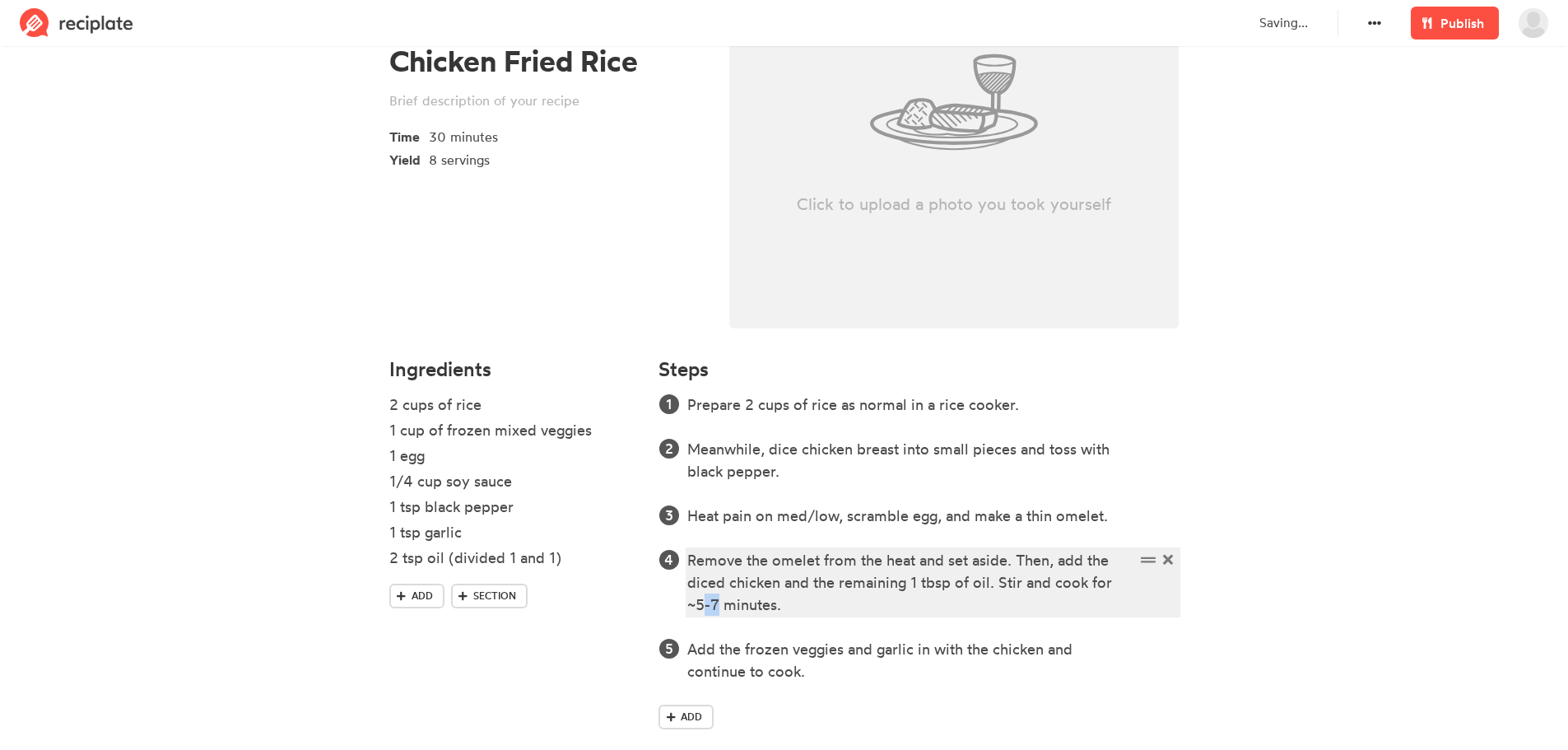
drag, startPoint x: 721, startPoint y: 603, endPoint x: 705, endPoint y: 605, distance: 16.1
click at [705, 605] on div "Remove the omelet from the heat and set aside. Then, add the diced chicken and …" at bounding box center [910, 582] width 447 height 67
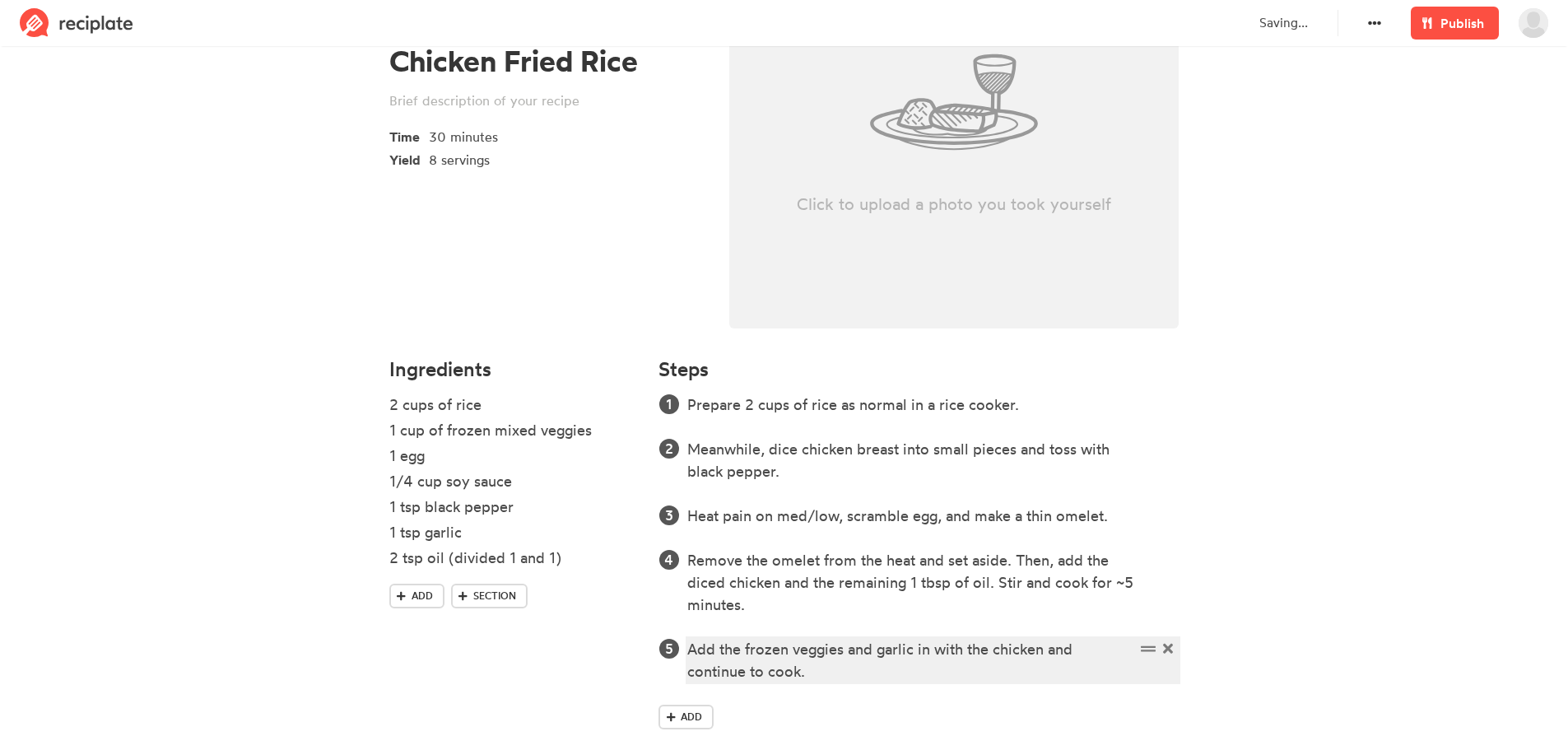
click at [848, 676] on div "Add the frozen veggies and garlic in with the chicken and continue to cook." at bounding box center [910, 660] width 447 height 45
click at [834, 670] on div "Add the frozen veggies and garlic in with the chicken and continue to cook for …" at bounding box center [910, 660] width 447 height 45
click at [969, 670] on div "Add the frozen veggies and garlic in with the chicken and continue to cook for …" at bounding box center [910, 660] width 447 height 45
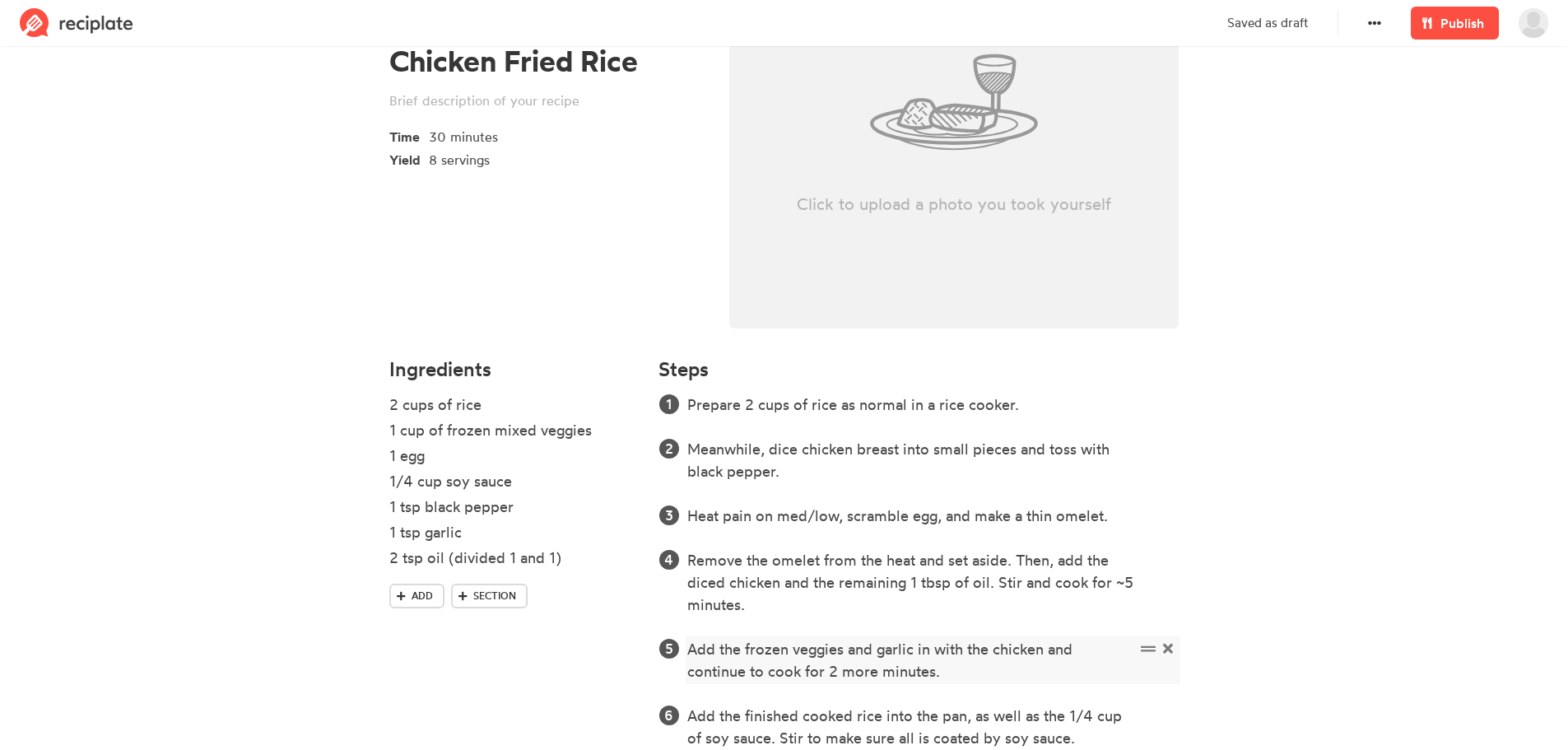
scroll to position [332, 0]
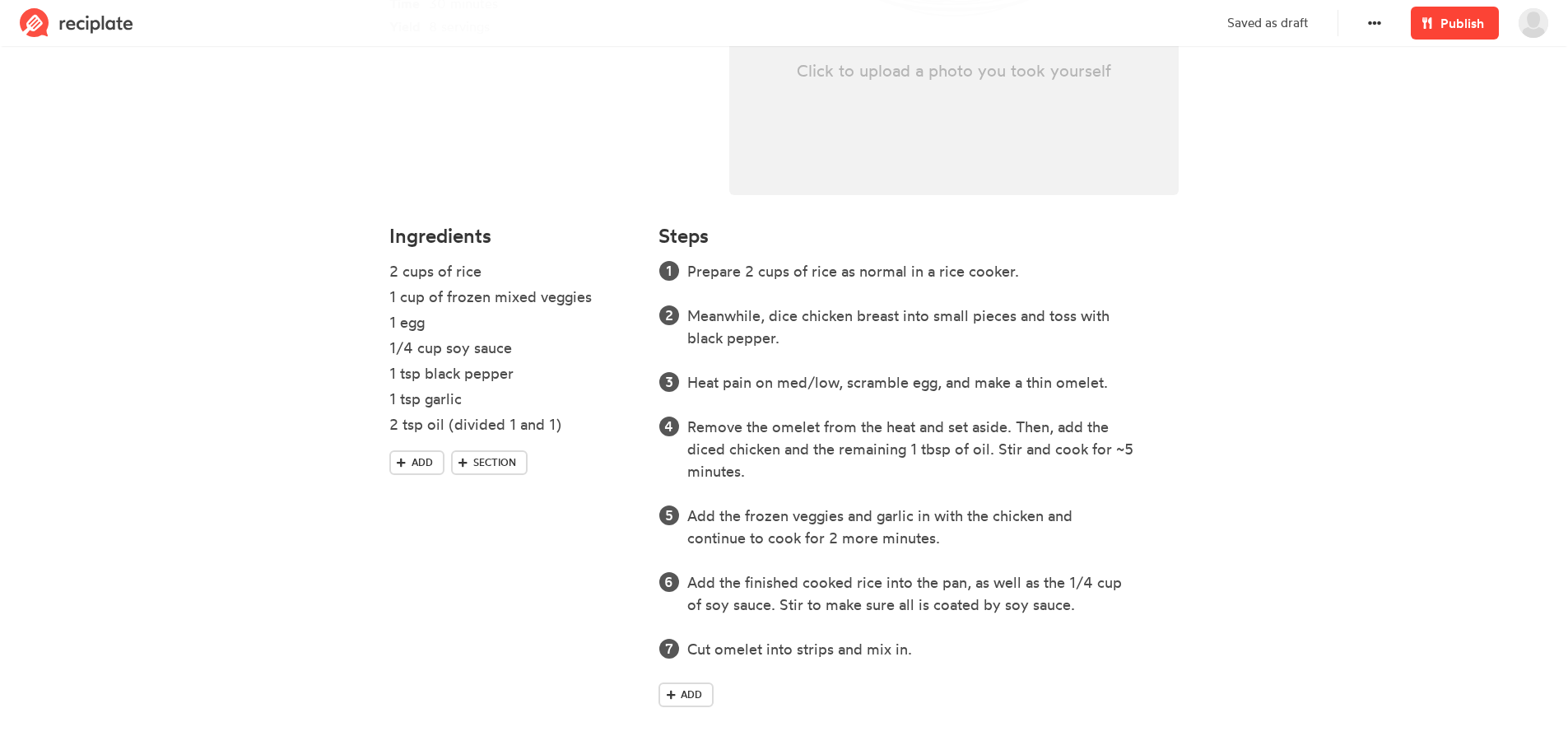
click at [1451, 28] on span "Publish" at bounding box center [1463, 23] width 44 height 20
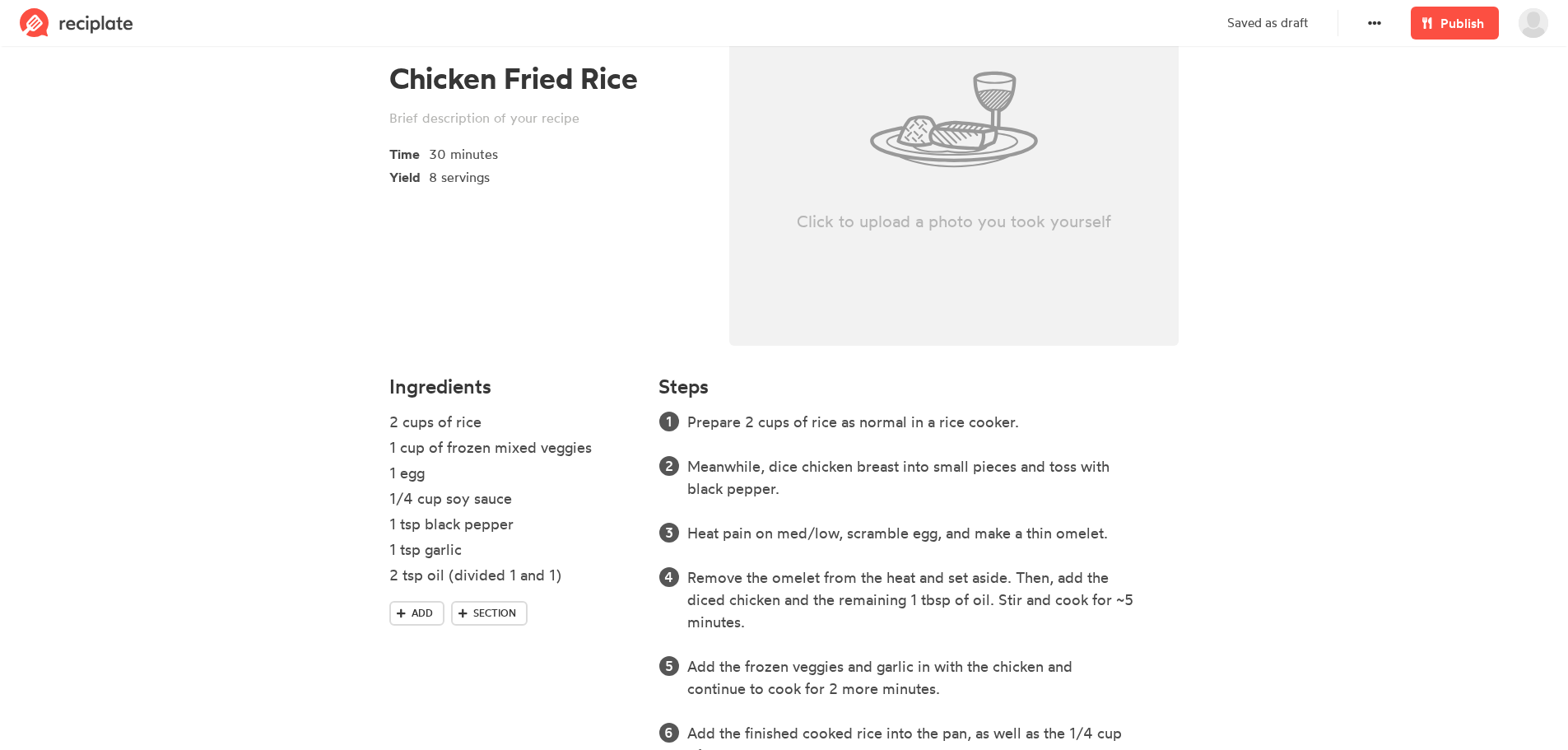
scroll to position [0, 0]
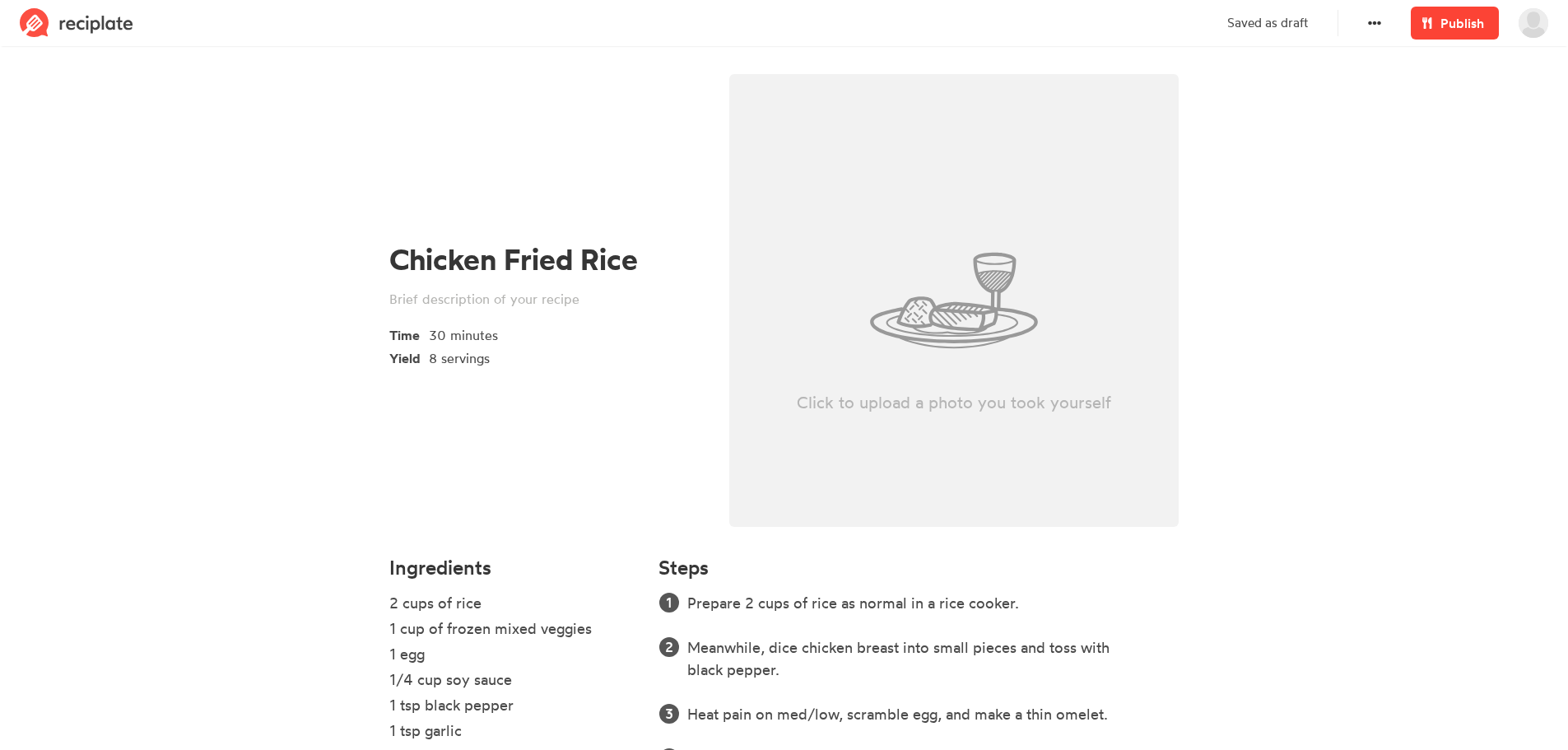
click at [1449, 16] on span "Publish" at bounding box center [1463, 23] width 44 height 20
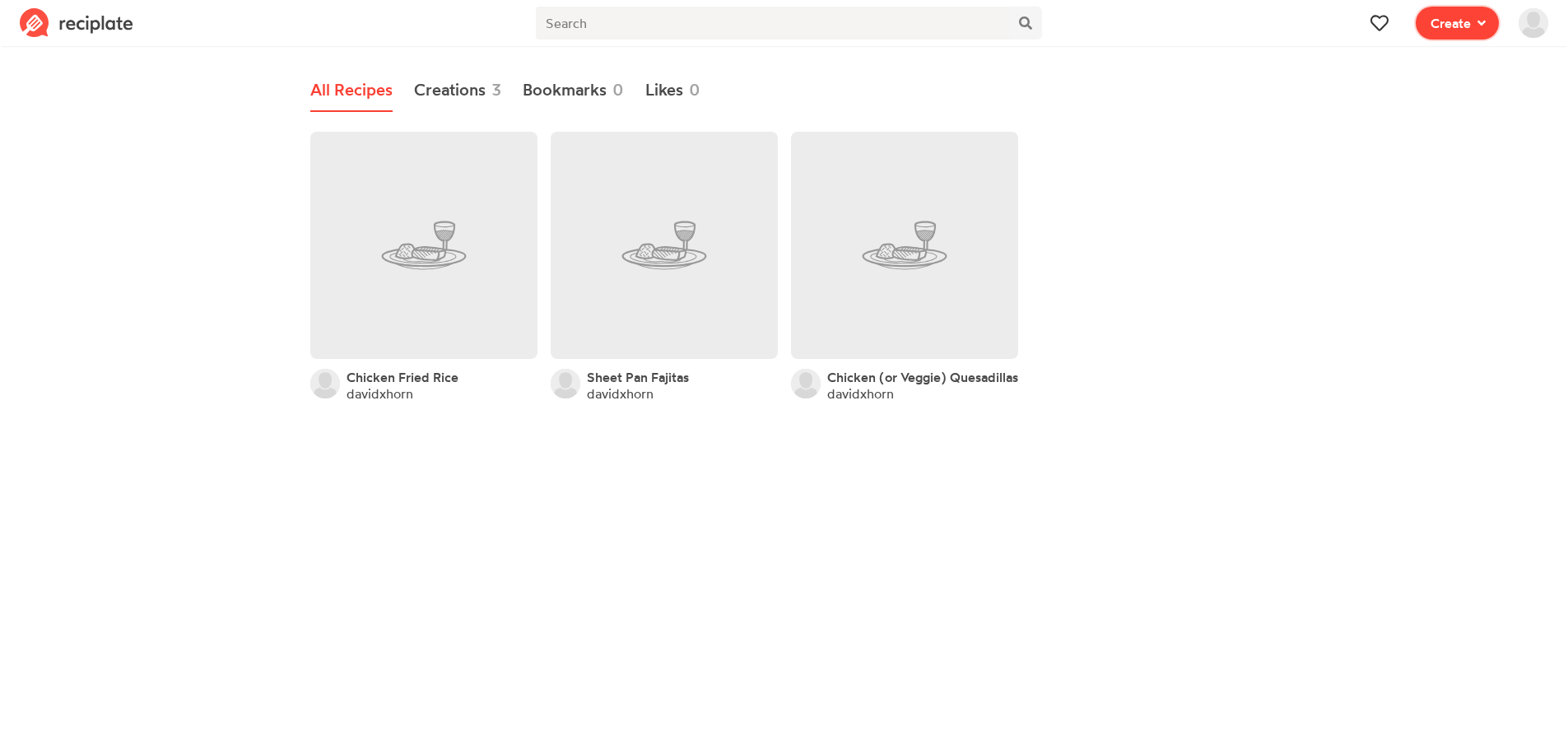
click at [1468, 23] on span "Create" at bounding box center [1451, 23] width 40 height 20
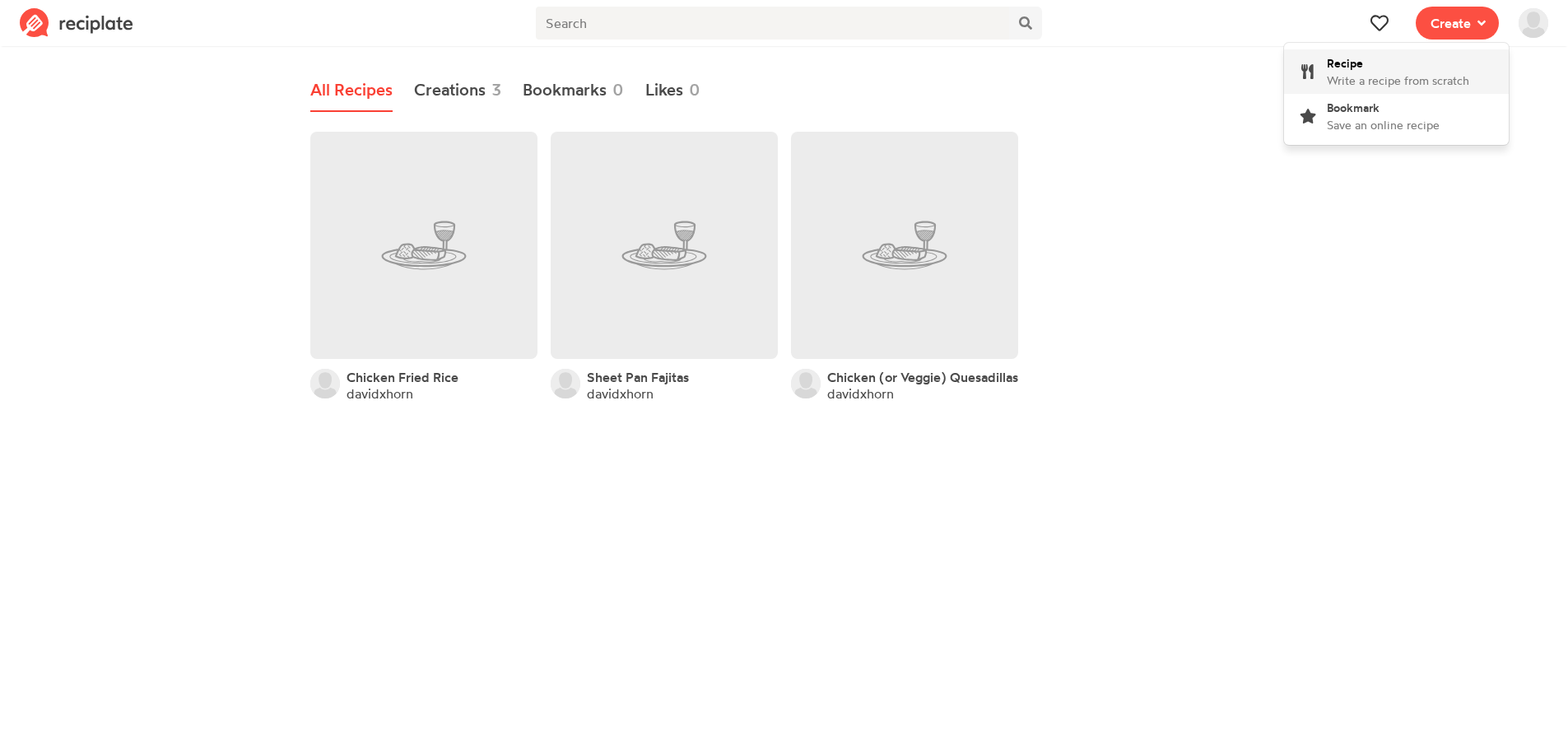
click at [1373, 74] on span "Write a recipe from scratch" at bounding box center [1398, 80] width 142 height 14
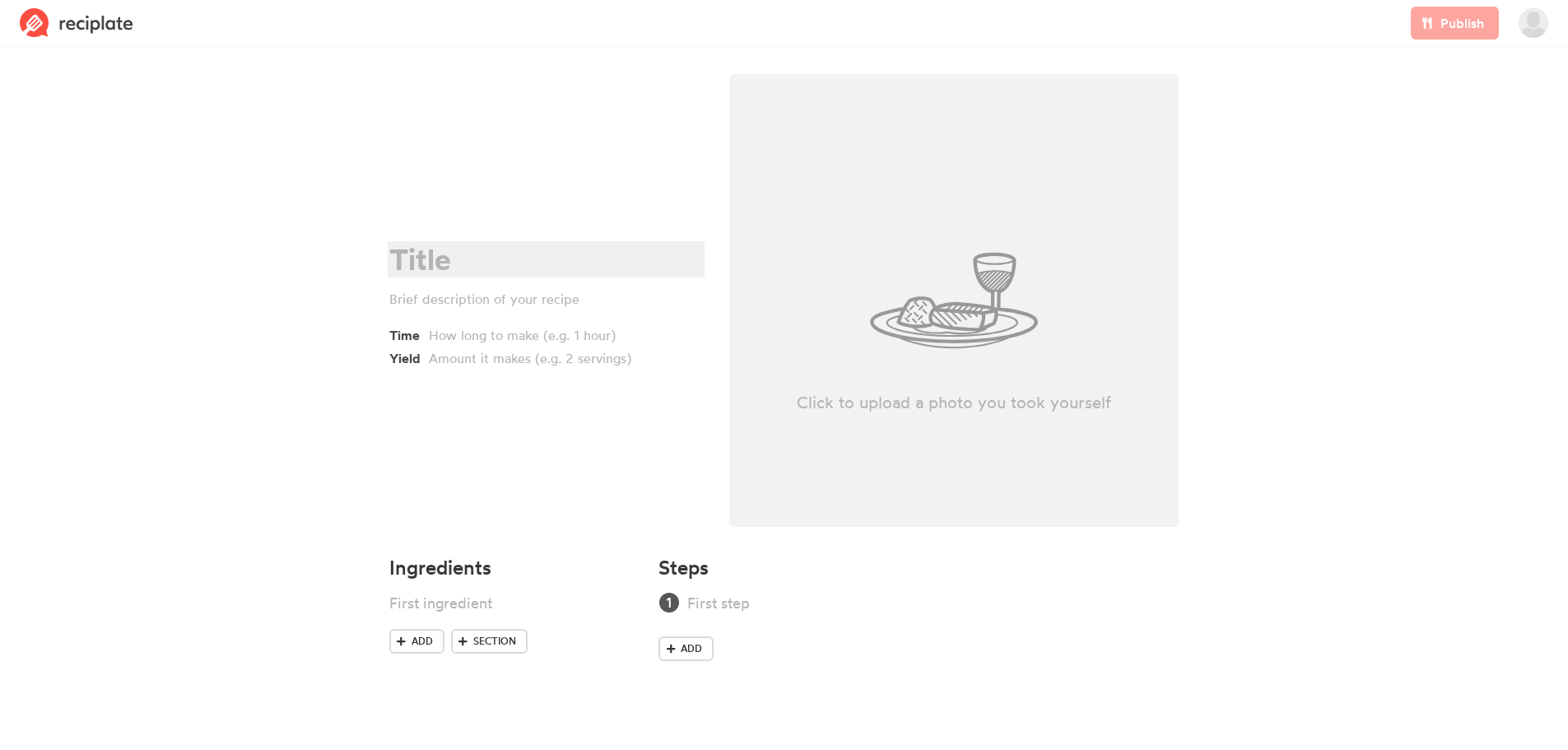
click at [421, 263] on div at bounding box center [543, 259] width 309 height 34
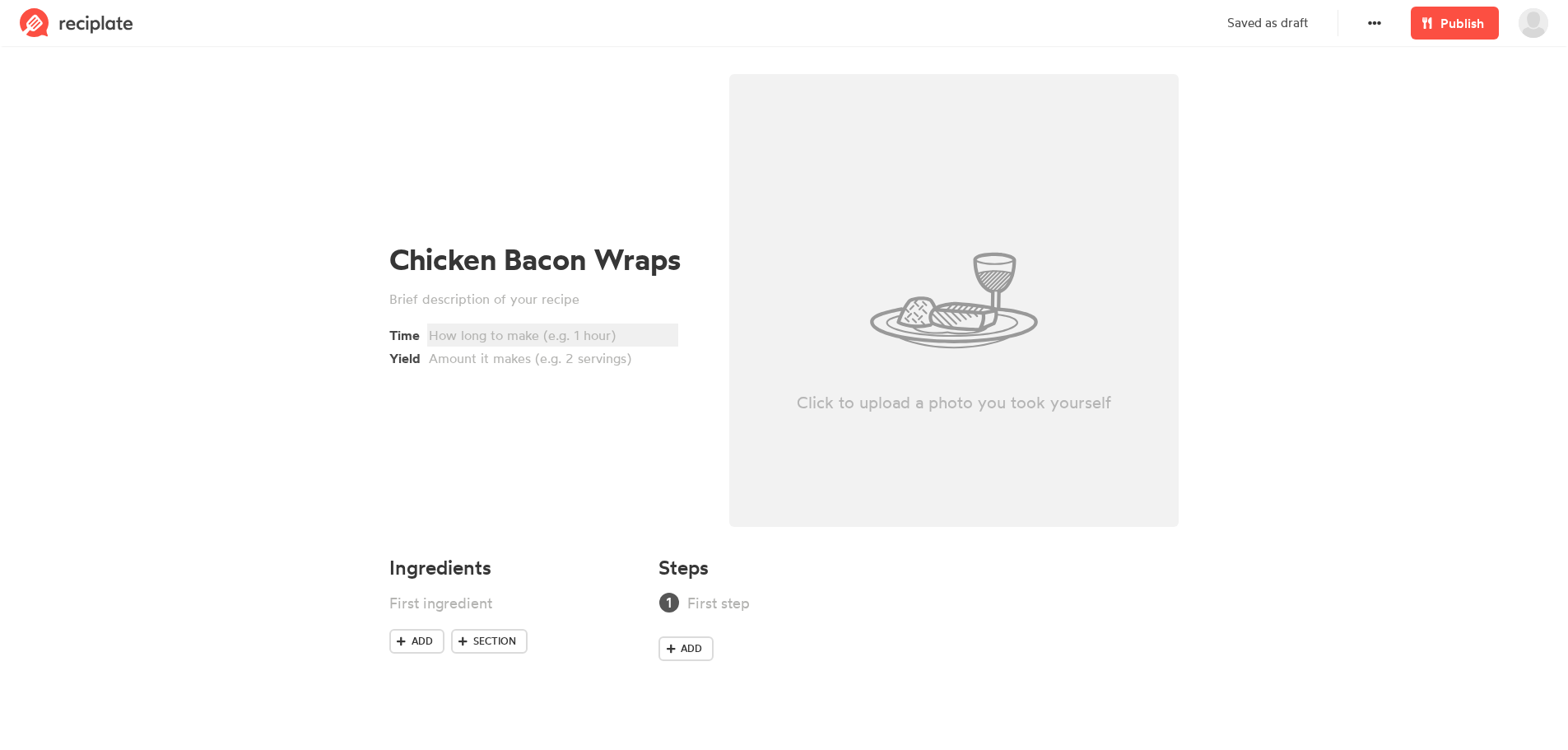
click at [446, 334] on div at bounding box center [550, 335] width 243 height 20
click at [466, 358] on div at bounding box center [550, 358] width 243 height 20
click at [475, 605] on div at bounding box center [492, 603] width 206 height 22
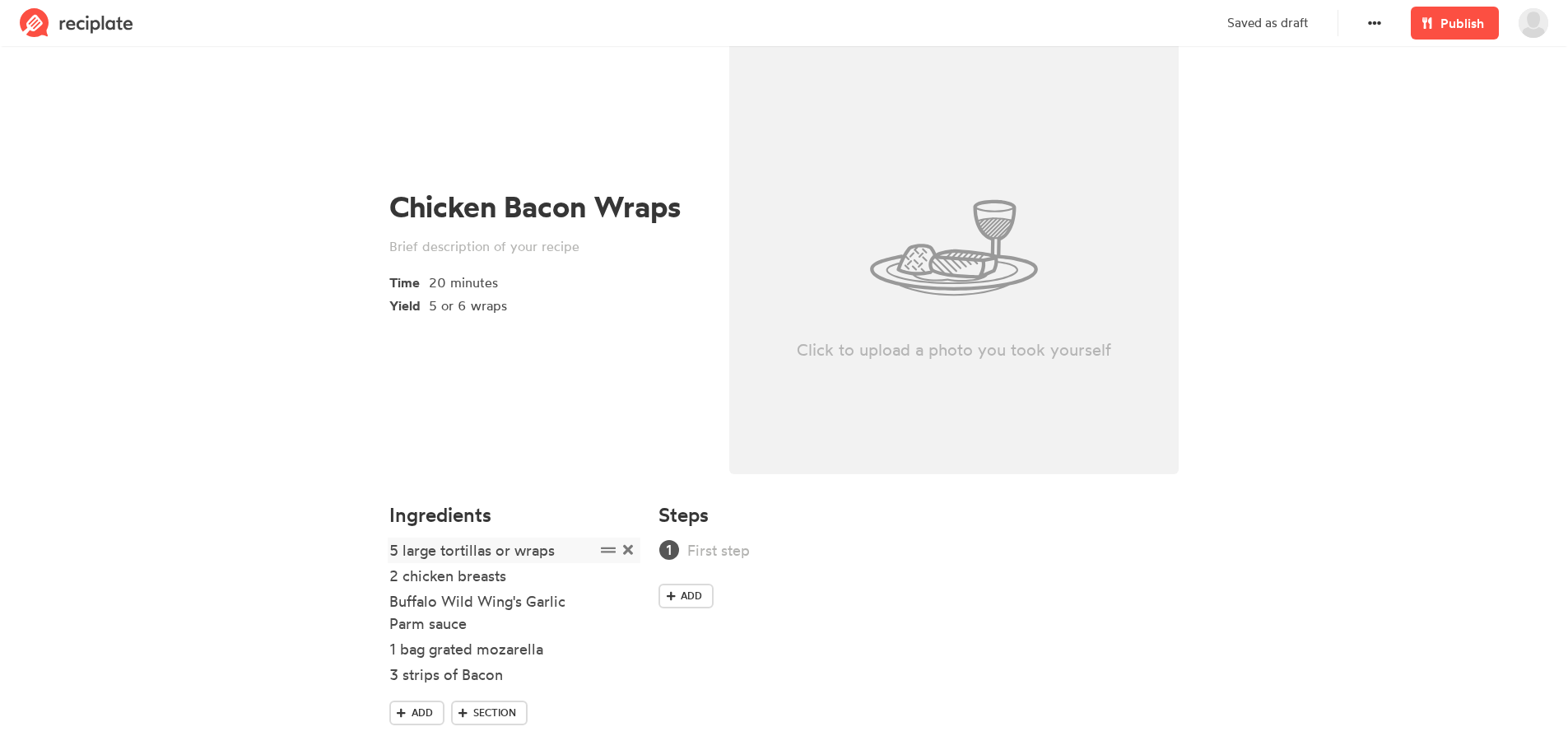
scroll to position [82, 0]
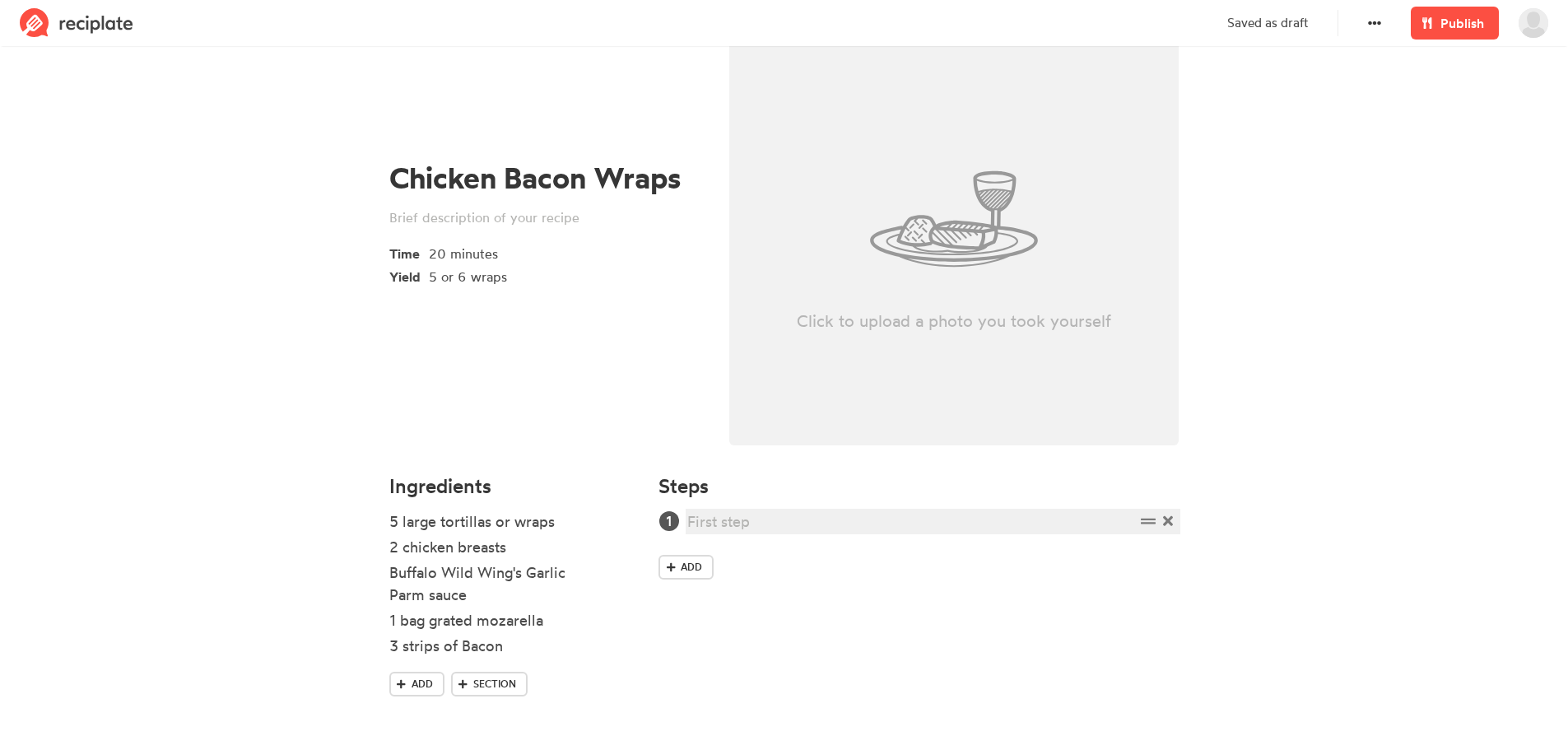
click at [735, 522] on div at bounding box center [910, 521] width 447 height 22
click at [945, 526] on div "Finely dice the bacon strips and cook until crispy." at bounding box center [910, 521] width 447 height 22
click at [1122, 526] on div "Finely dice the bacon strips and cook on med/low until crispy." at bounding box center [910, 521] width 447 height 22
click at [506, 644] on div "3 strips of Bacon" at bounding box center [492, 646] width 206 height 22
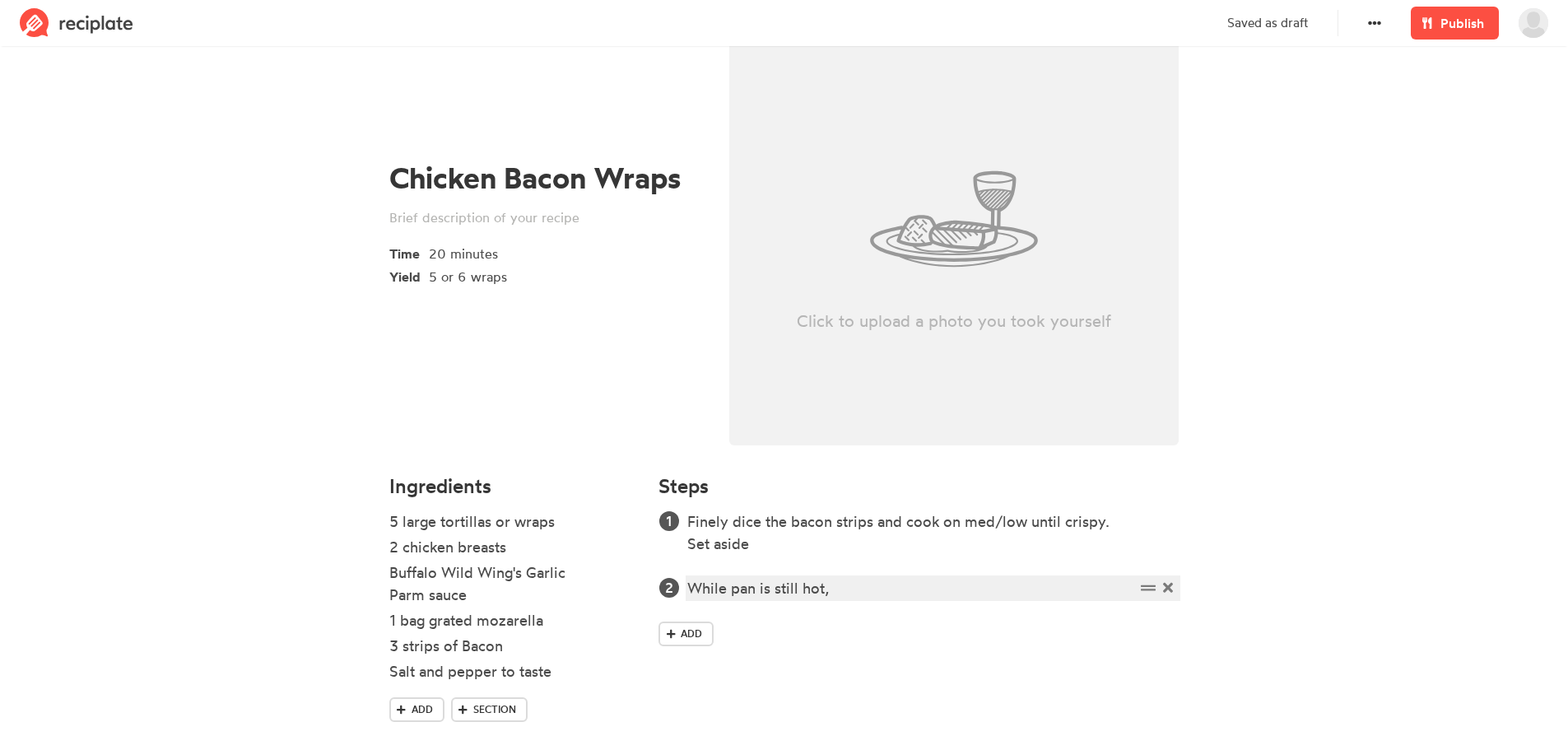
click at [844, 589] on div "While pan is still hot," at bounding box center [910, 588] width 447 height 22
drag, startPoint x: 703, startPoint y: 587, endPoint x: 740, endPoint y: 585, distance: 37.1
click at [703, 586] on div "Wile bacon is cooking," at bounding box center [910, 588] width 447 height 22
click at [870, 589] on div "While bacon is cooking," at bounding box center [910, 588] width 447 height 22
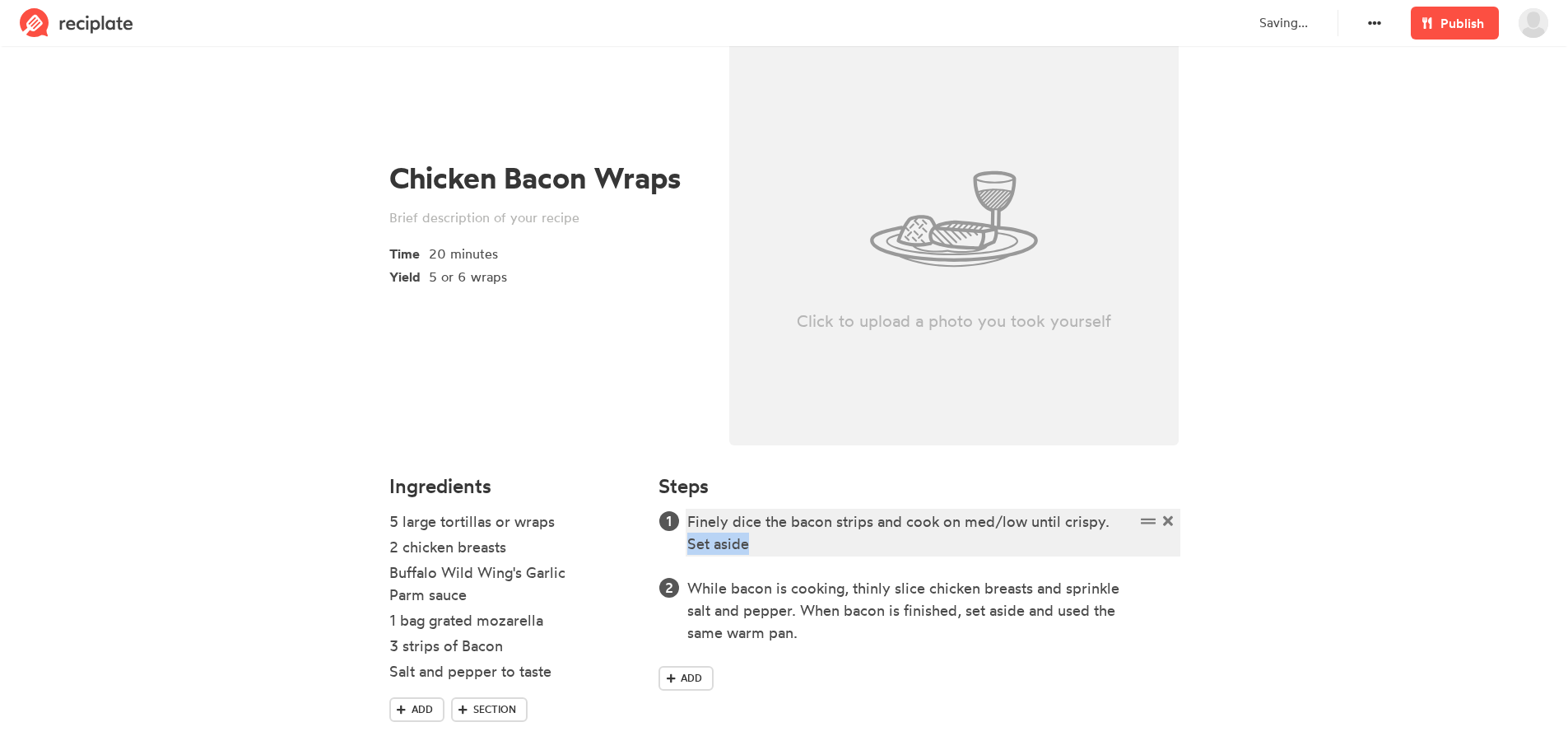
drag, startPoint x: 1109, startPoint y: 520, endPoint x: 1123, endPoint y: 542, distance: 26.1
click at [1123, 542] on div "Finely dice the bacon strips and cook on med/low until crispy. Set aside" at bounding box center [910, 532] width 447 height 45
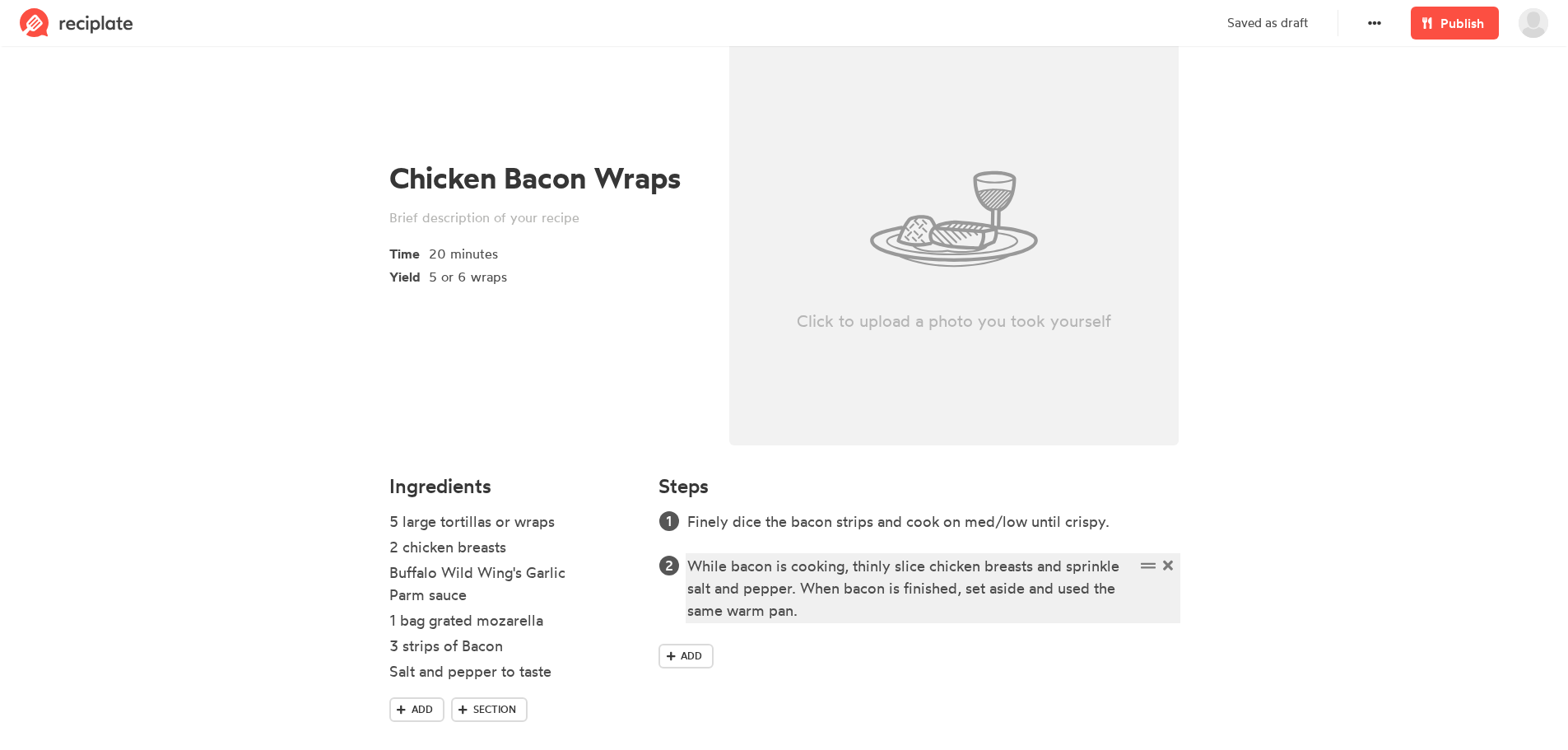
click at [819, 614] on div "While bacon is cooking, thinly slice chicken breasts and sprinkle salt and pepp…" at bounding box center [910, 588] width 447 height 67
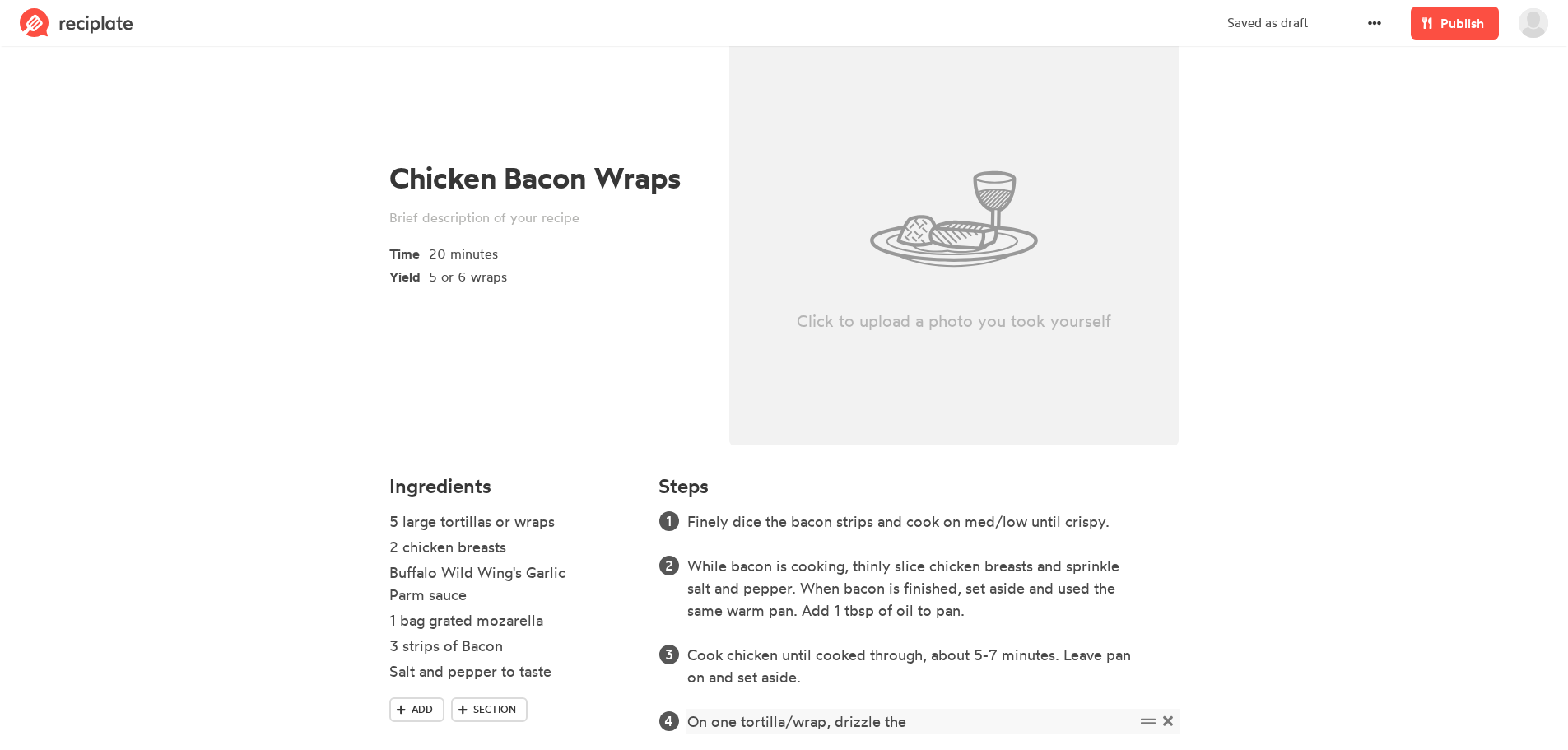
click at [743, 722] on div "On one tortilla/wrap, drizzle the" at bounding box center [910, 722] width 447 height 22
click at [965, 725] on div "On one half of tortilla/wrap, drizzle the" at bounding box center [910, 722] width 447 height 22
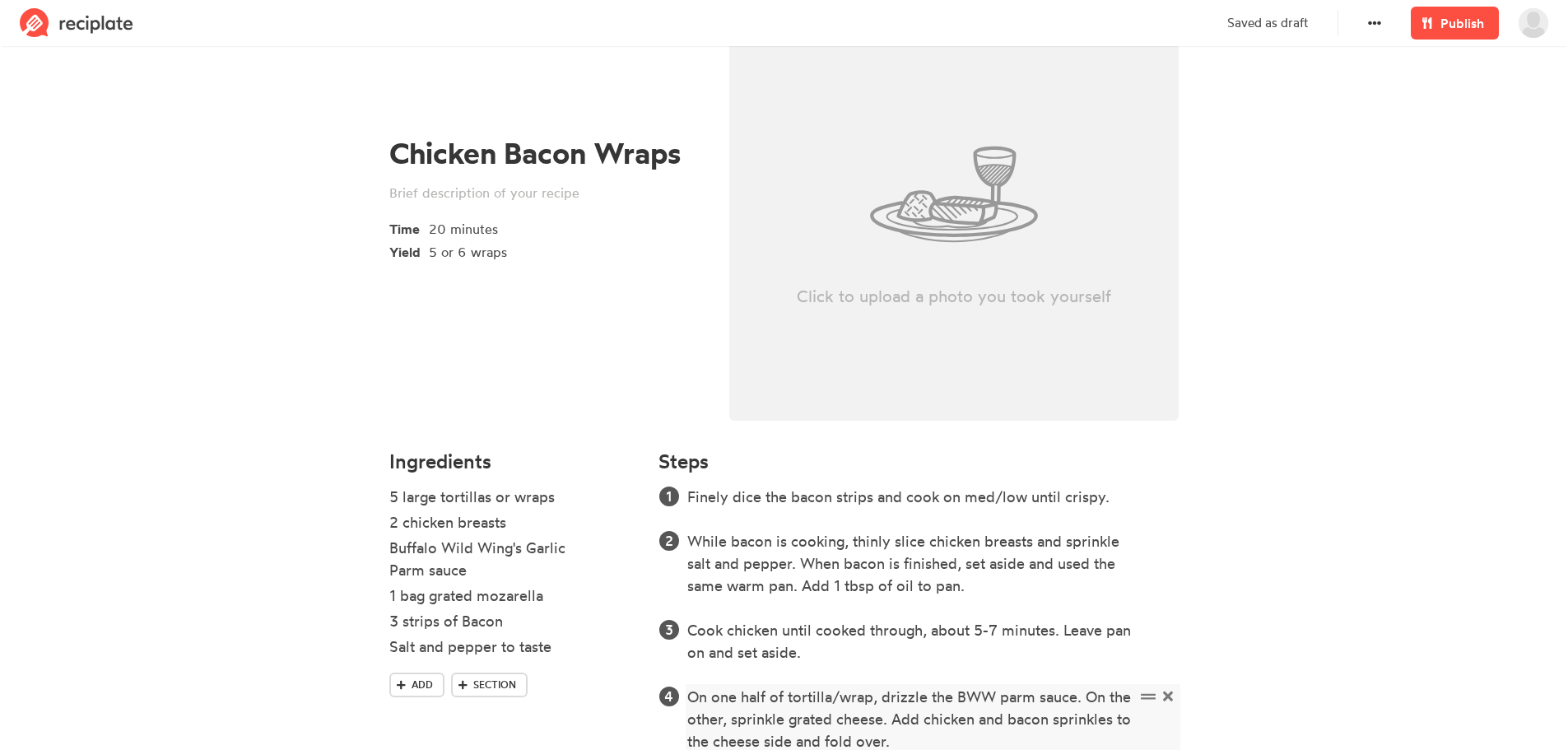
scroll to position [243, 0]
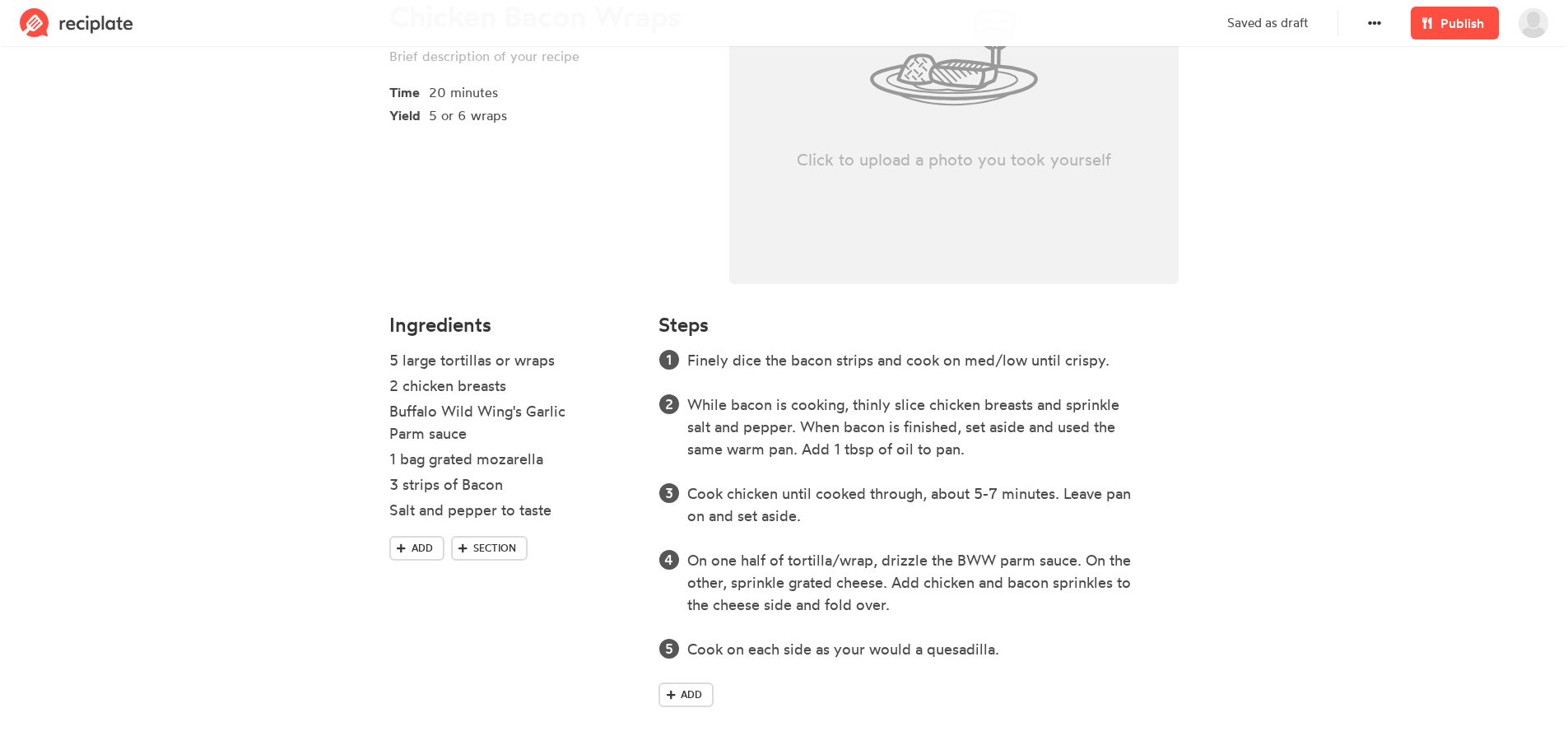
click at [1324, 488] on section "Chicken Bacon Wraps Time 20 minutes Yield 5 or 6 wraps Click to upload a photo …" at bounding box center [784, 279] width 1568 height 941
click at [1443, 28] on span "Publish" at bounding box center [1463, 23] width 44 height 20
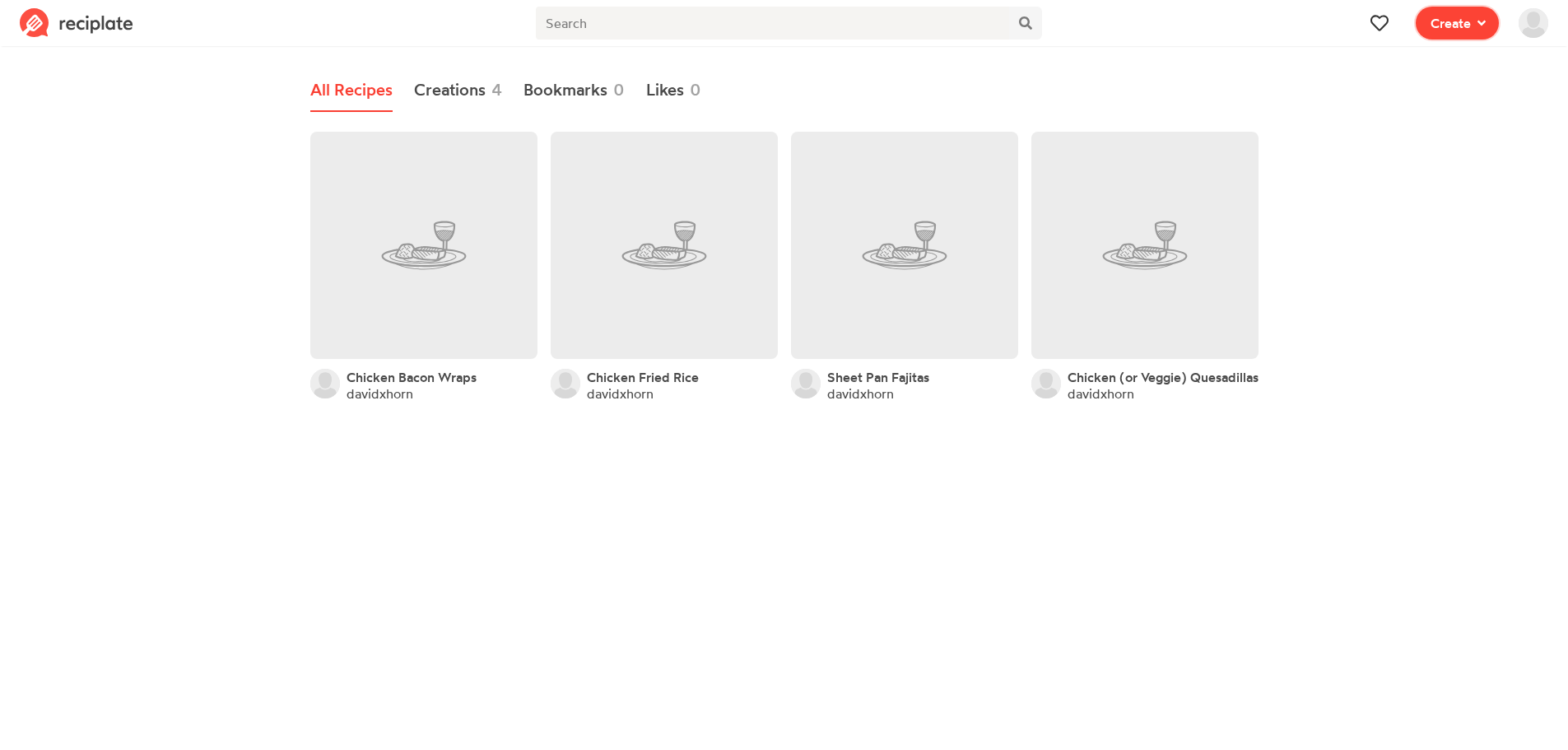
click at [1443, 22] on span "Create" at bounding box center [1451, 23] width 40 height 20
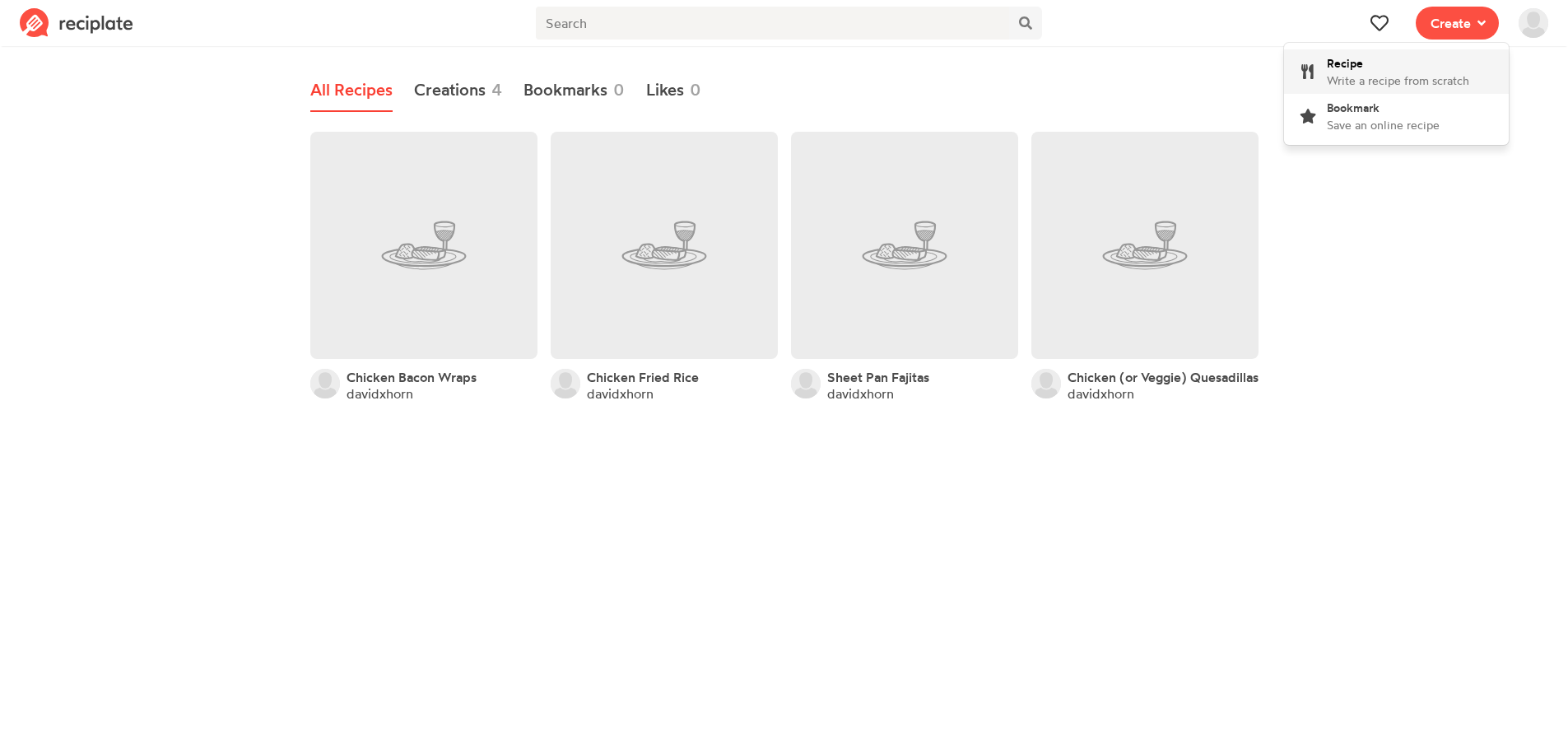
click at [1359, 69] on span "Recipe" at bounding box center [1345, 62] width 37 height 14
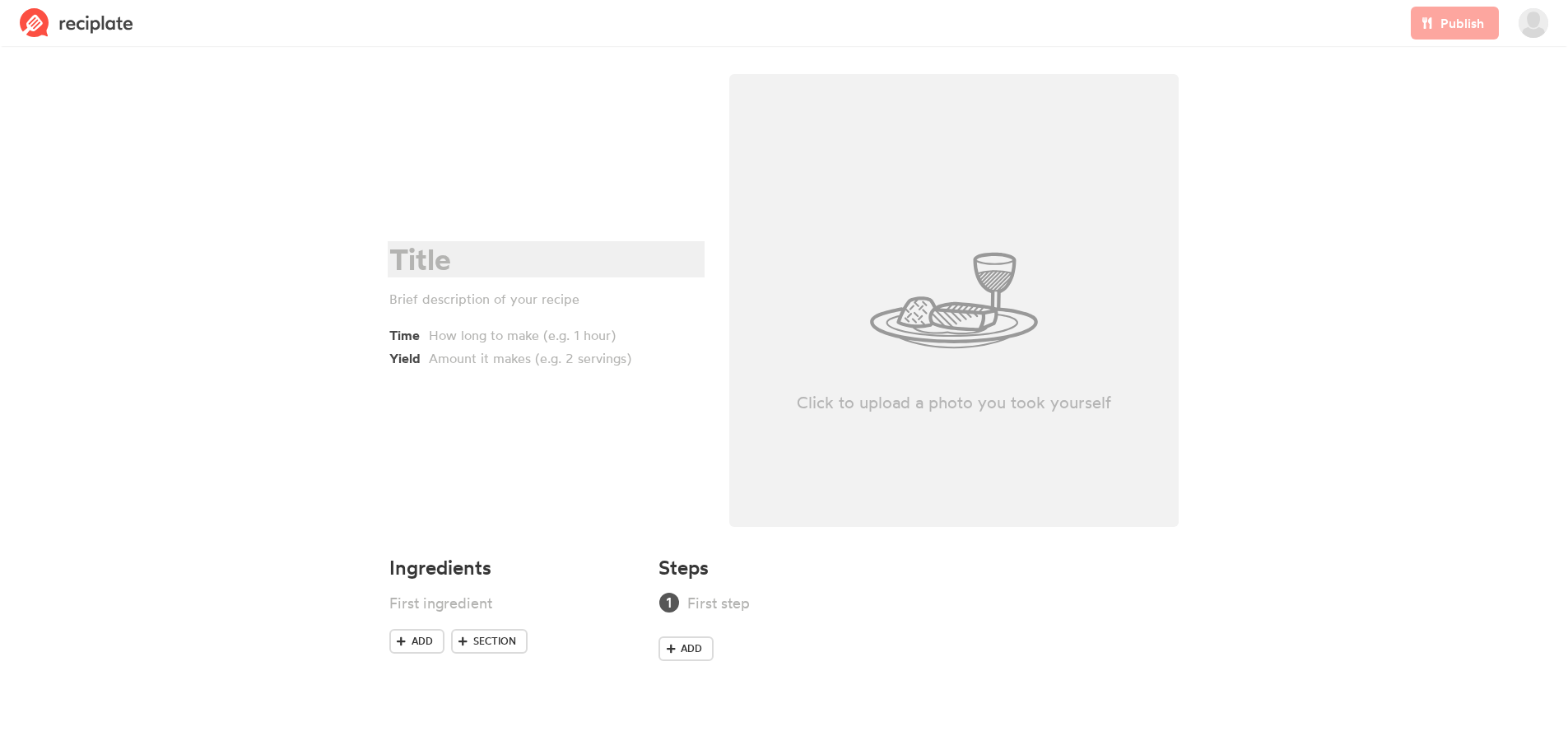
click at [414, 264] on div at bounding box center [543, 259] width 309 height 34
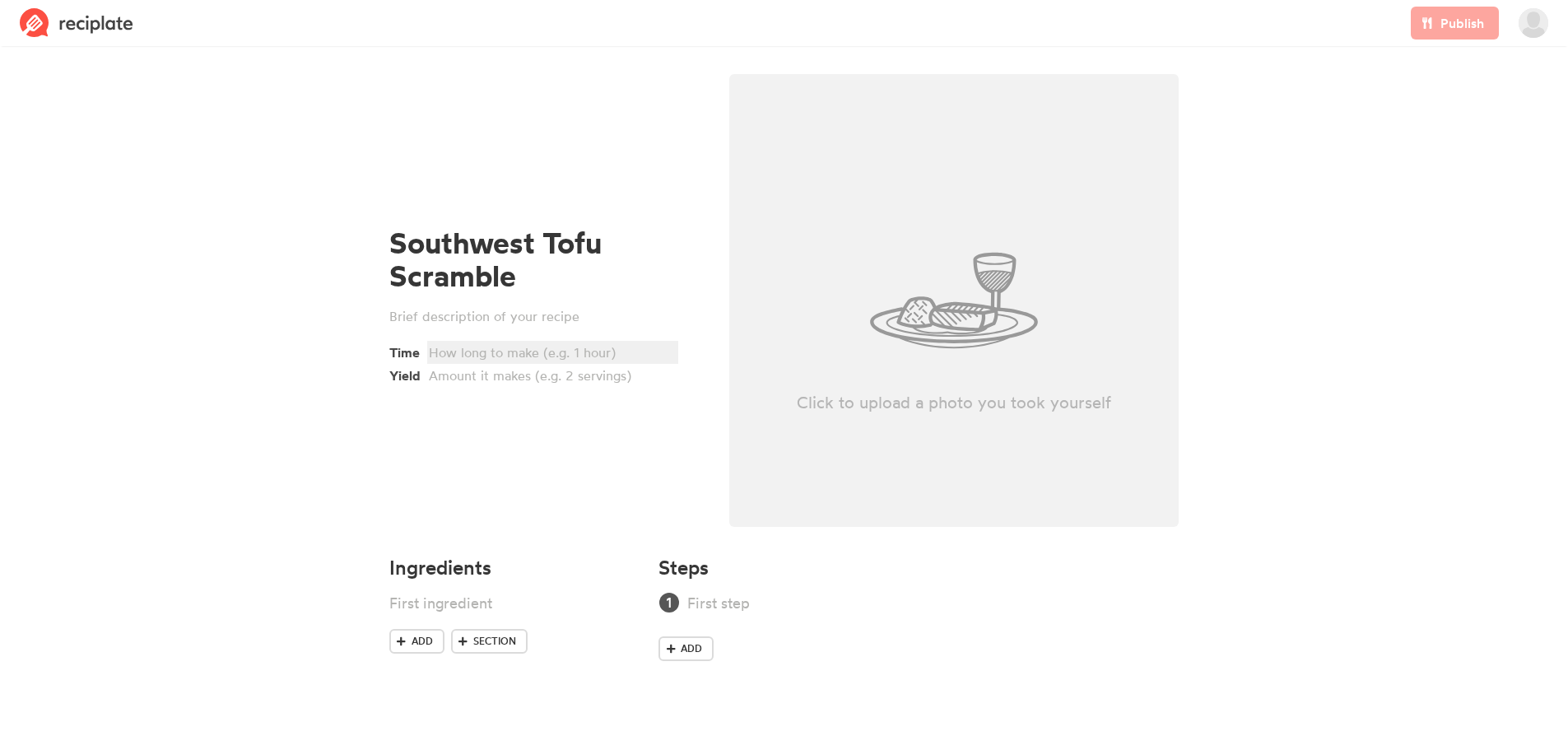
click at [463, 357] on div at bounding box center [550, 353] width 243 height 20
click at [470, 376] on div at bounding box center [550, 375] width 243 height 20
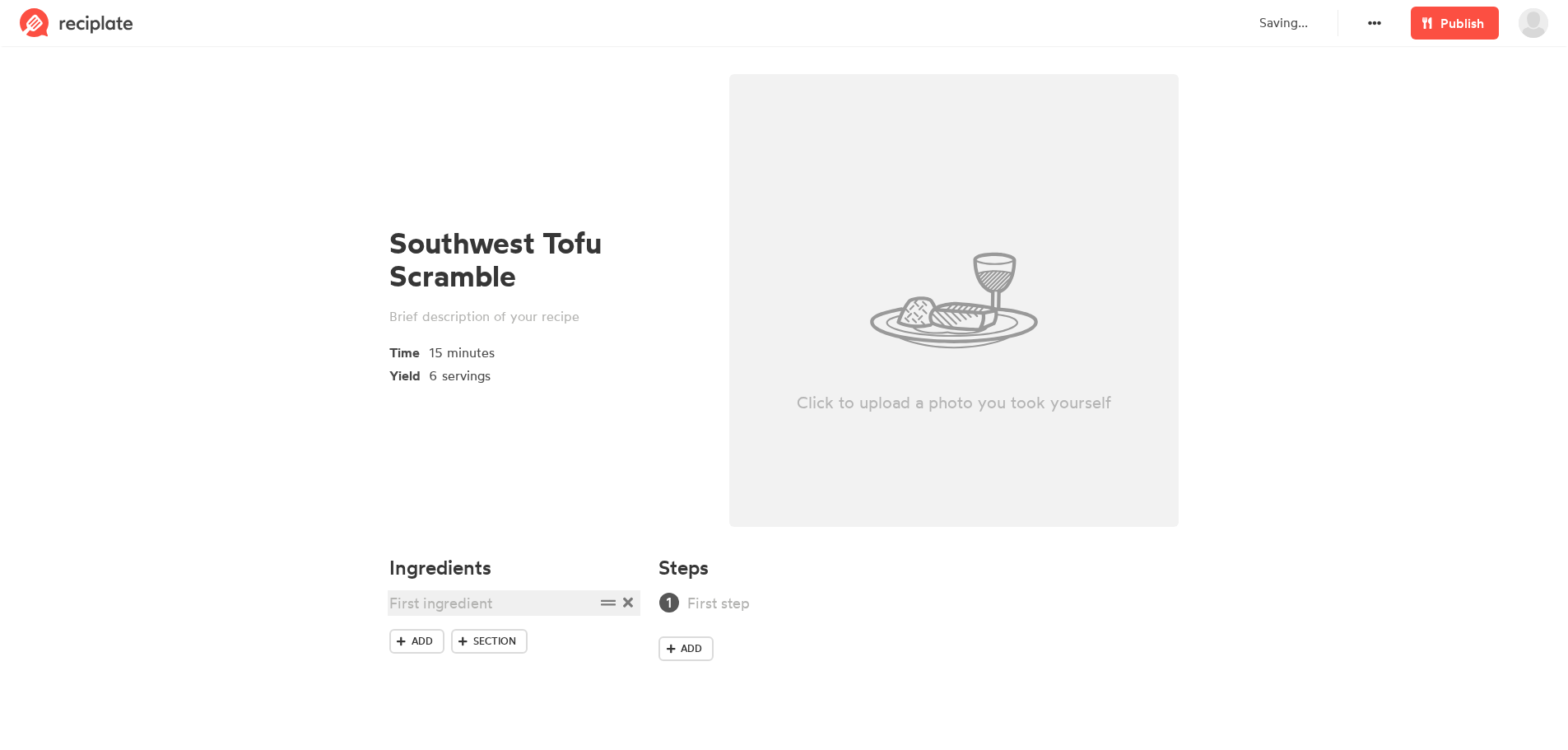
click at [451, 607] on div at bounding box center [492, 603] width 206 height 22
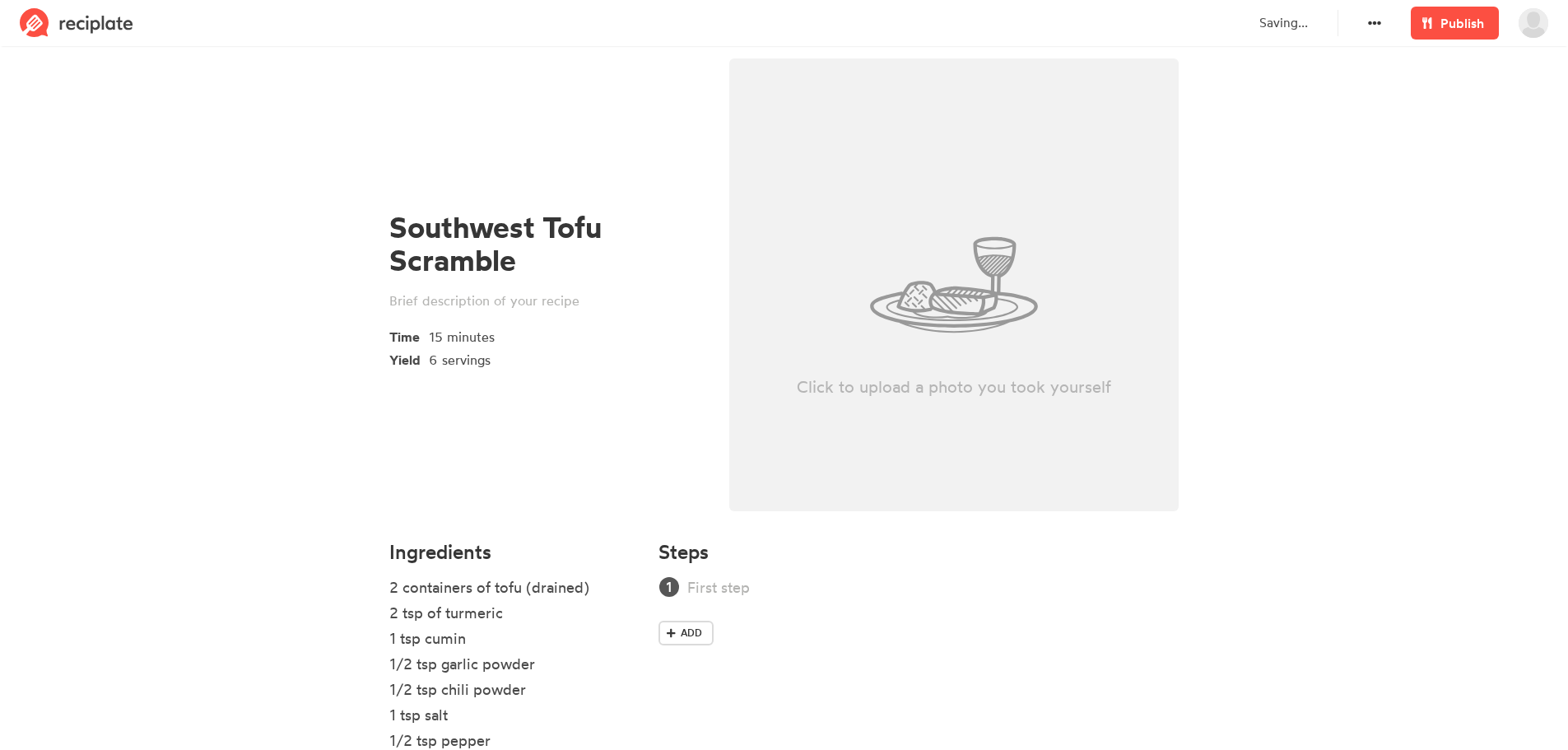
scroll to position [136, 0]
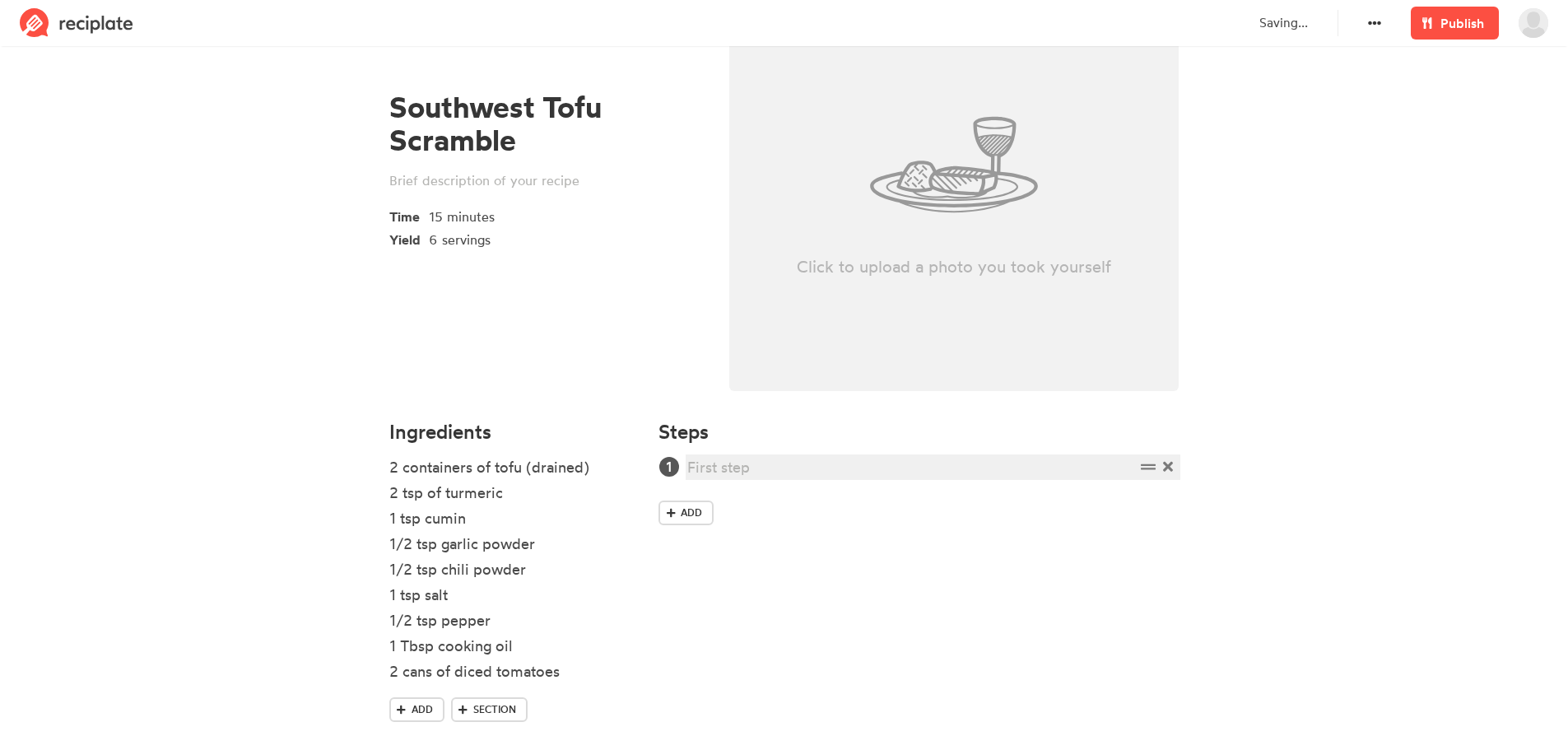
click at [755, 463] on div at bounding box center [910, 467] width 447 height 22
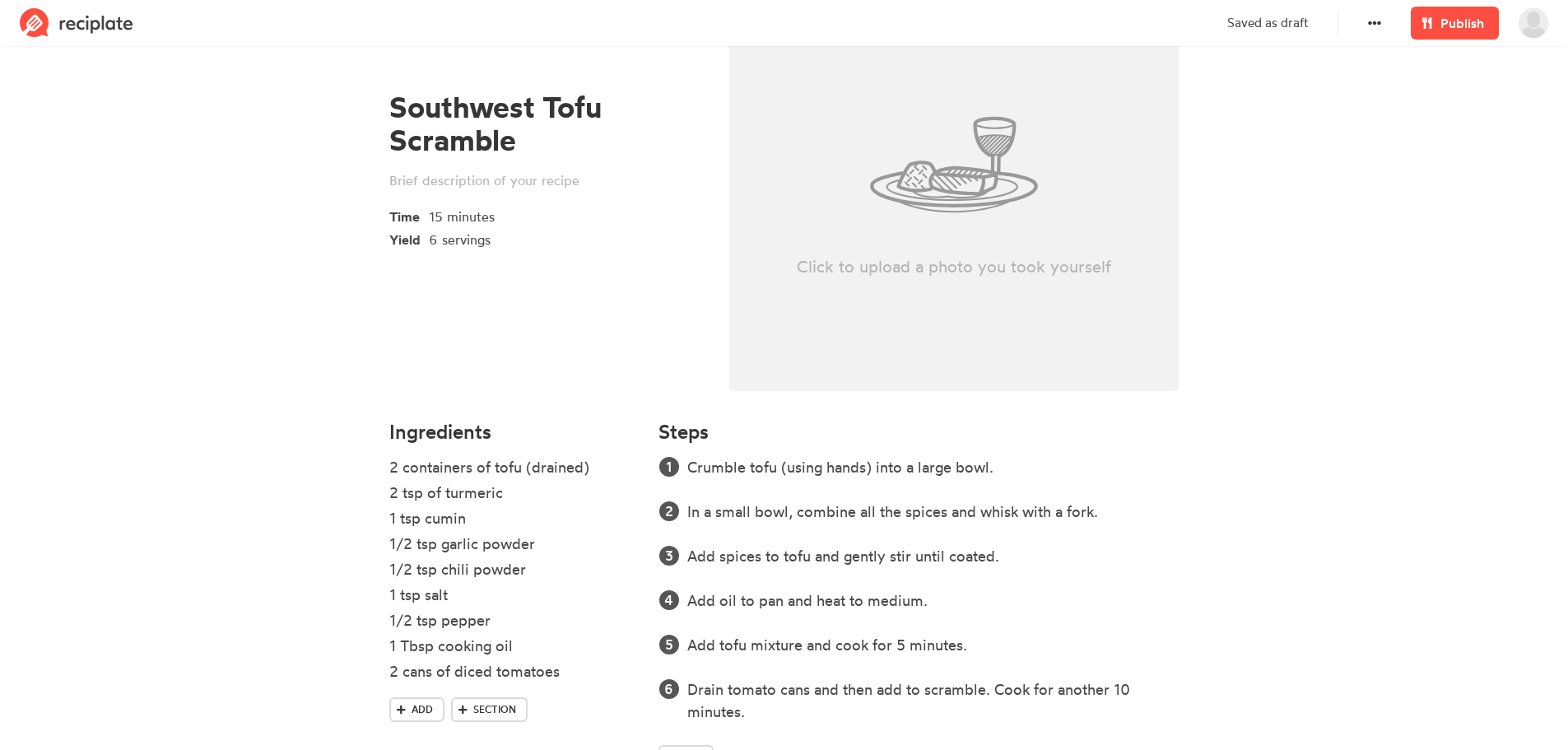
click at [1407, 469] on section "Southwest Tofu Scramble Time 15 minutes Yield 6 servings Click to upload a phot…" at bounding box center [784, 364] width 1568 height 897
click at [1442, 28] on span "Publish" at bounding box center [1463, 23] width 44 height 20
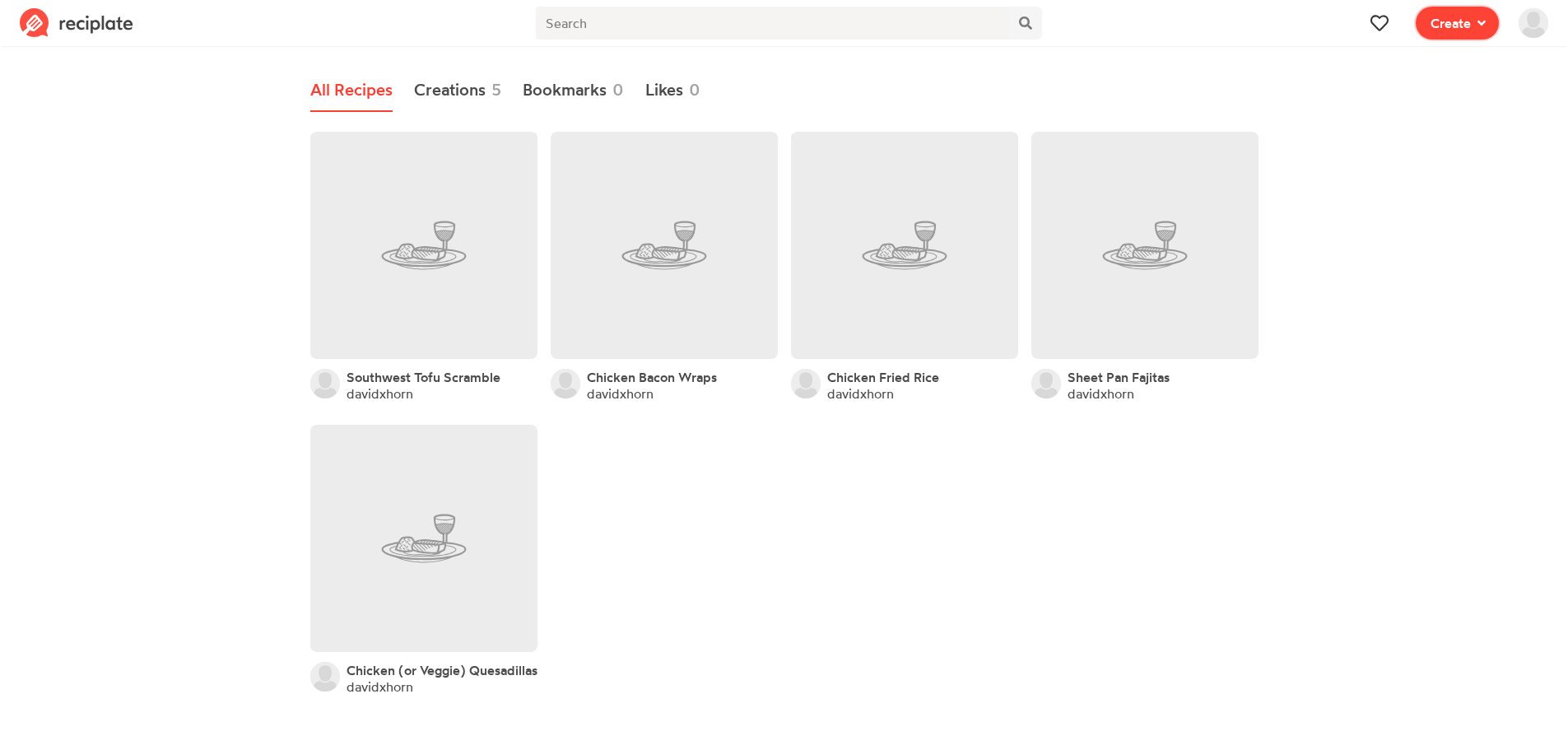
click at [1457, 26] on span "Create" at bounding box center [1451, 23] width 40 height 20
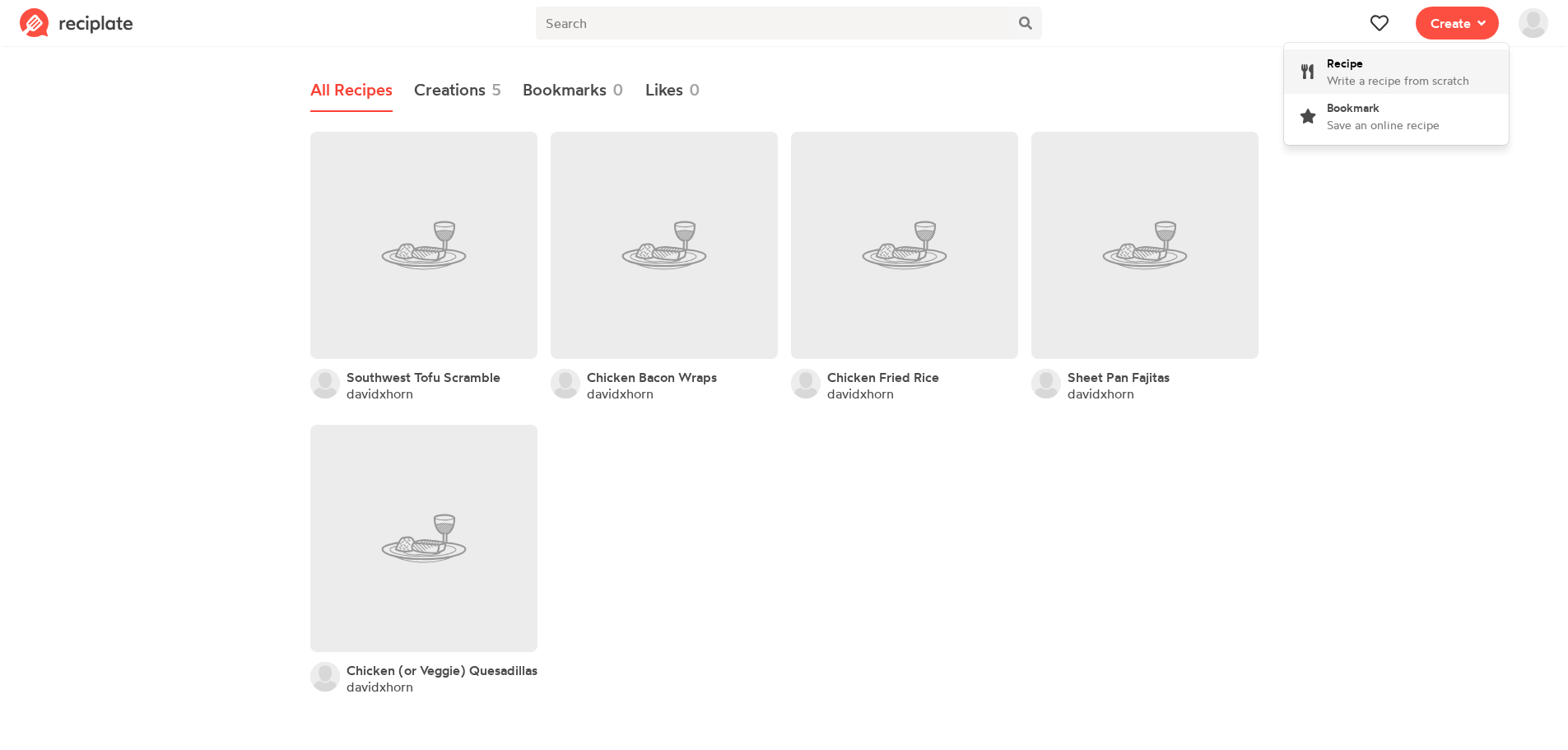
click at [1357, 77] on span "Write a recipe from scratch" at bounding box center [1398, 80] width 142 height 14
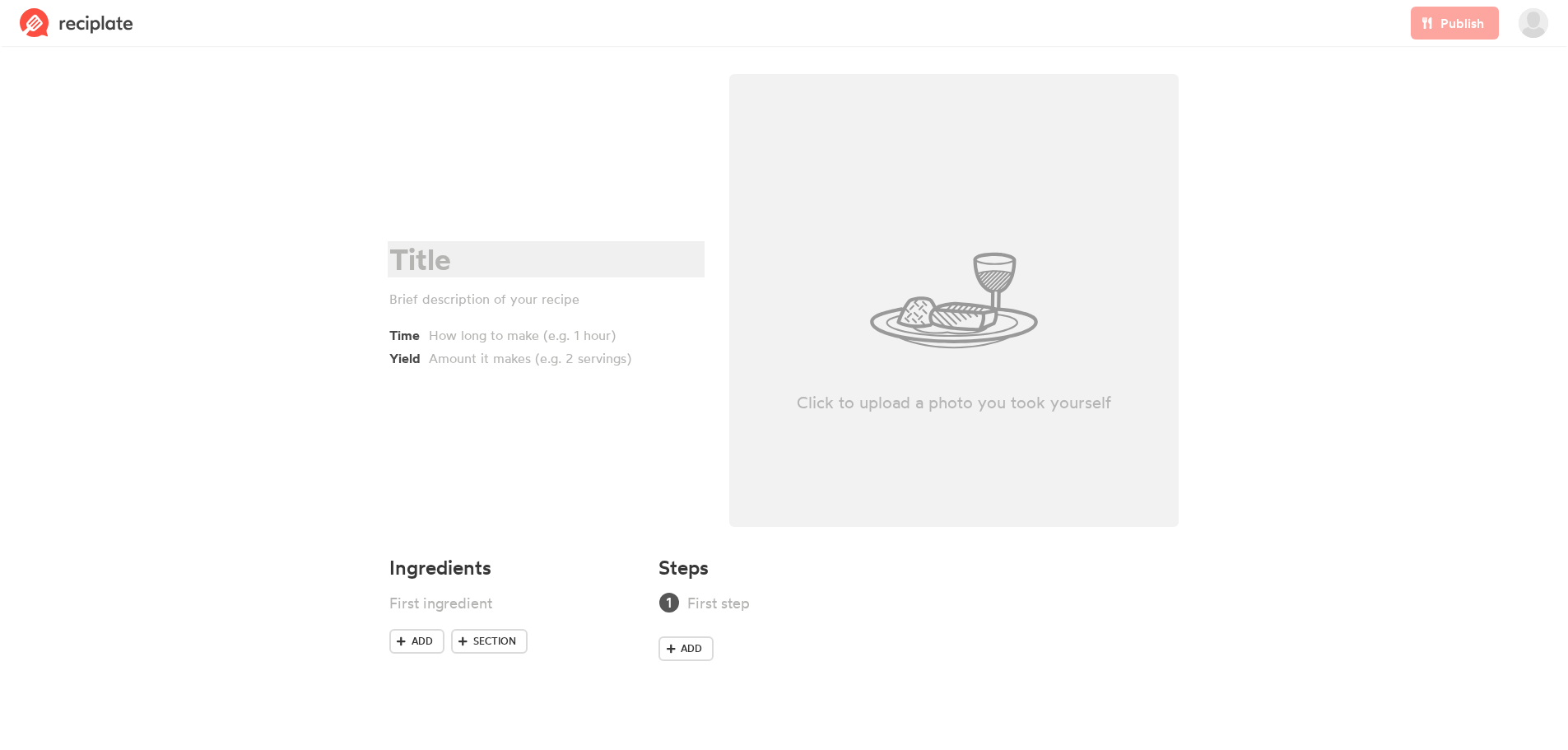
click at [418, 262] on div at bounding box center [543, 259] width 309 height 34
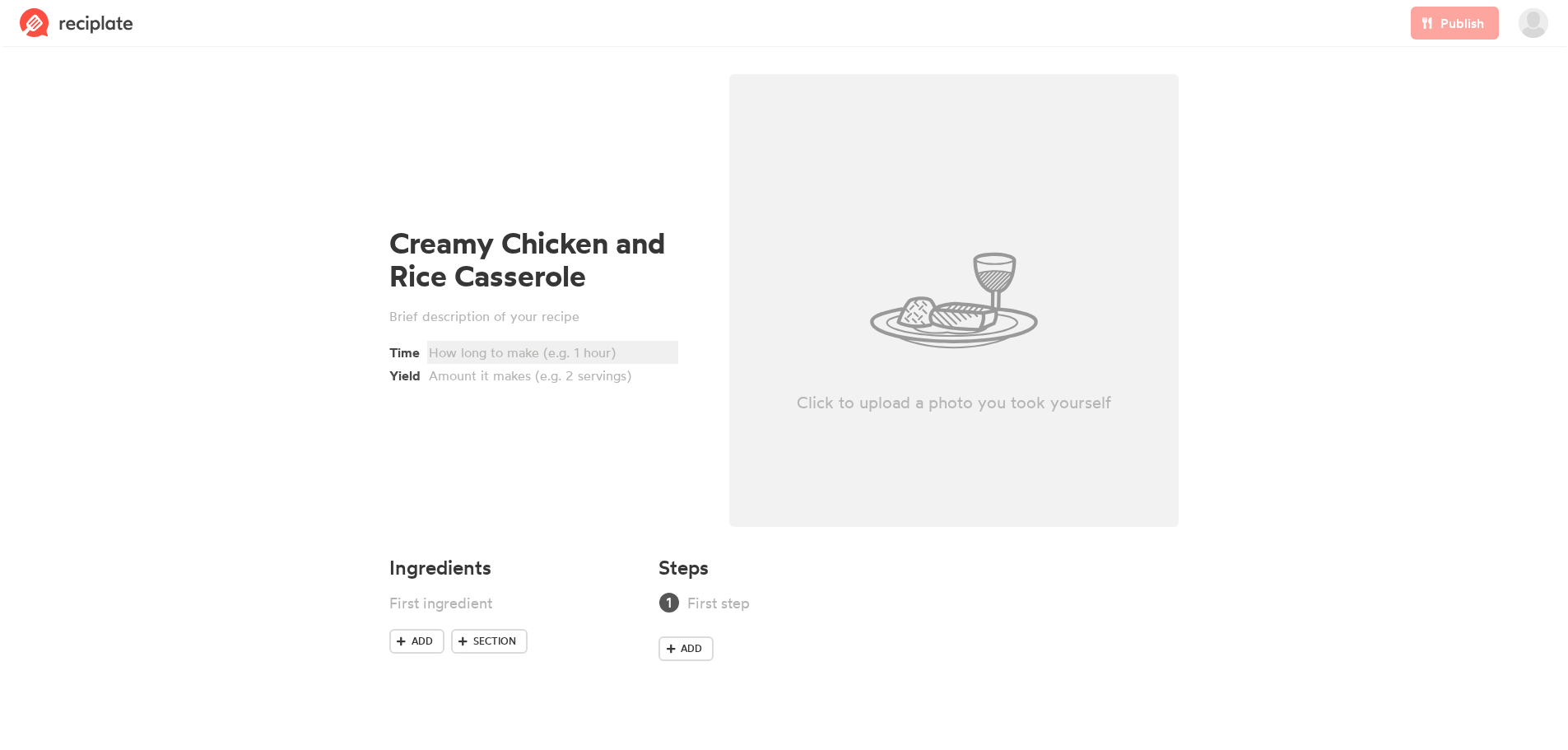
click at [494, 350] on div at bounding box center [550, 353] width 243 height 20
click at [470, 380] on div at bounding box center [550, 375] width 243 height 20
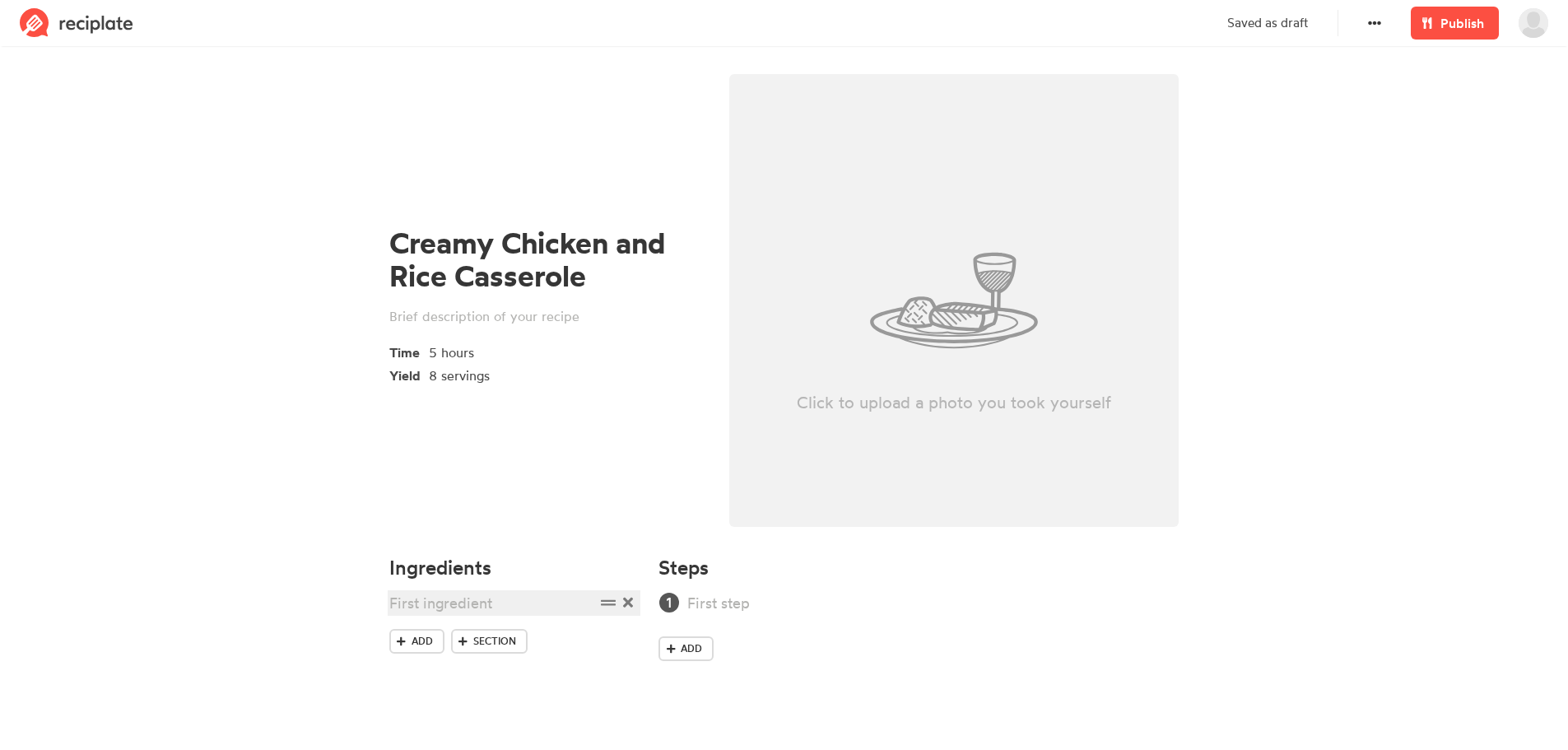
click at [449, 601] on div at bounding box center [492, 603] width 206 height 22
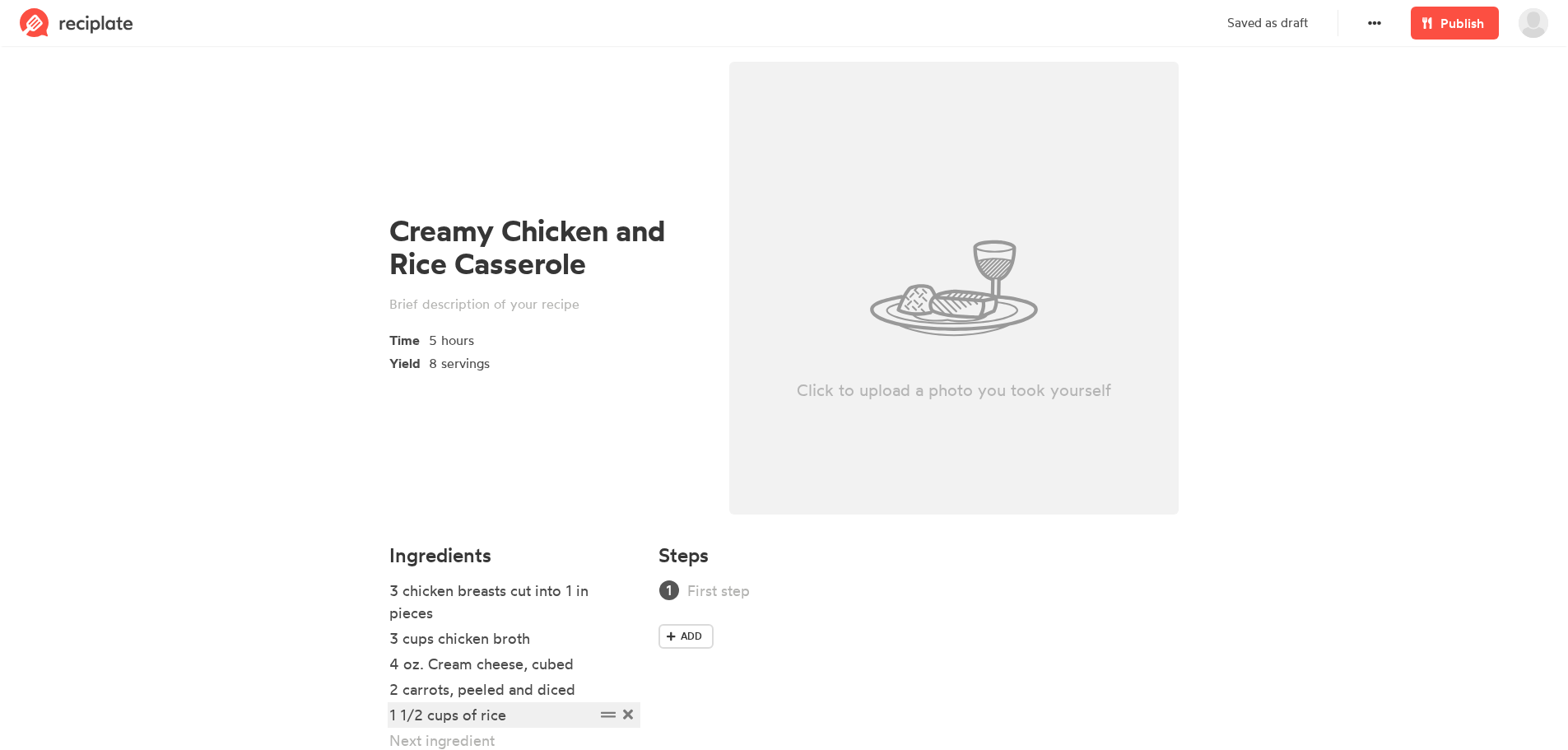
click at [504, 710] on div "1 1/2 cups of rice" at bounding box center [492, 714] width 206 height 22
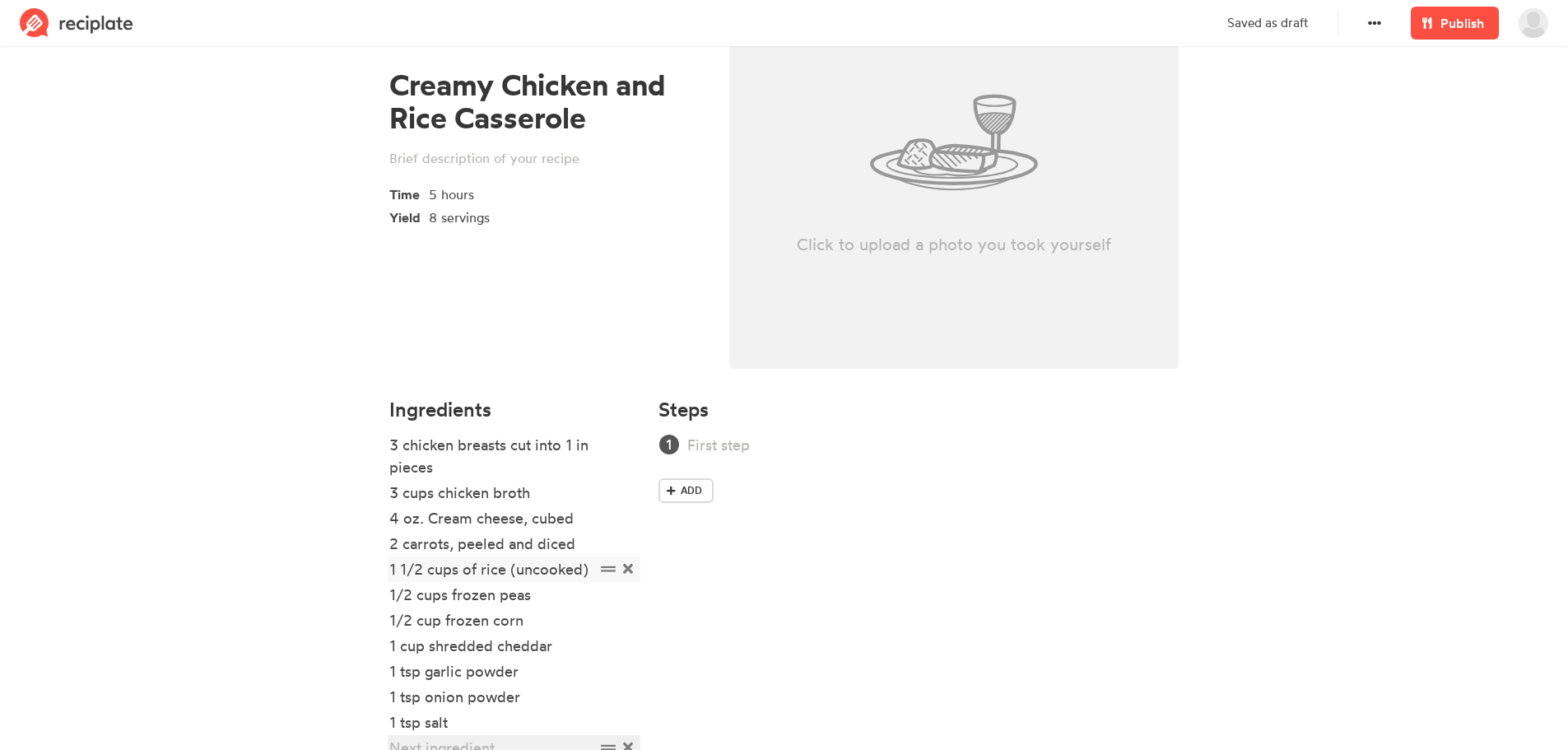
scroll to position [166, 0]
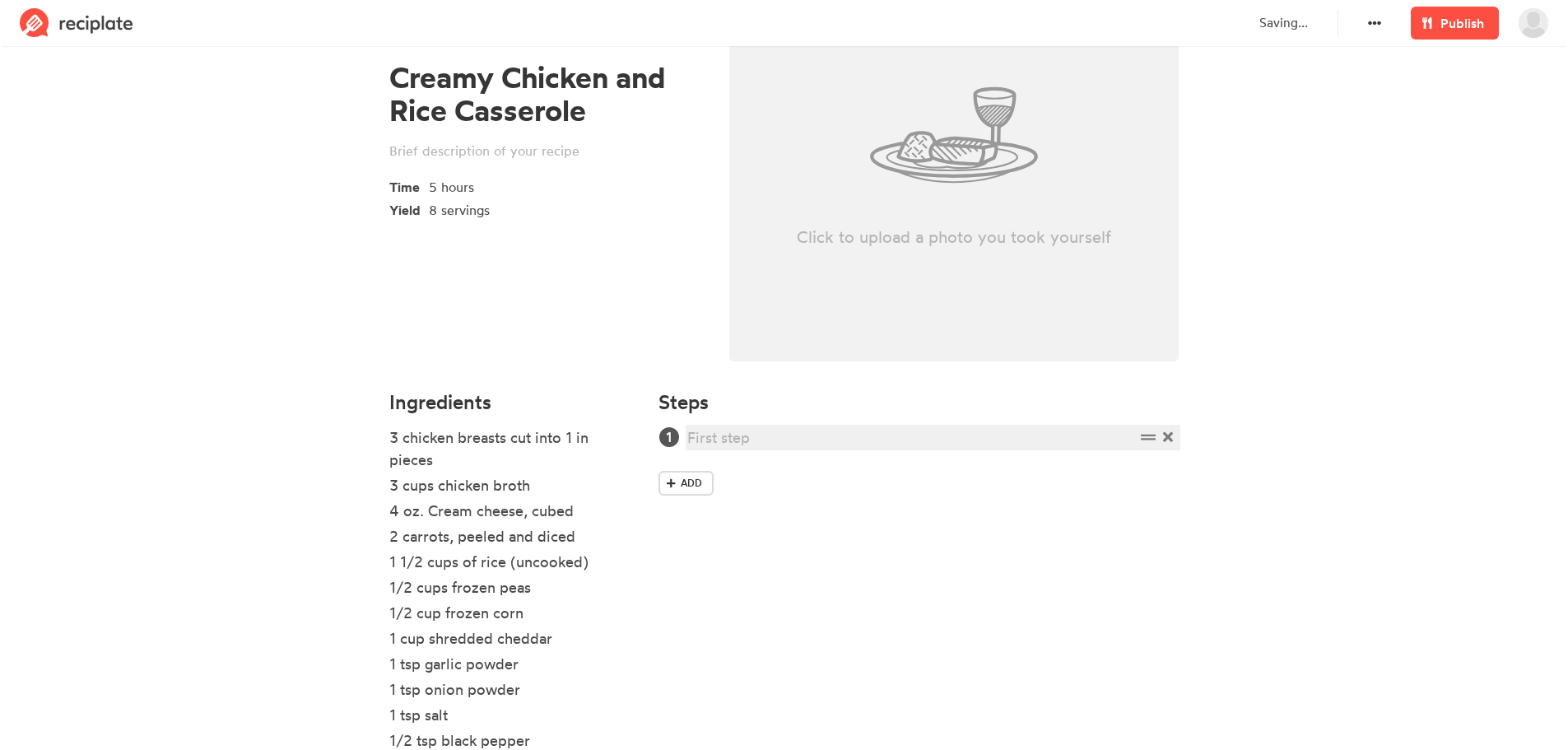
click at [764, 440] on div at bounding box center [910, 438] width 447 height 22
click at [729, 435] on div at bounding box center [910, 438] width 447 height 22
paste div
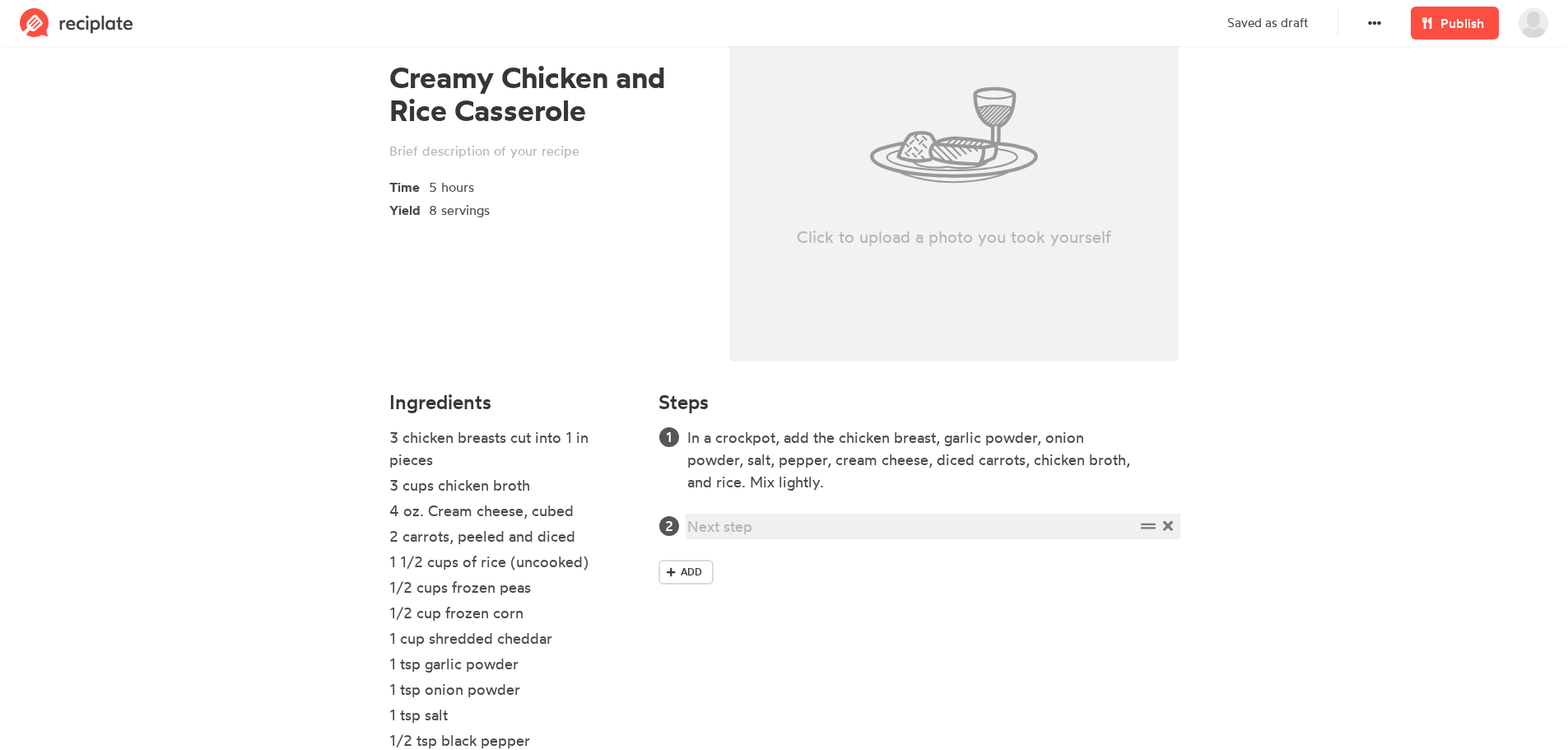
click at [736, 518] on div at bounding box center [910, 527] width 447 height 22
paste div
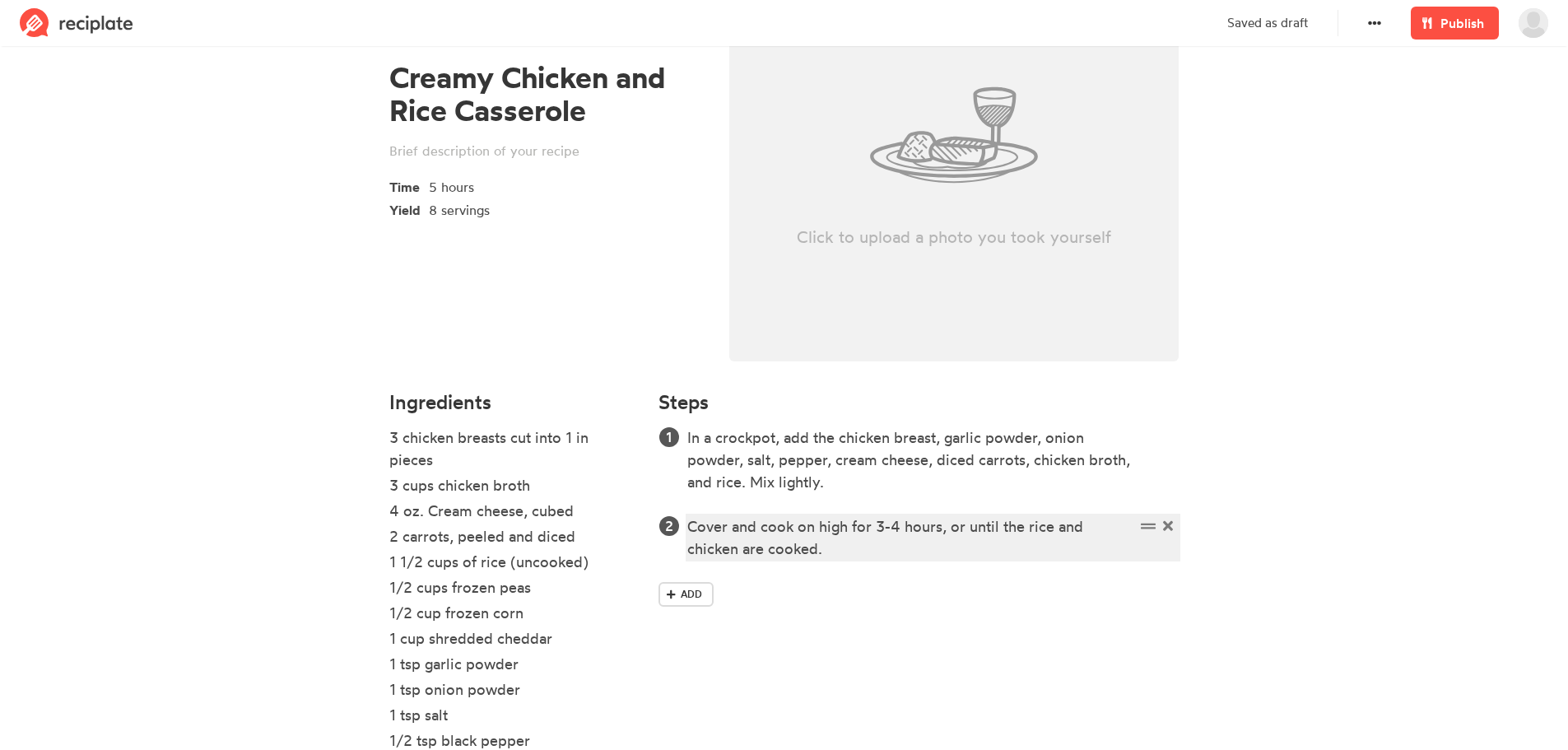
click at [845, 549] on div "Cover and cook on high for 3-4 hours, or until the rice and chicken are cooked." at bounding box center [910, 538] width 447 height 45
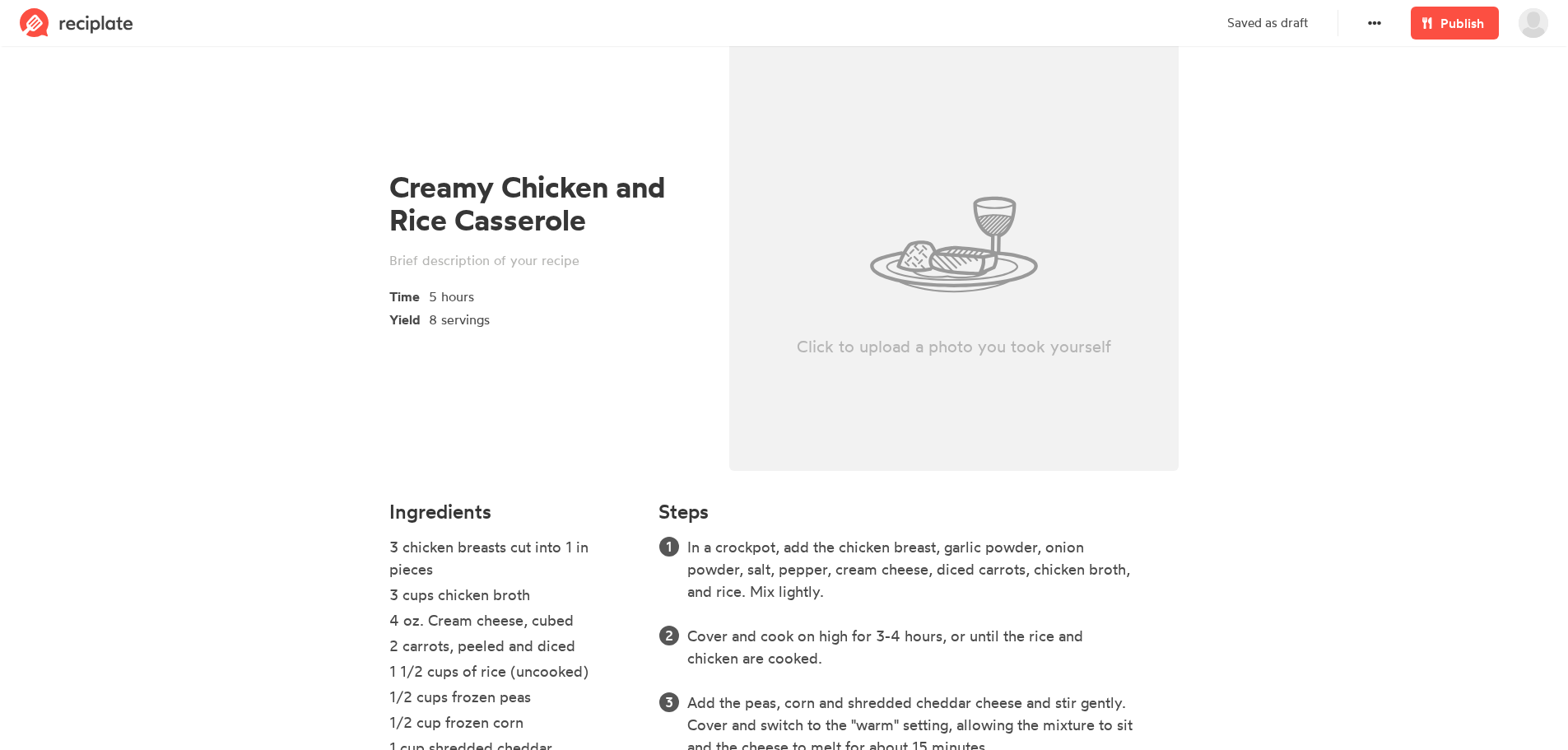
scroll to position [38, 0]
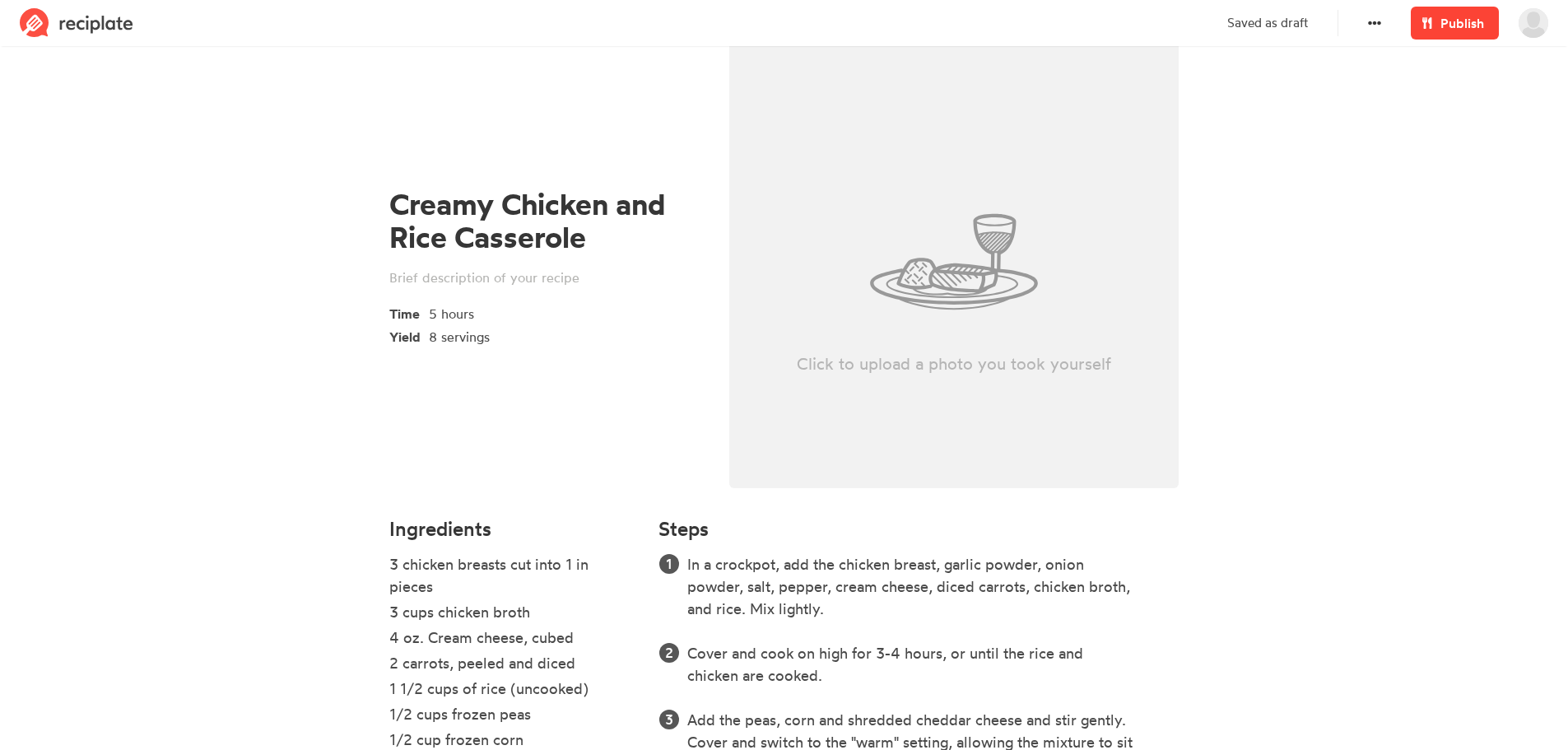
click at [1440, 24] on link "Publish" at bounding box center [1454, 23] width 88 height 33
click at [1452, 21] on span "Publish" at bounding box center [1463, 23] width 44 height 20
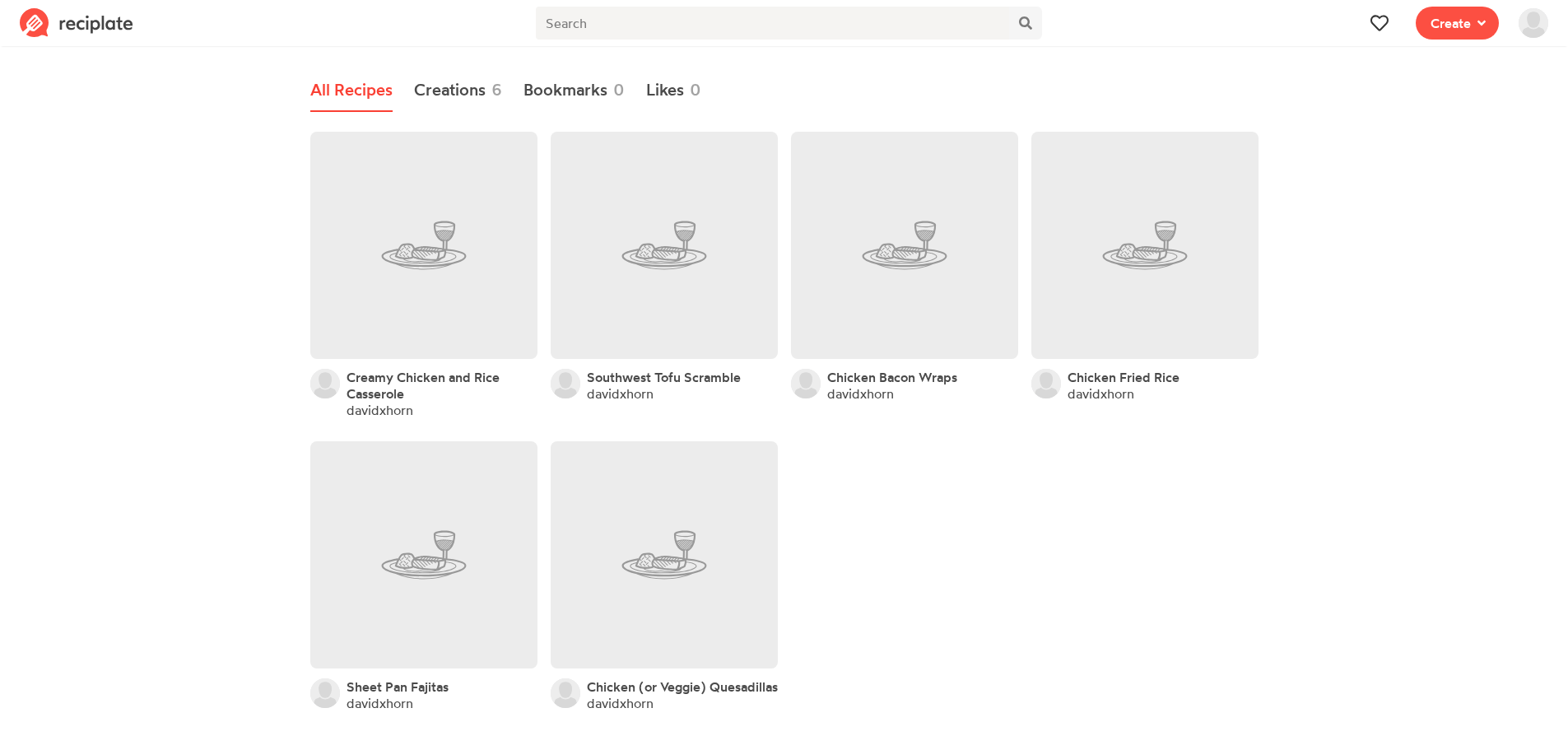
click at [1545, 15] on img at bounding box center [1533, 23] width 29 height 29
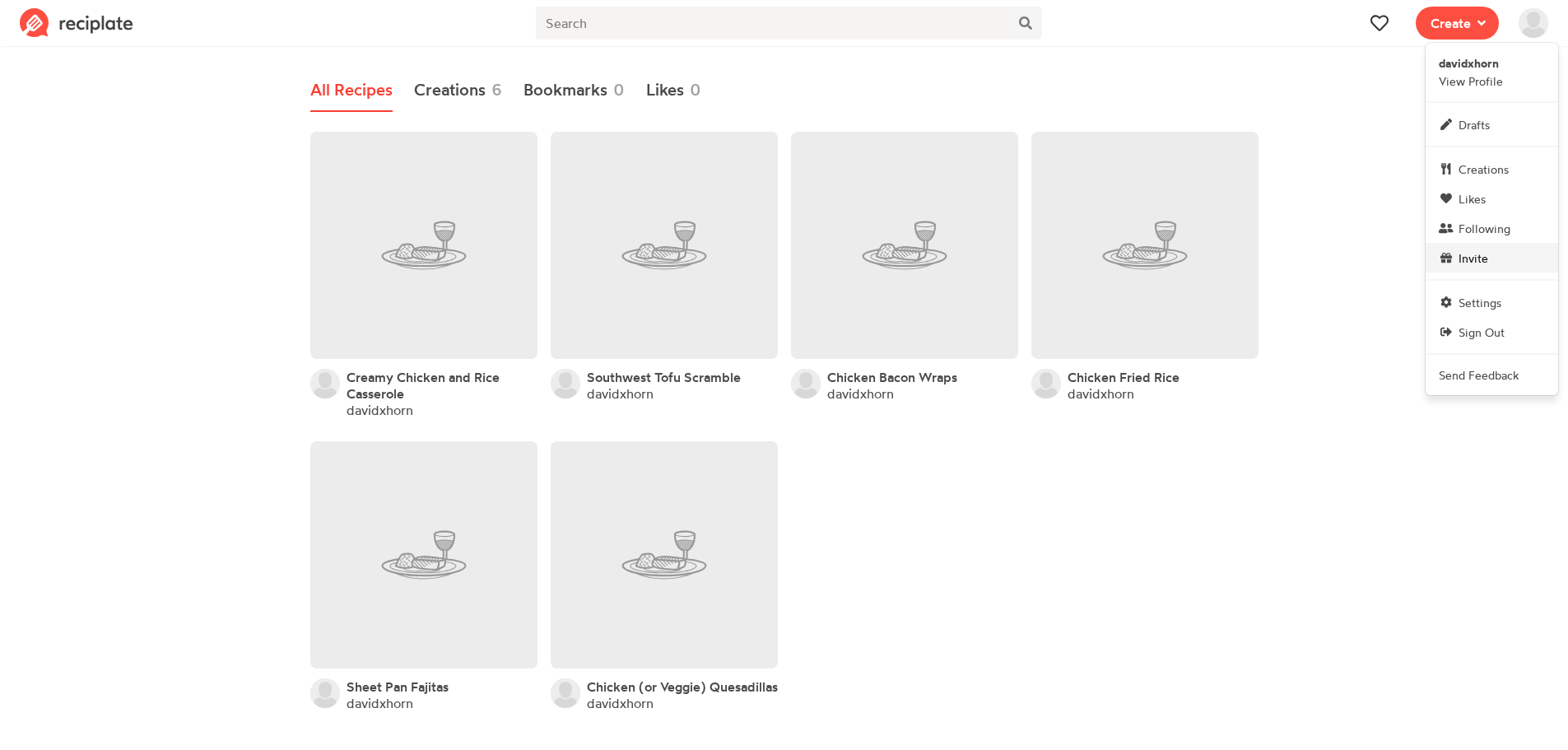
click at [1477, 258] on span "Invite" at bounding box center [1474, 257] width 29 height 17
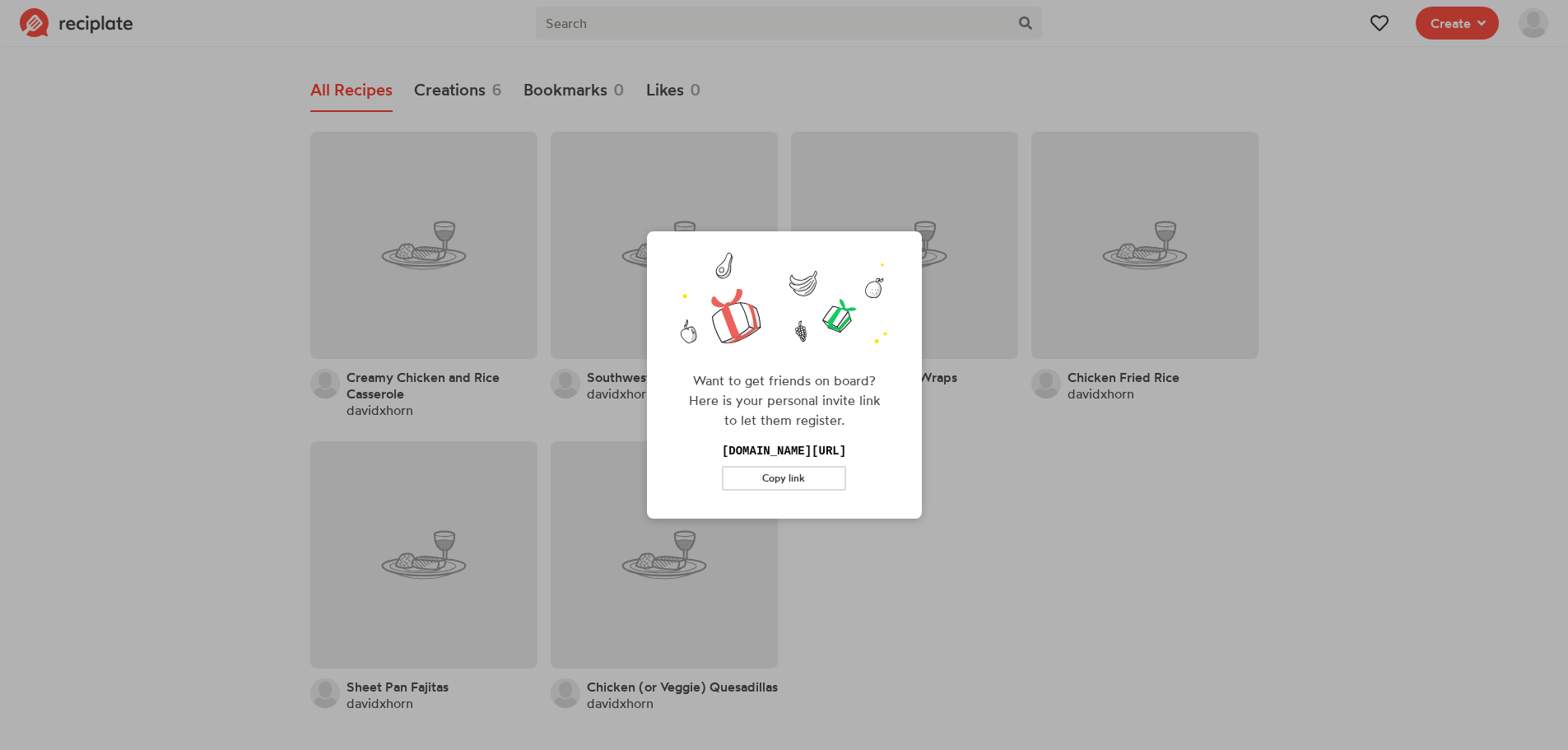
drag, startPoint x: 1443, startPoint y: 445, endPoint x: 1442, endPoint y: 410, distance: 35.0
click at [1443, 443] on div "Want to get friends on board? Here is your personal invite link to let them reg…" at bounding box center [784, 375] width 1568 height 750
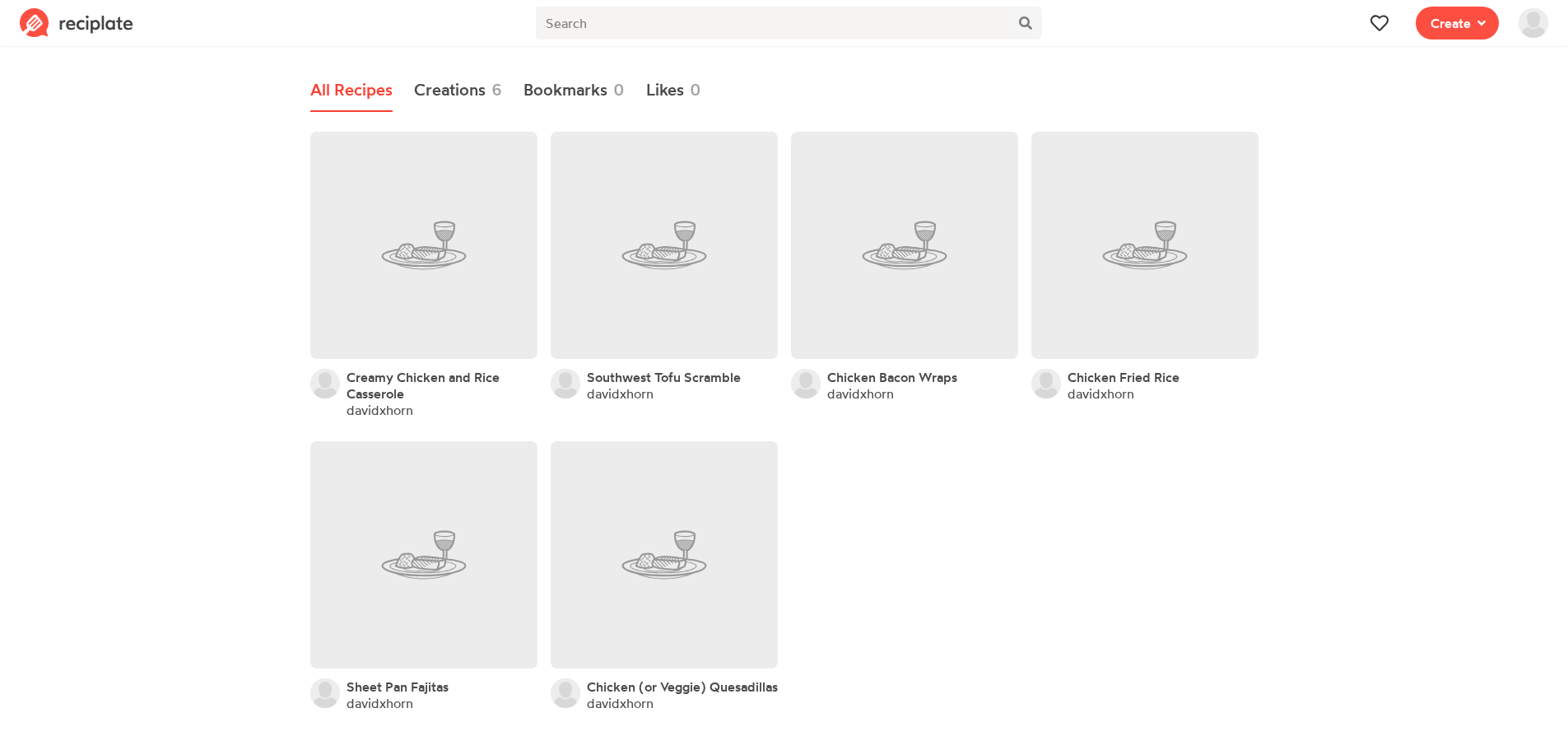
click at [1532, 30] on img at bounding box center [1533, 23] width 29 height 29
click at [1356, 315] on section "All Recipes Creations 6 Bookmarks 0 Likes 0 Creamy Chicken and Rice Casserole d…" at bounding box center [784, 392] width 1568 height 698
click at [468, 92] on link "Creations 6" at bounding box center [458, 90] width 88 height 43
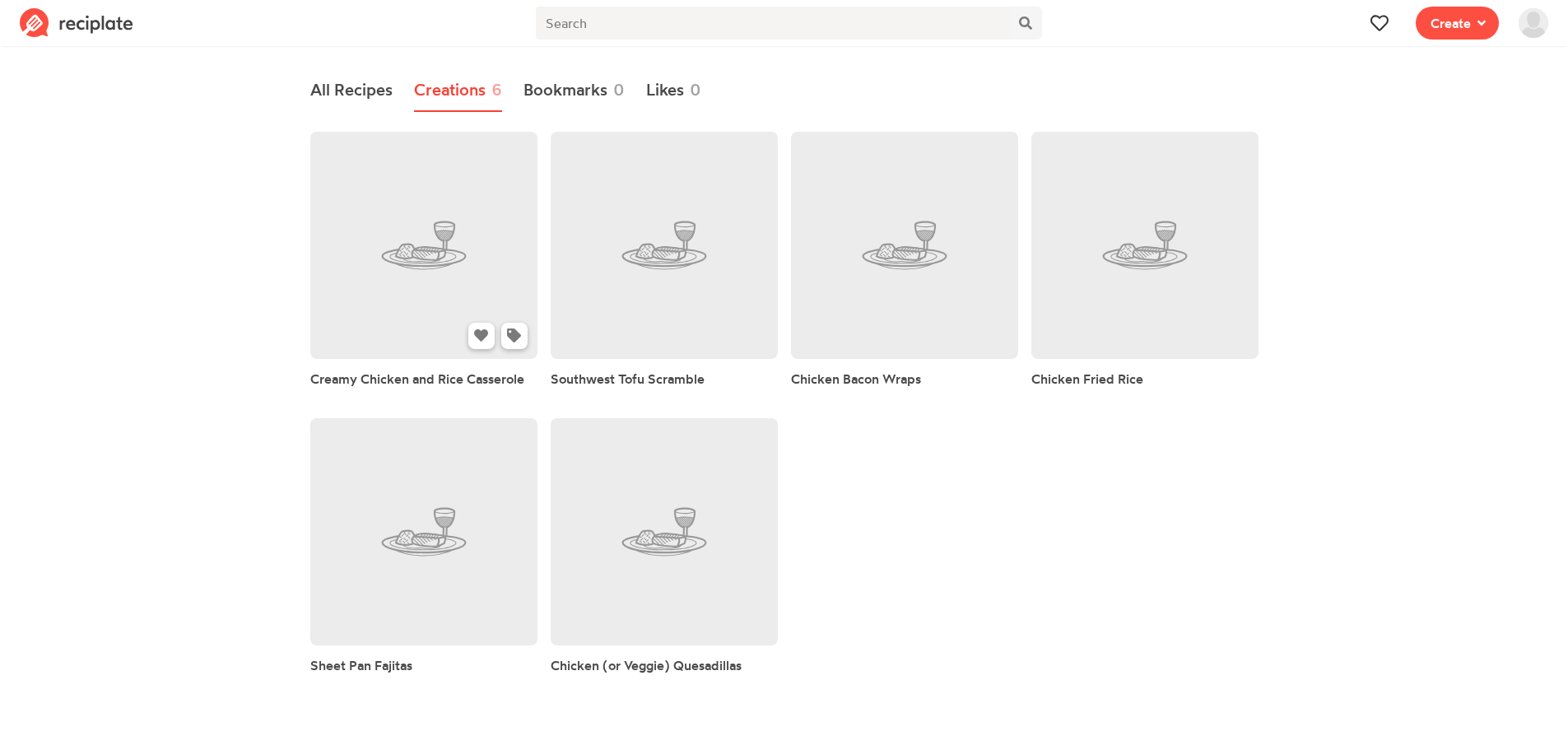
click at [474, 279] on link at bounding box center [424, 245] width 227 height 227
click at [460, 288] on link at bounding box center [424, 245] width 227 height 227
